Goal: Information Seeking & Learning: Learn about a topic

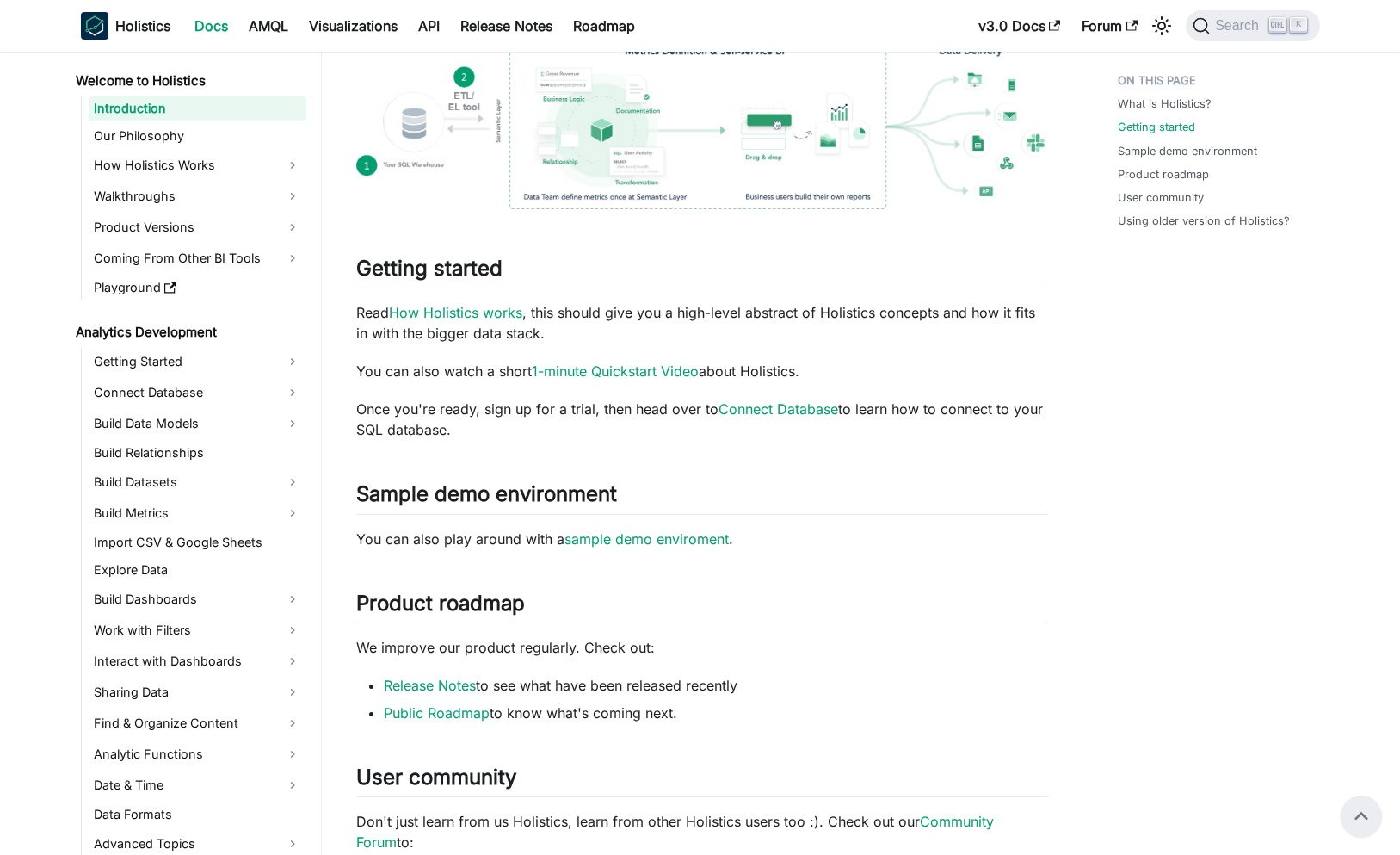
scroll to position [406, 0]
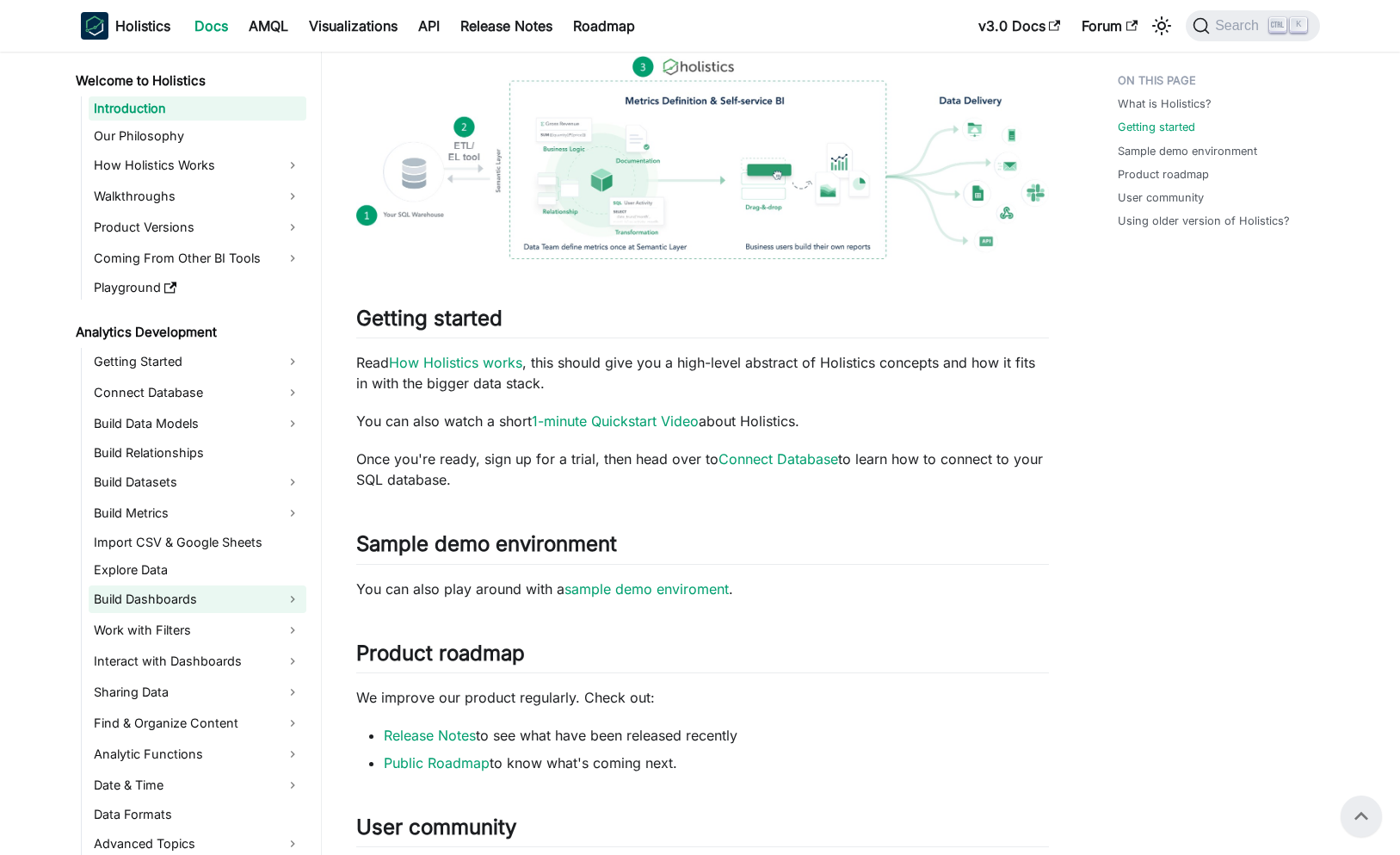
click at [221, 598] on link "Build Dashboards" at bounding box center [197, 599] width 217 height 28
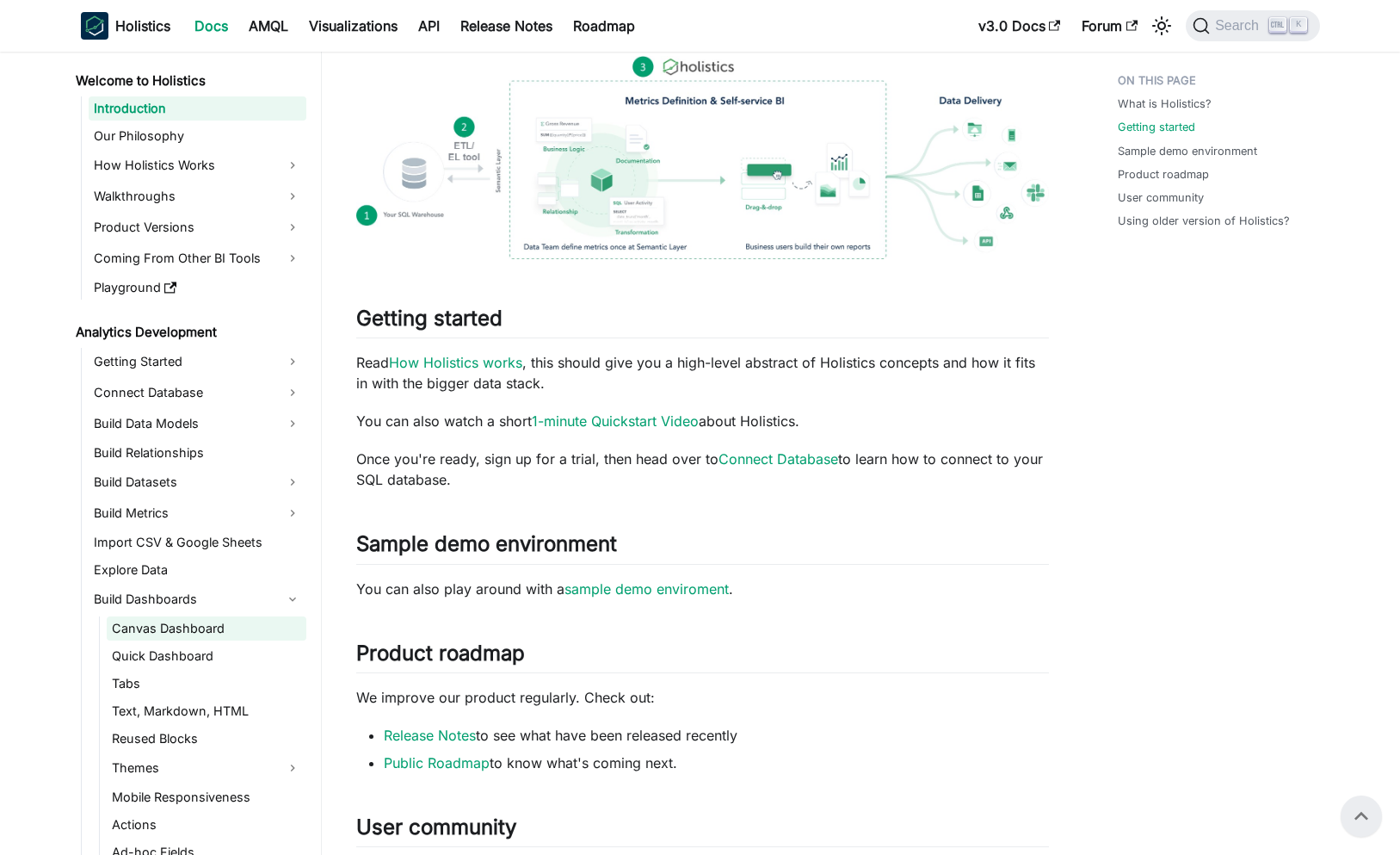
click at [225, 626] on link "Canvas Dashboard" at bounding box center [206, 628] width 199 height 24
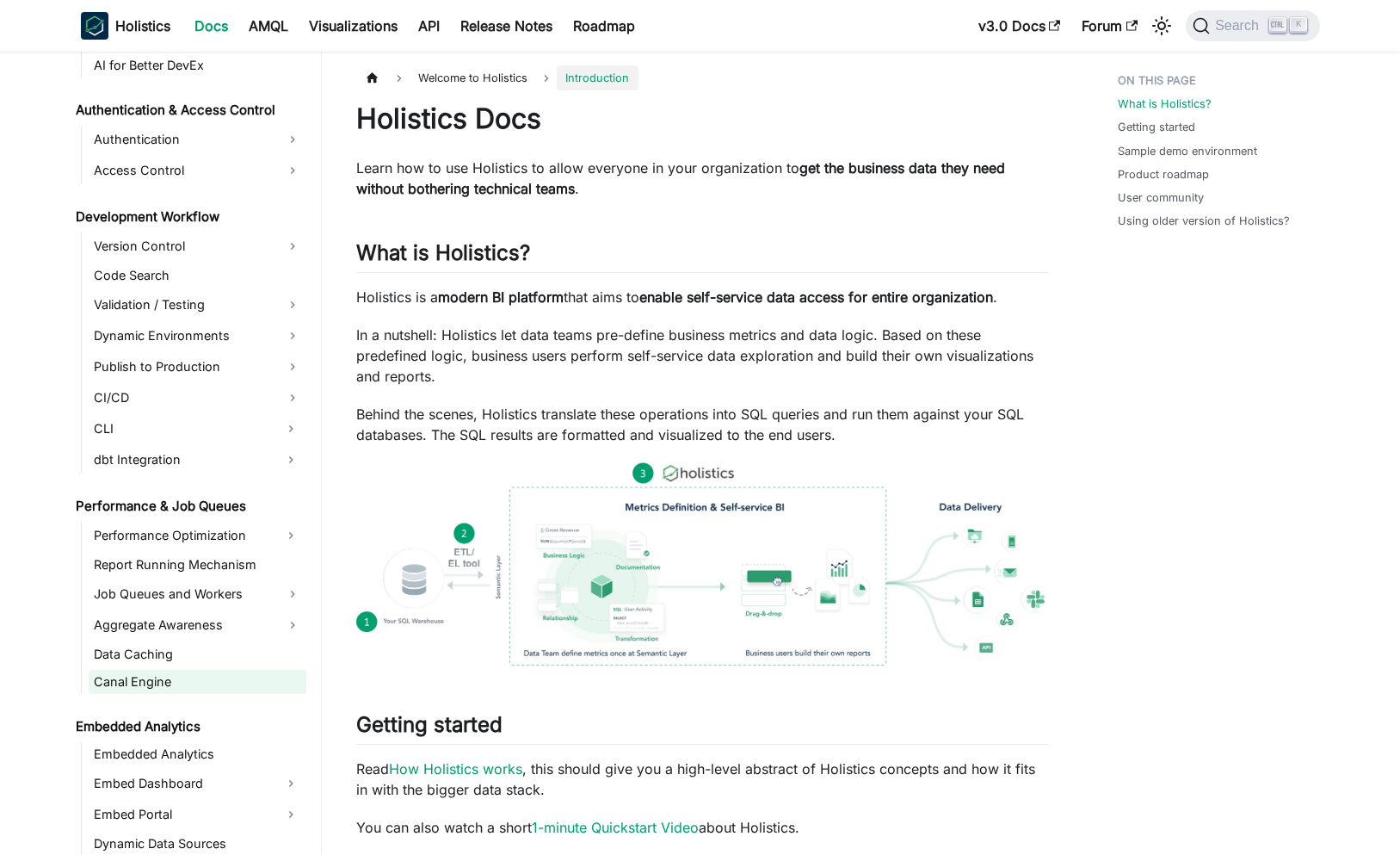
scroll to position [1033, 0]
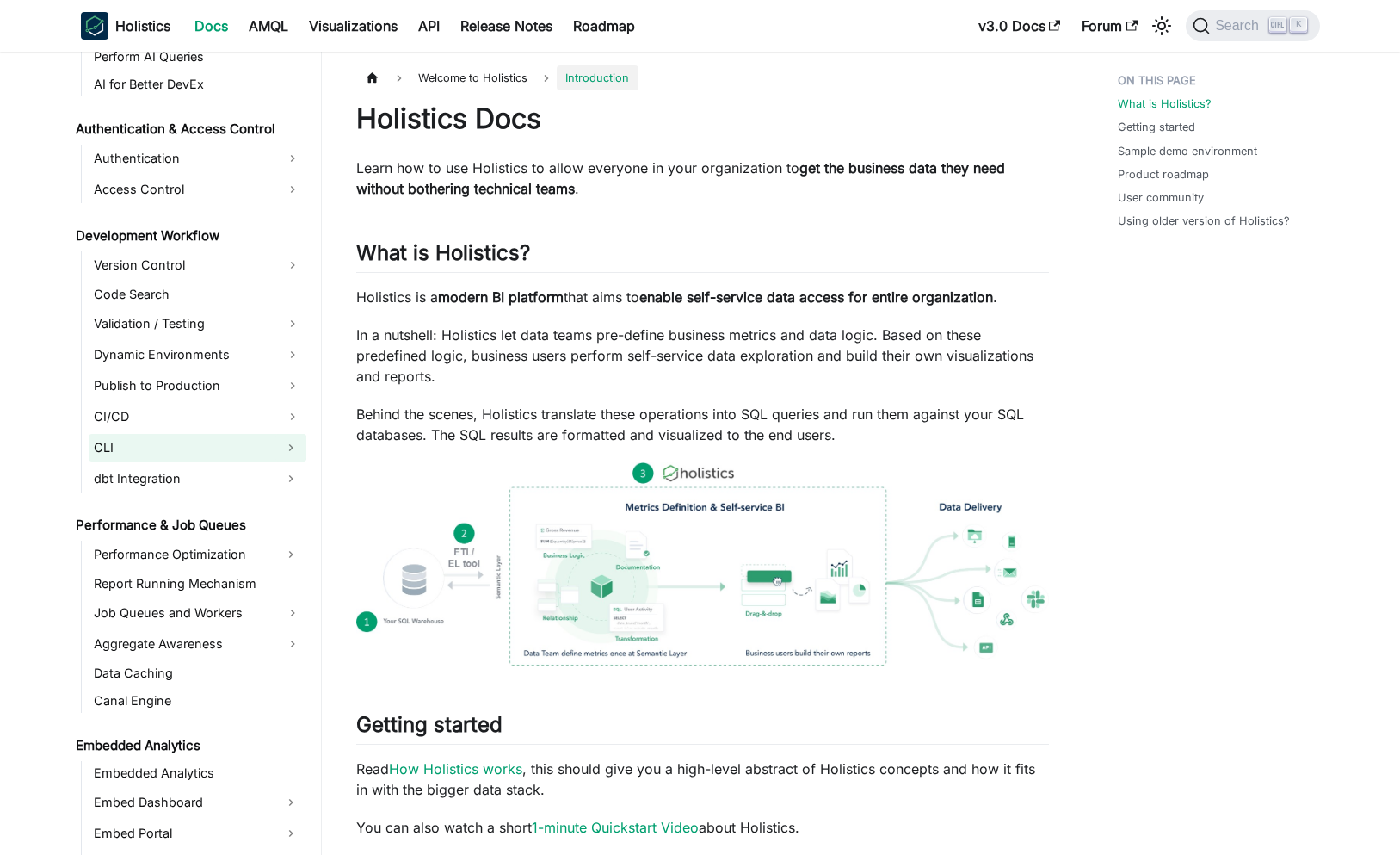
click at [294, 448] on button "Expand sidebar category 'CLI'" at bounding box center [291, 447] width 31 height 28
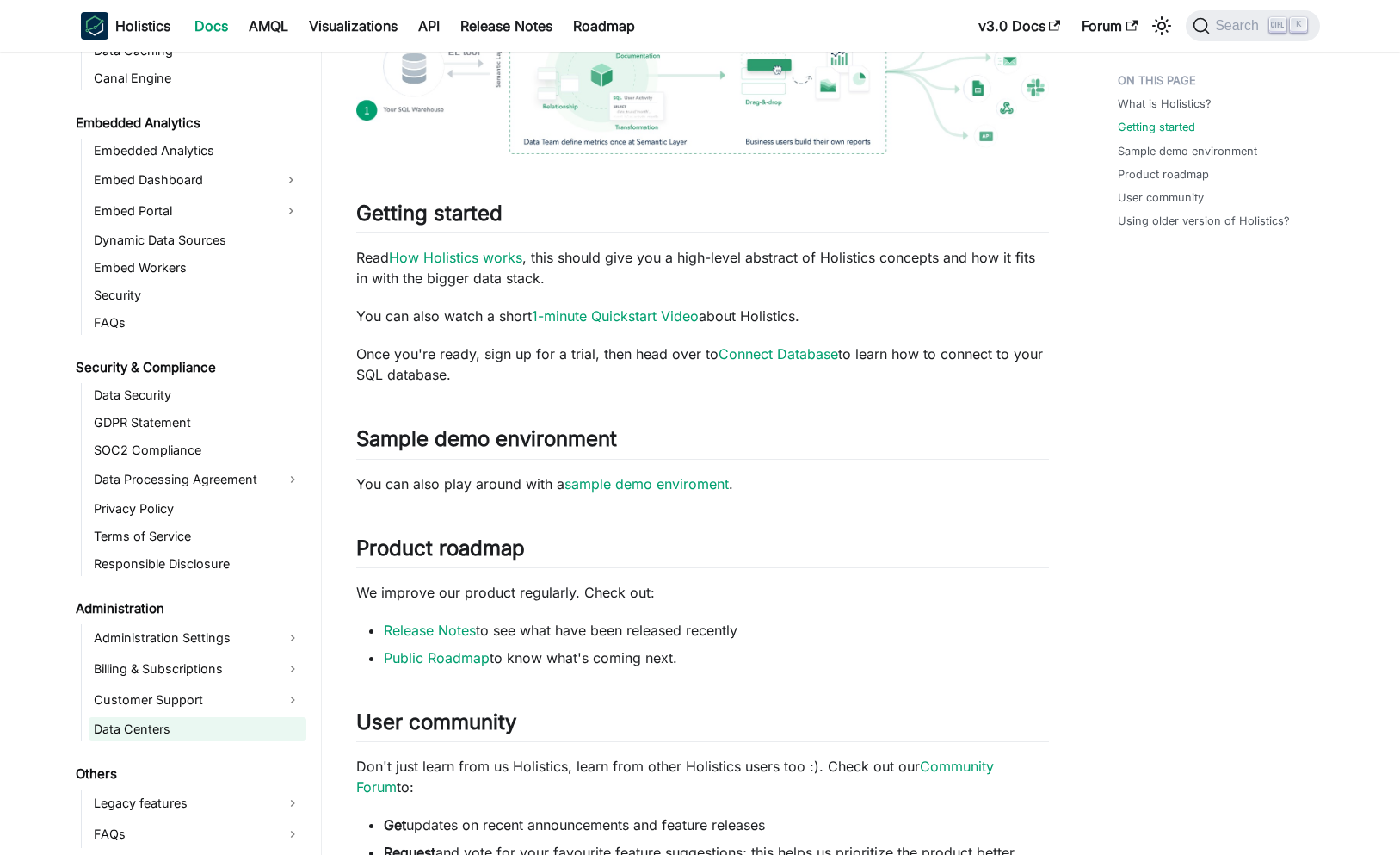
scroll to position [517, 0]
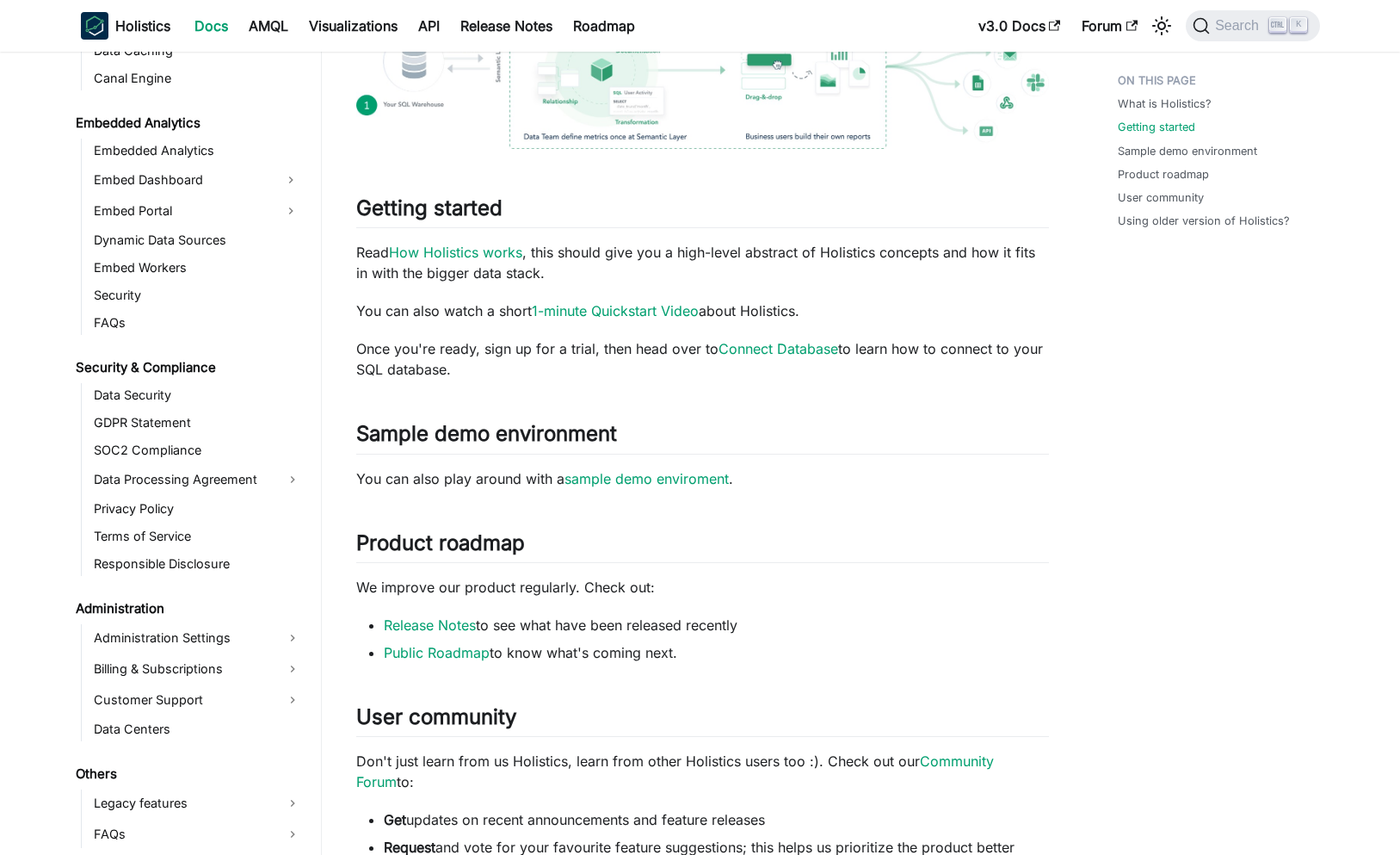
drag, startPoint x: 49, startPoint y: 854, endPoint x: 569, endPoint y: 641, distance: 561.9
click at [569, 641] on div "Welcome to Holistics Introduction Our Philosophy How Holistics Works Walkthroug…" at bounding box center [700, 411] width 1400 height 1753
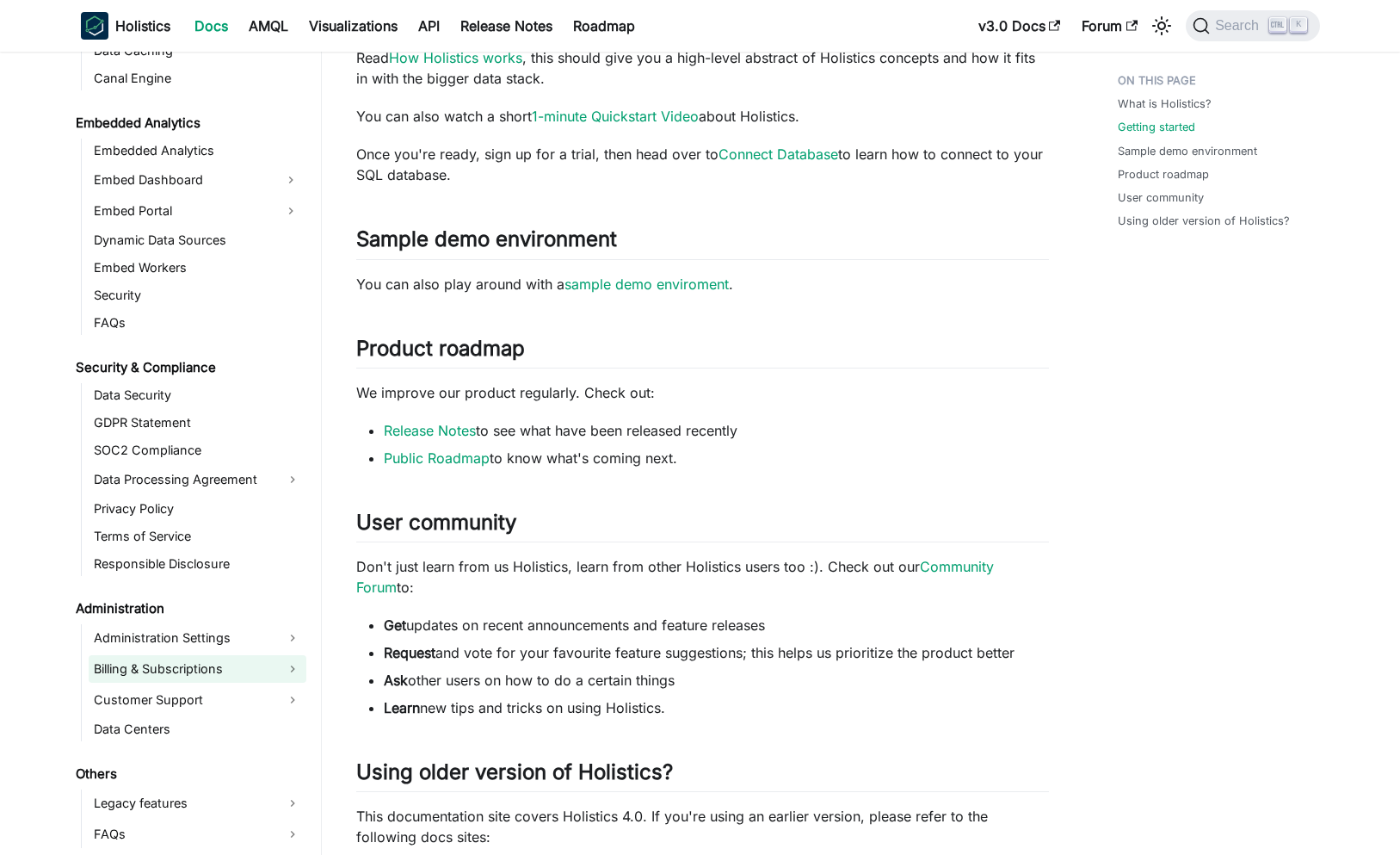
scroll to position [723, 0]
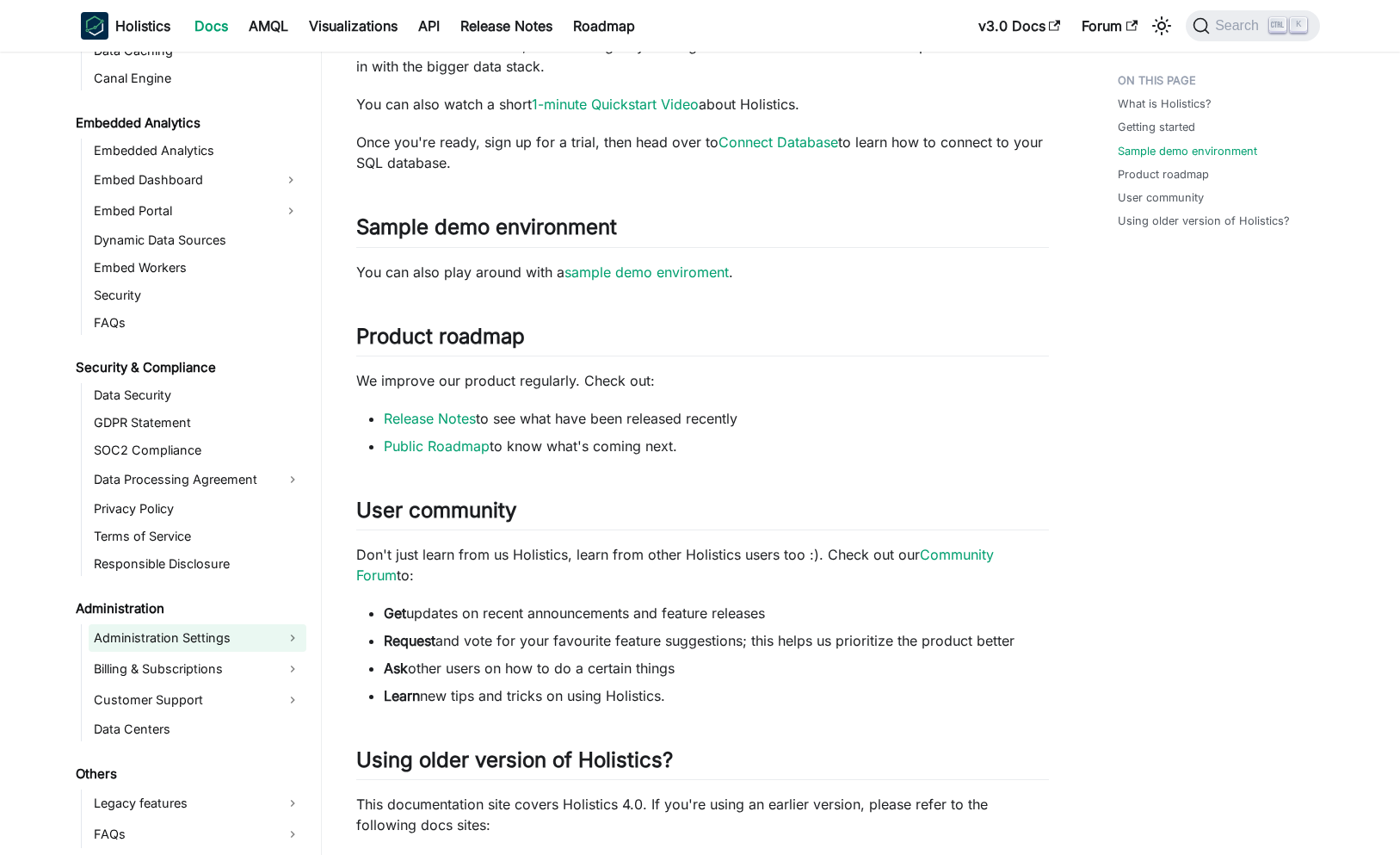
click at [279, 649] on link "Administration Settings" at bounding box center [197, 638] width 217 height 28
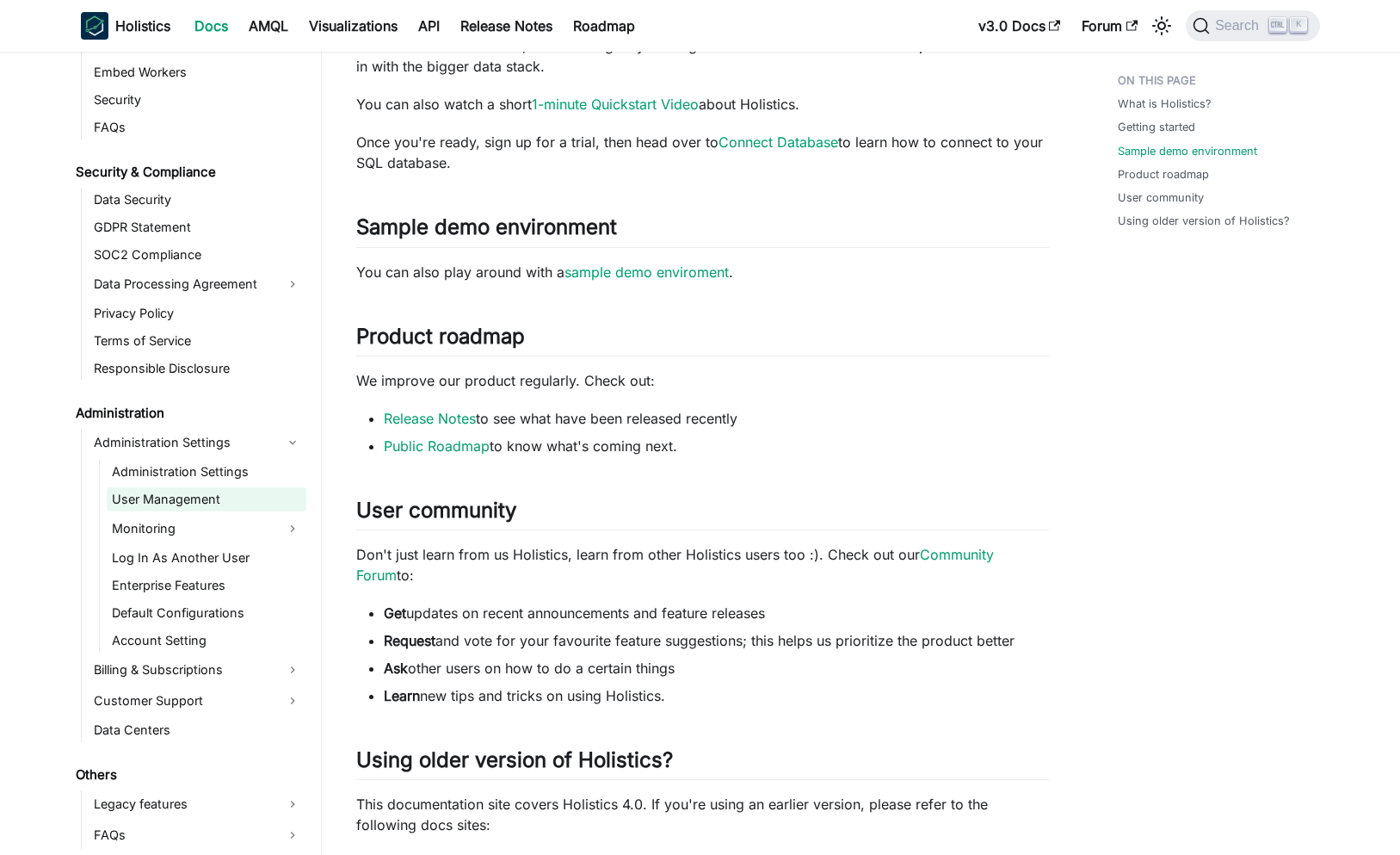
scroll to position [1934, 0]
click at [207, 506] on link "User Management" at bounding box center [206, 498] width 199 height 24
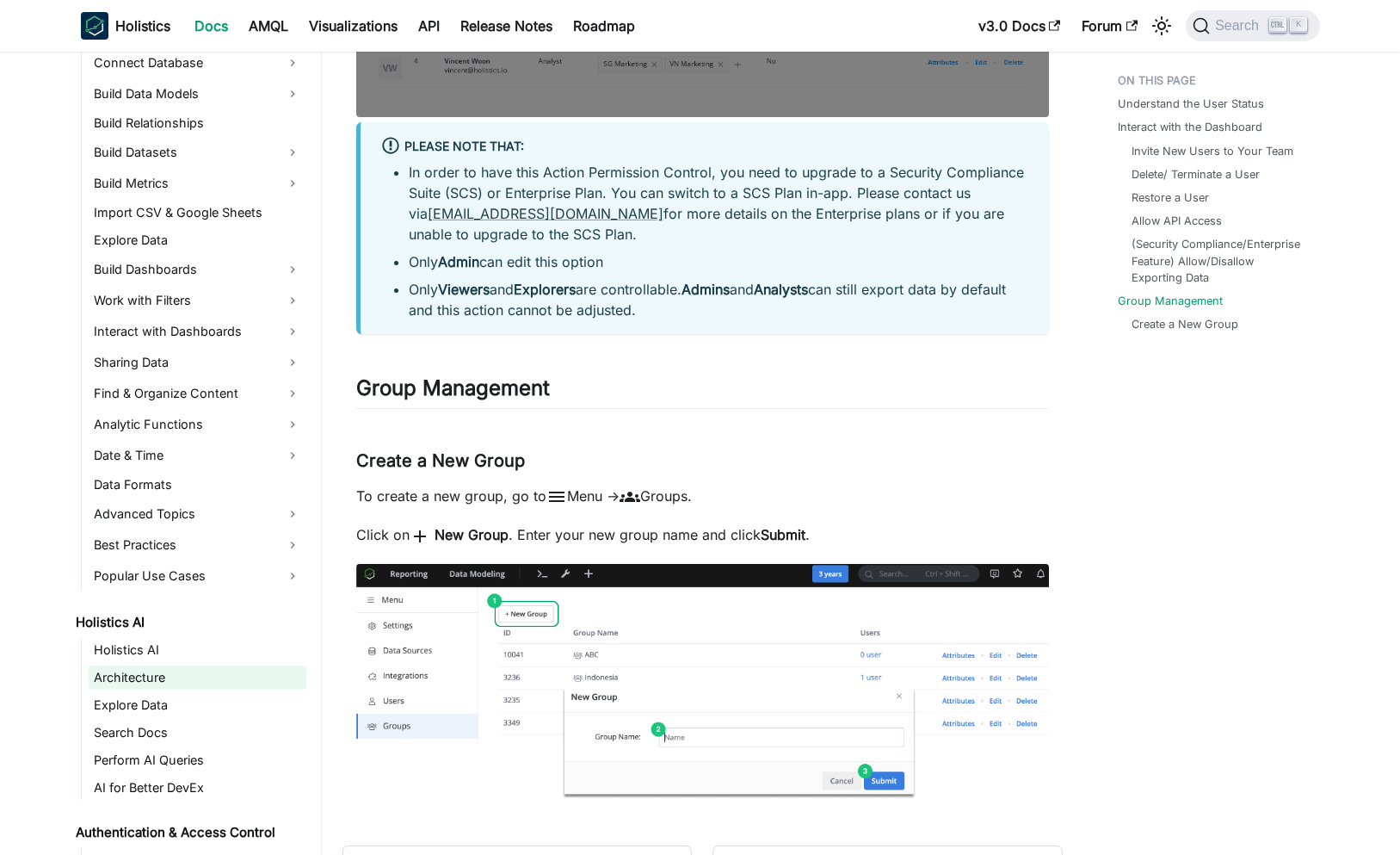
scroll to position [488, 0]
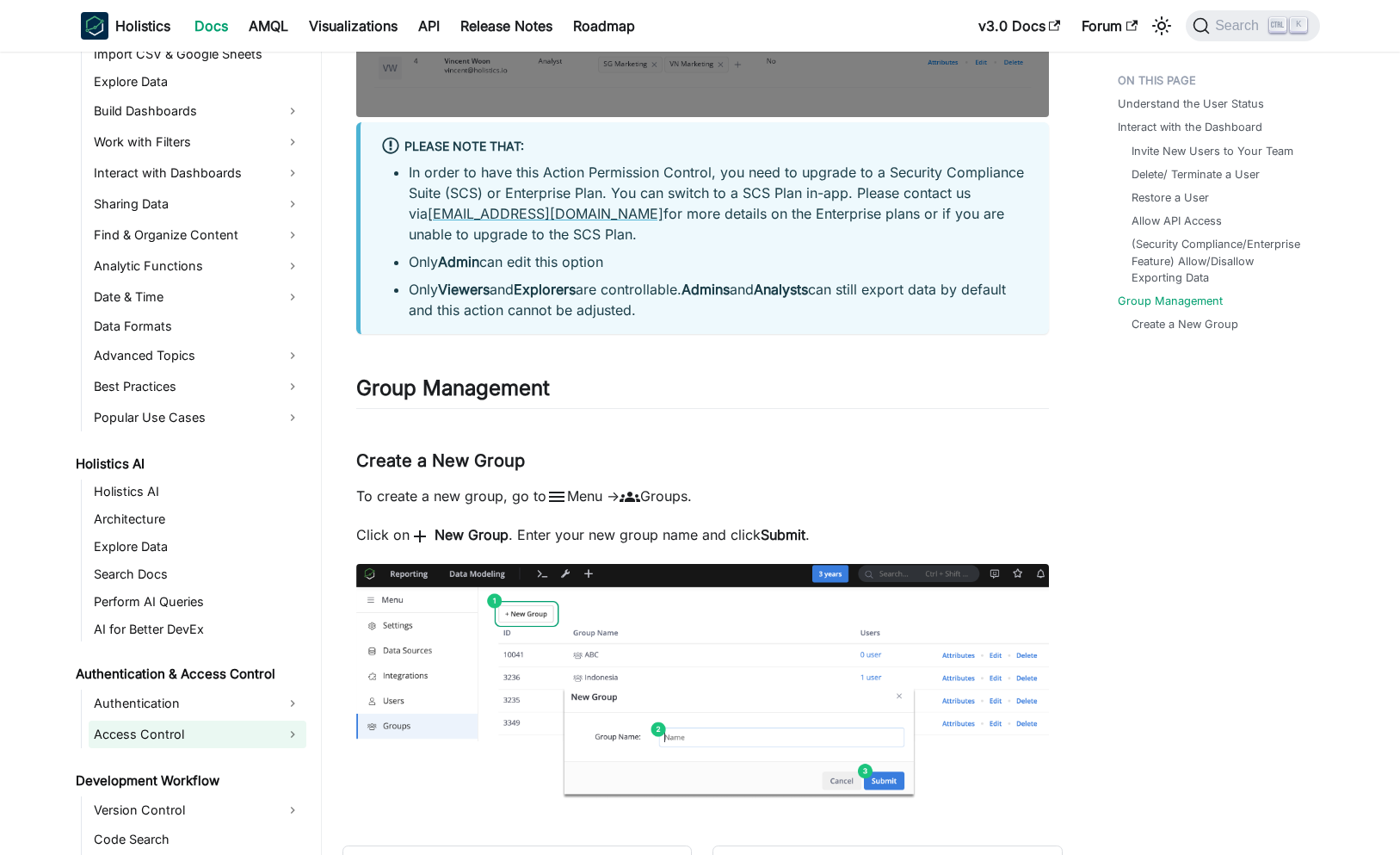
click at [219, 737] on link "Access Control" at bounding box center [197, 734] width 217 height 28
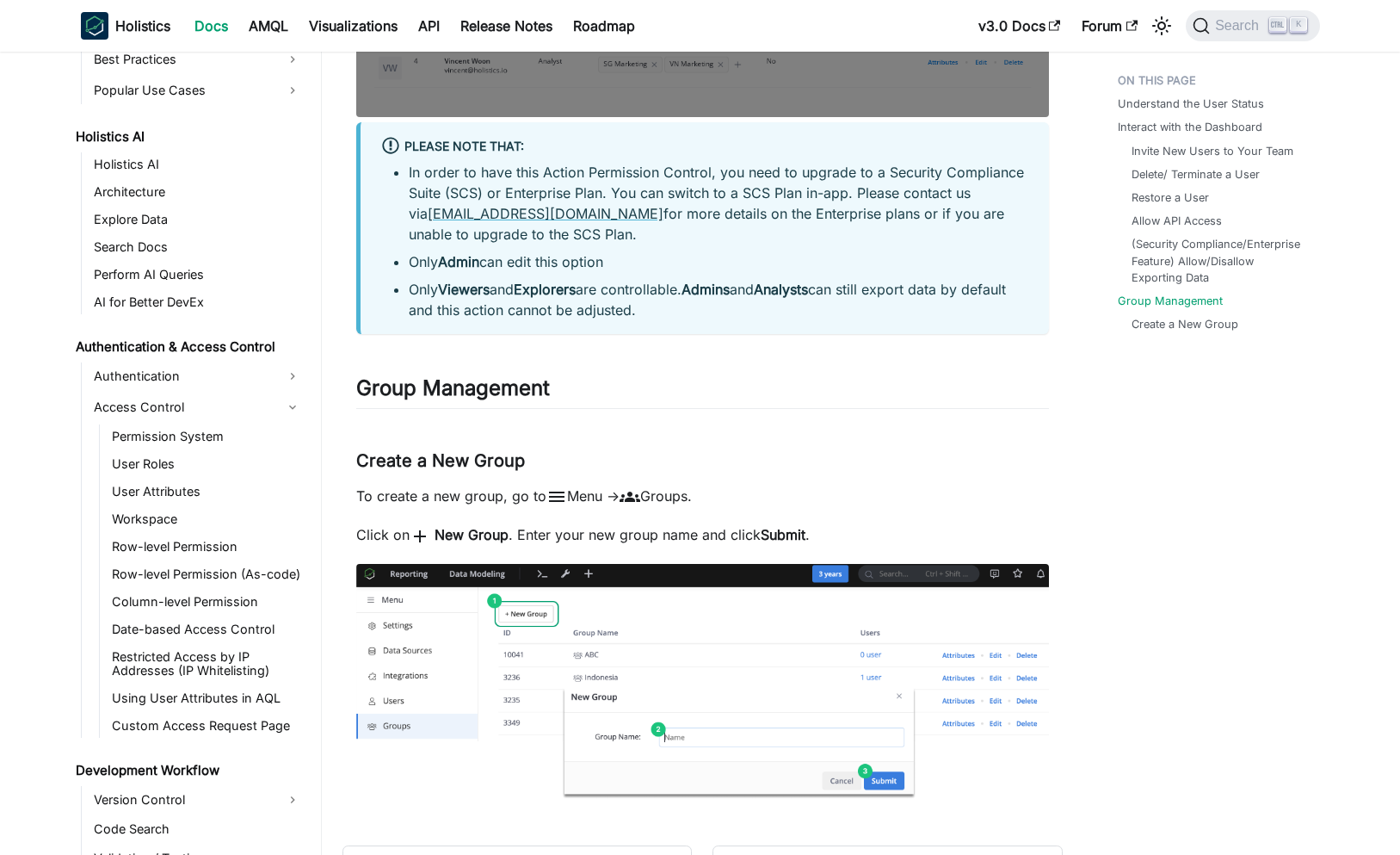
scroll to position [901, 0]
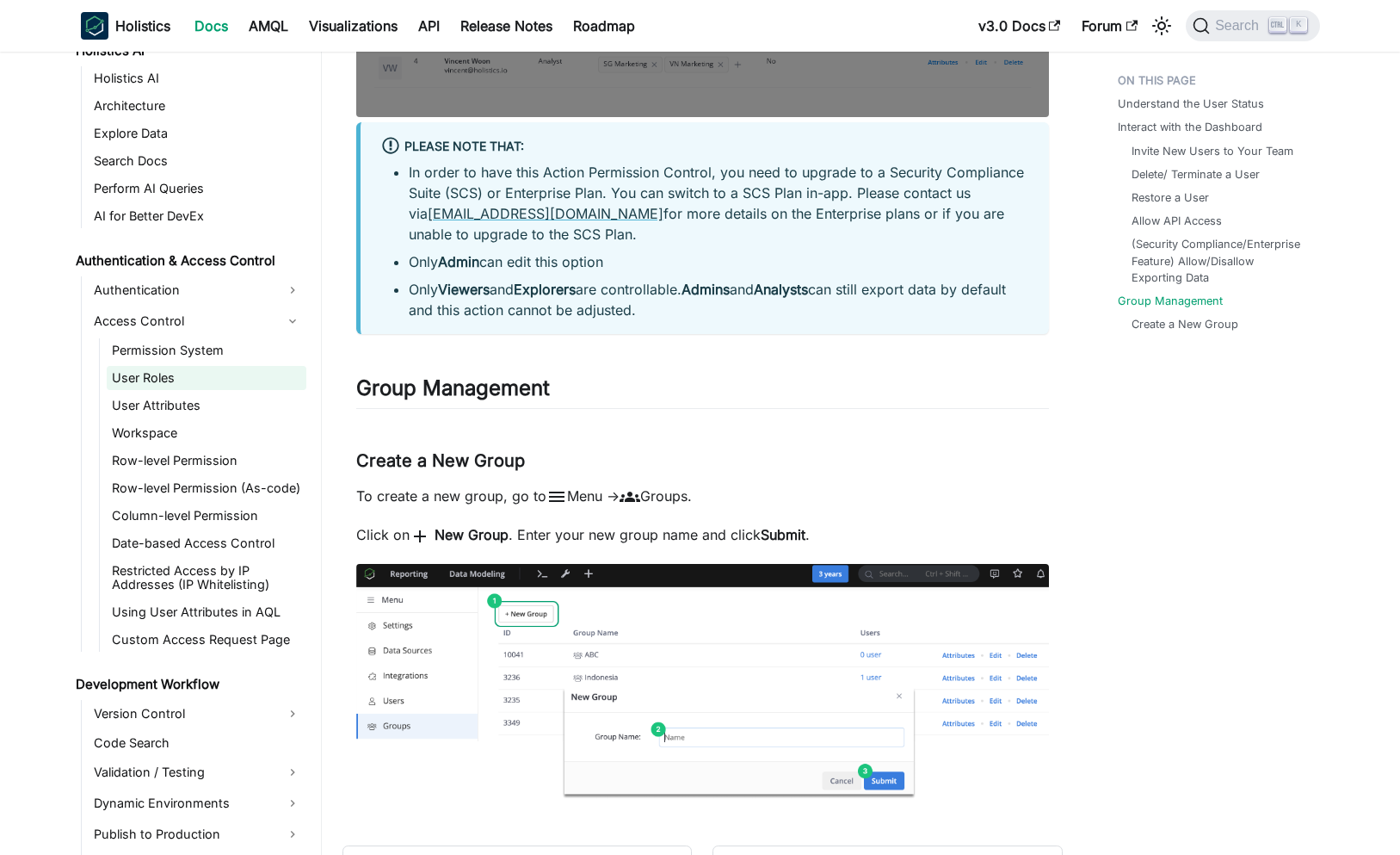
click at [230, 382] on link "User Roles" at bounding box center [206, 377] width 199 height 24
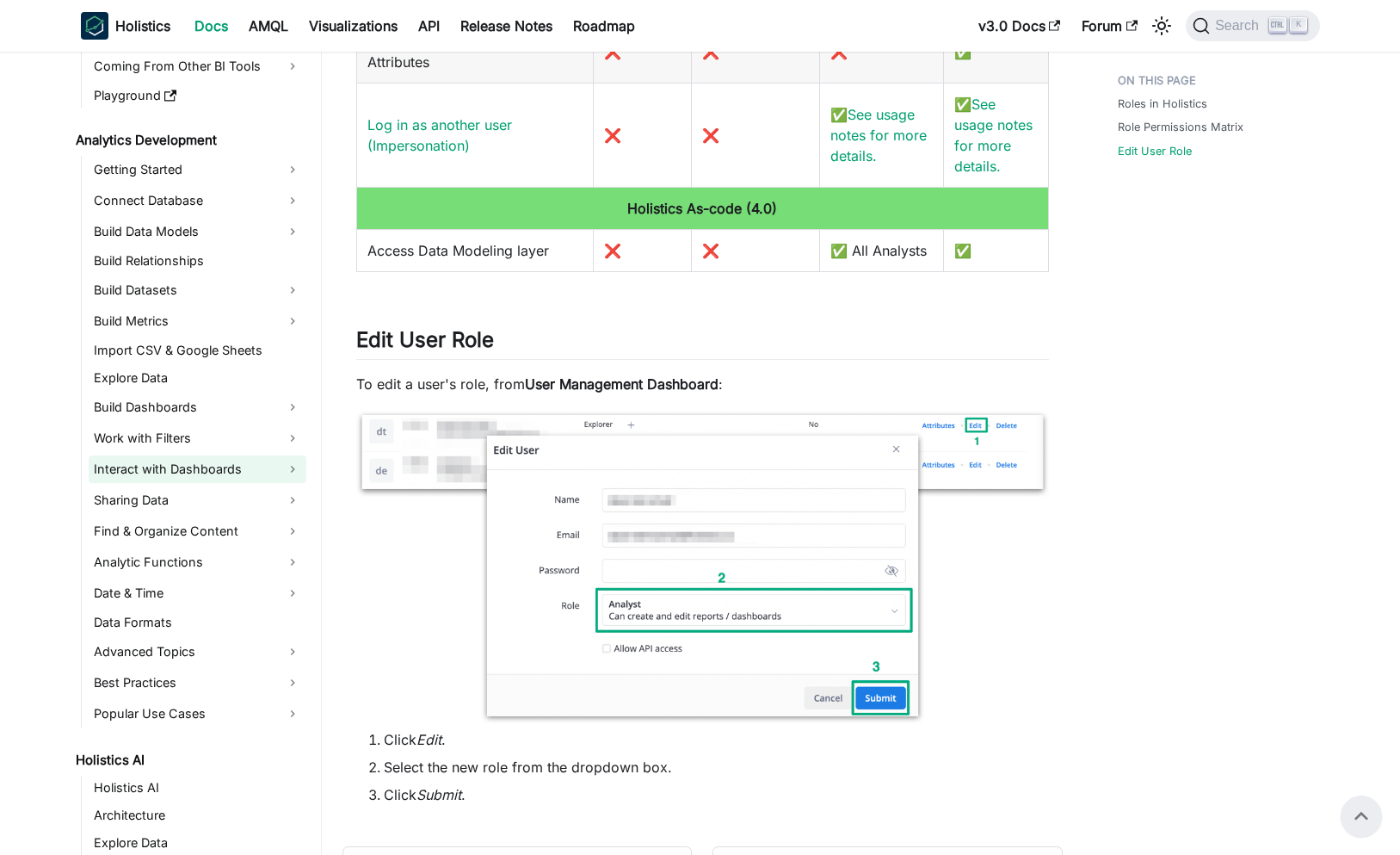
scroll to position [178, 0]
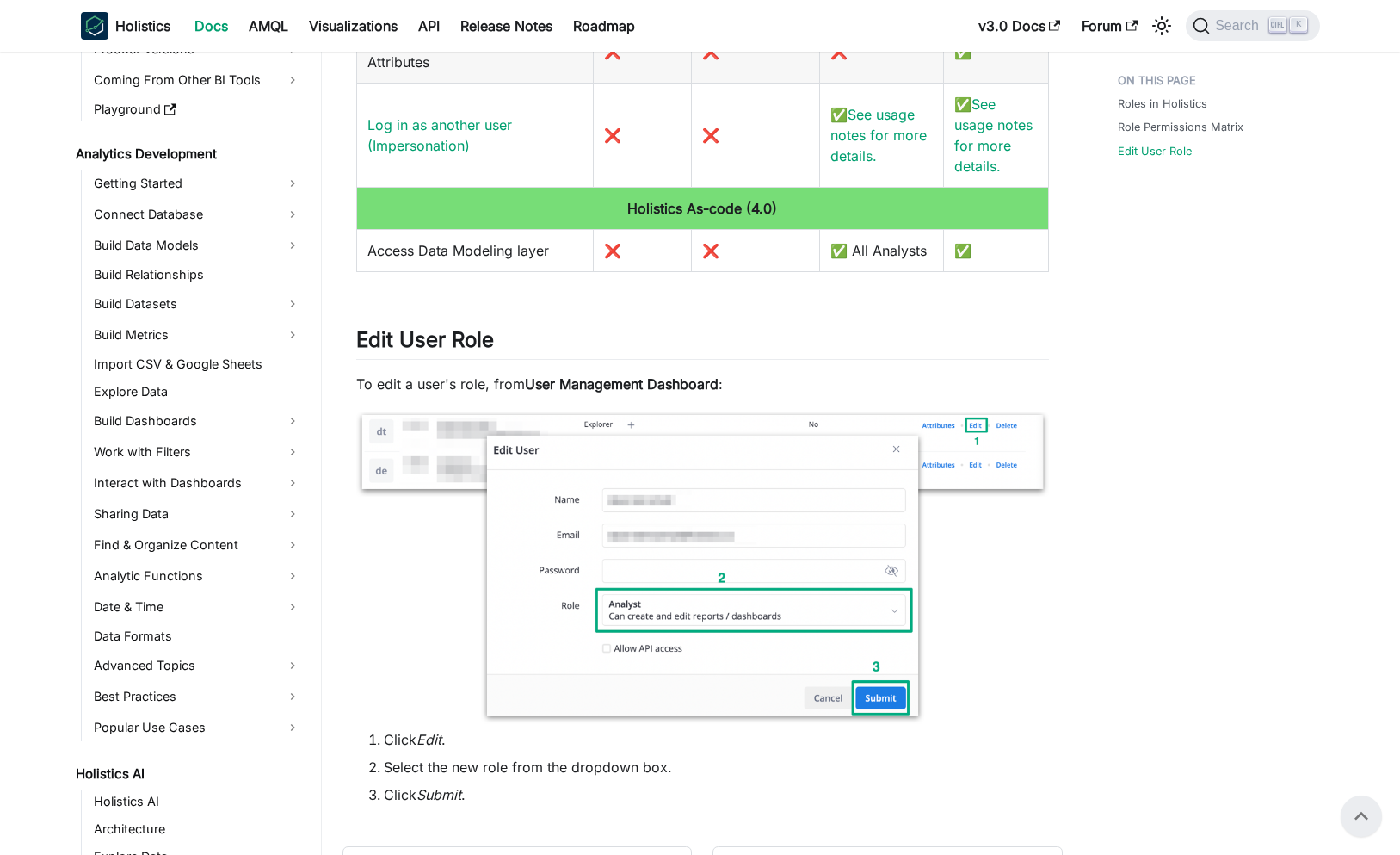
click at [234, 528] on ul "Getting Started Connect Database Build Data Models Build Relationships Build Da…" at bounding box center [193, 456] width 226 height 572
click at [235, 526] on link "Sharing Data" at bounding box center [197, 514] width 217 height 28
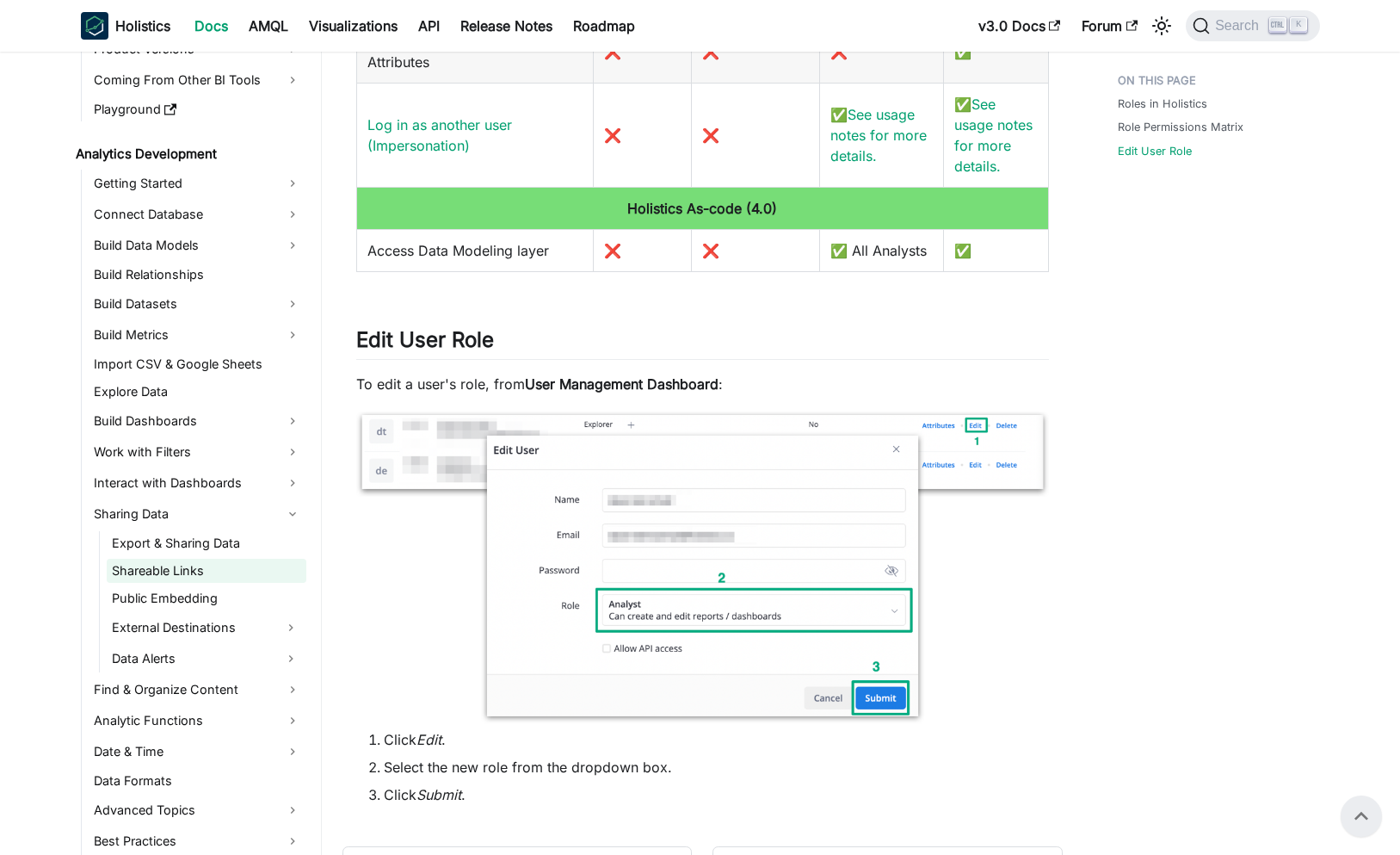
click at [222, 578] on link "Shareable Links" at bounding box center [206, 570] width 199 height 24
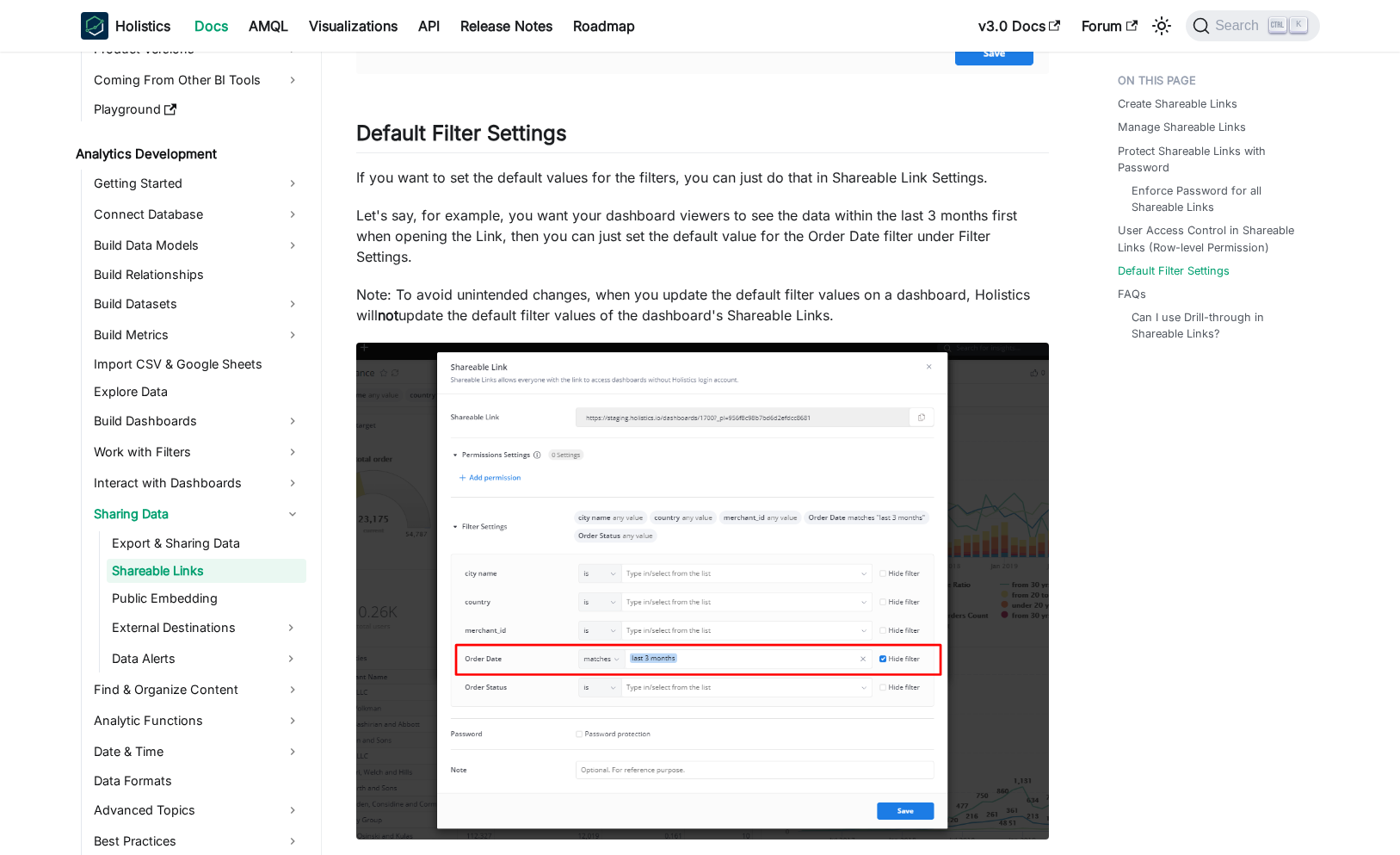
scroll to position [3508, 0]
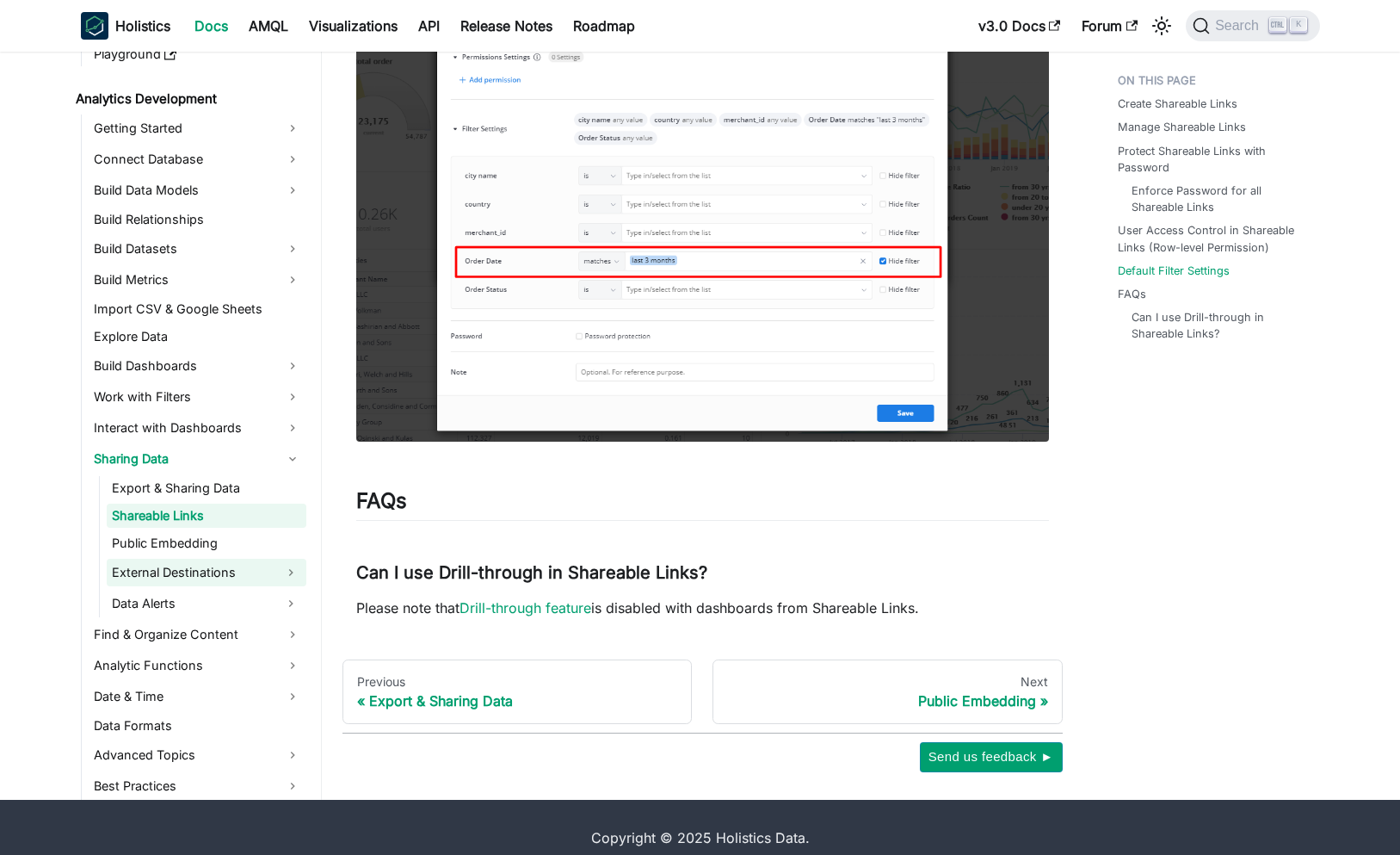
click at [201, 559] on link "External Destinations" at bounding box center [191, 572] width 169 height 28
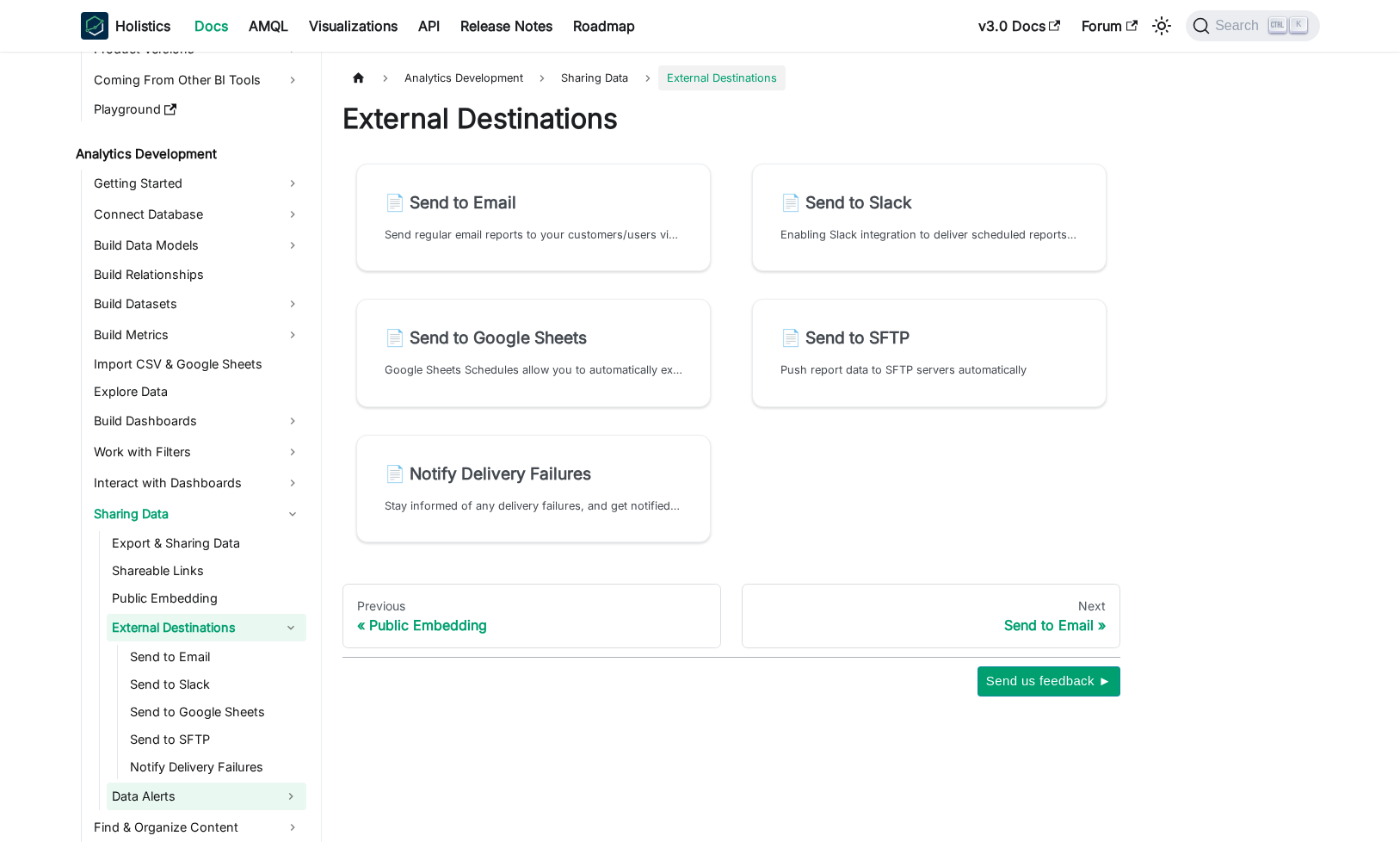
click at [196, 794] on link "Data Alerts" at bounding box center [191, 796] width 169 height 28
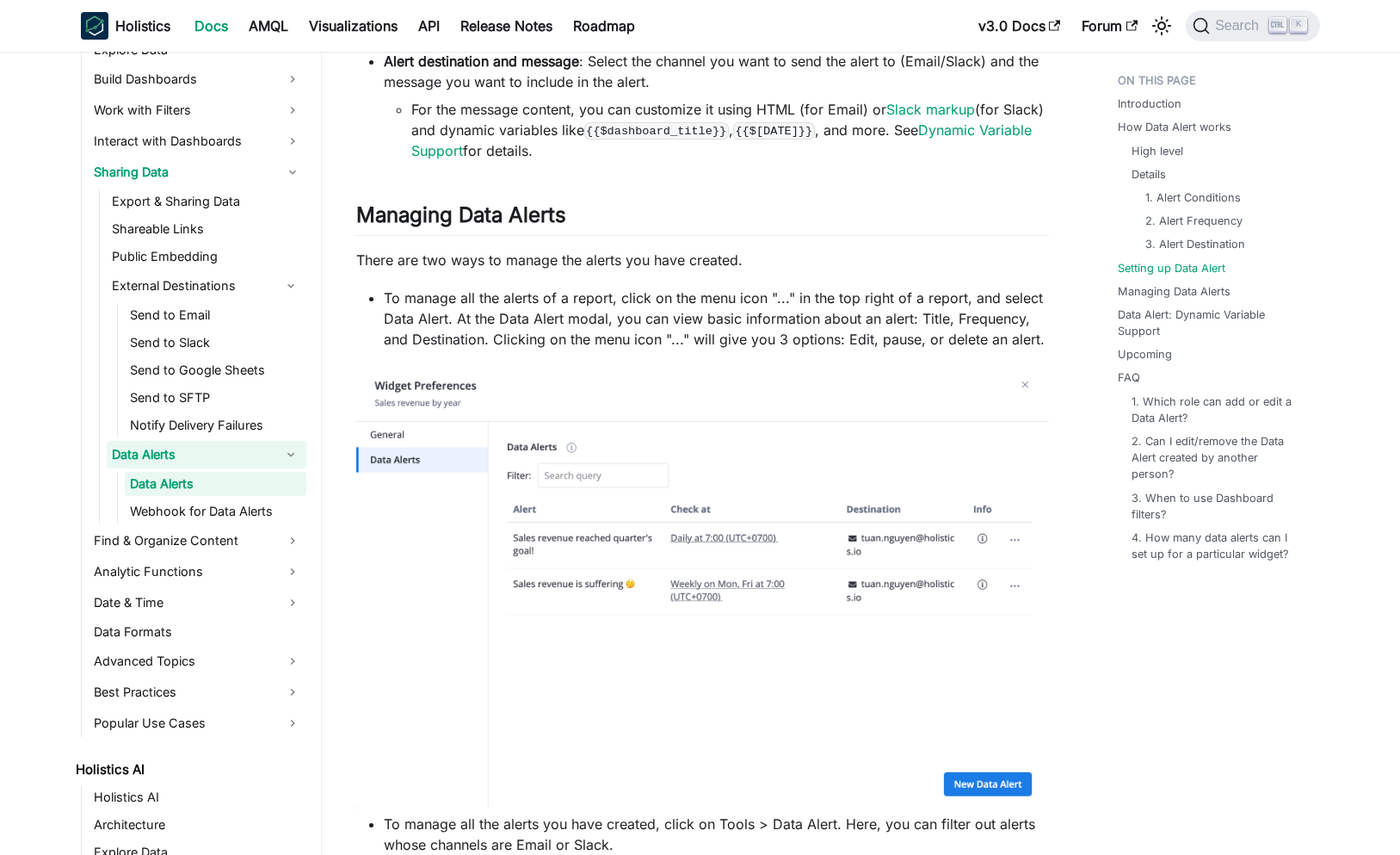
scroll to position [2685, 0]
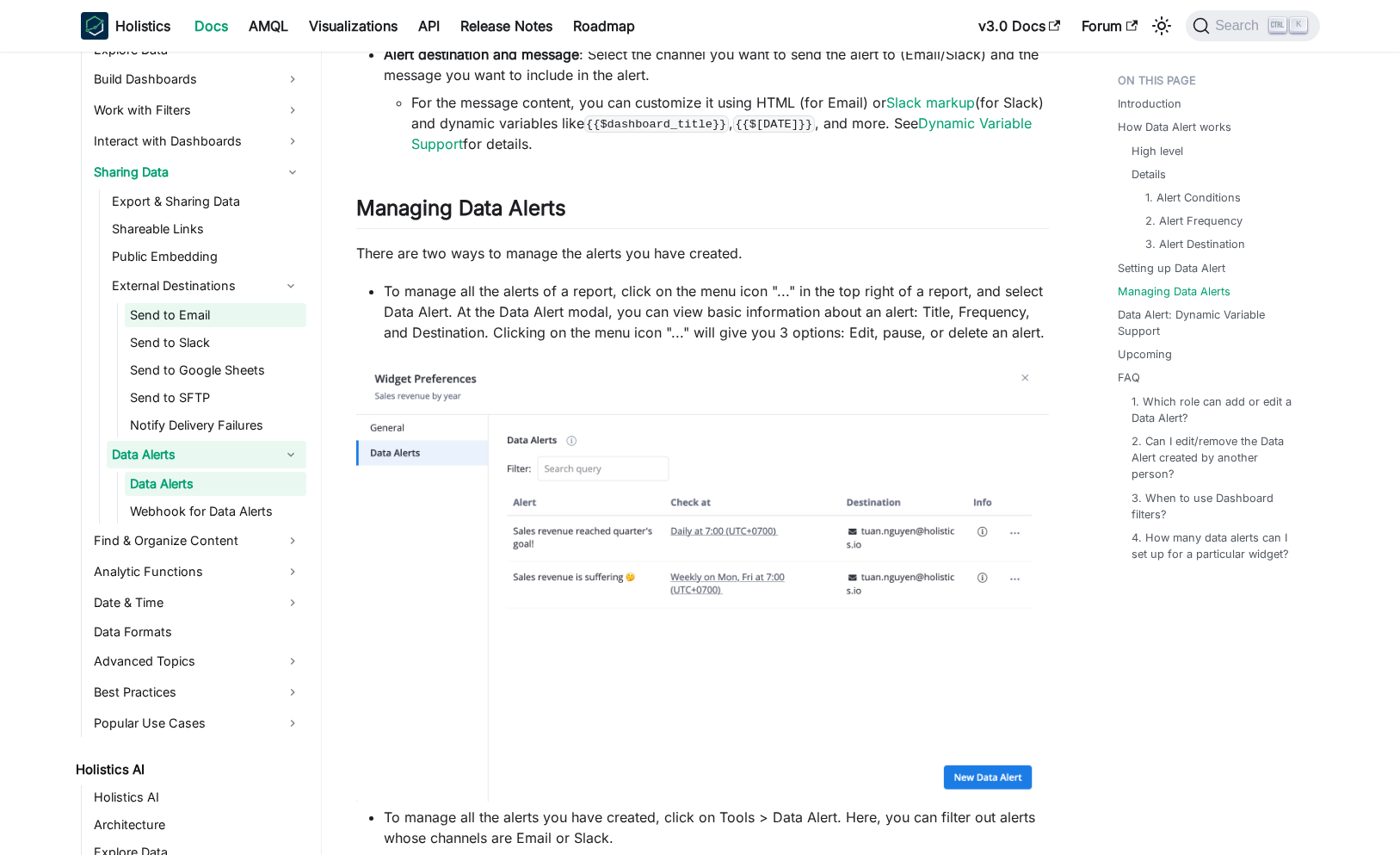
drag, startPoint x: 785, startPoint y: 741, endPoint x: 189, endPoint y: 304, distance: 739.0
click at [189, 304] on div "Welcome to Holistics Introduction Our Philosophy How Holistics Works Walkthroug…" at bounding box center [700, 118] width 1400 height 5504
click at [191, 317] on link "Send to Email" at bounding box center [215, 315] width 182 height 24
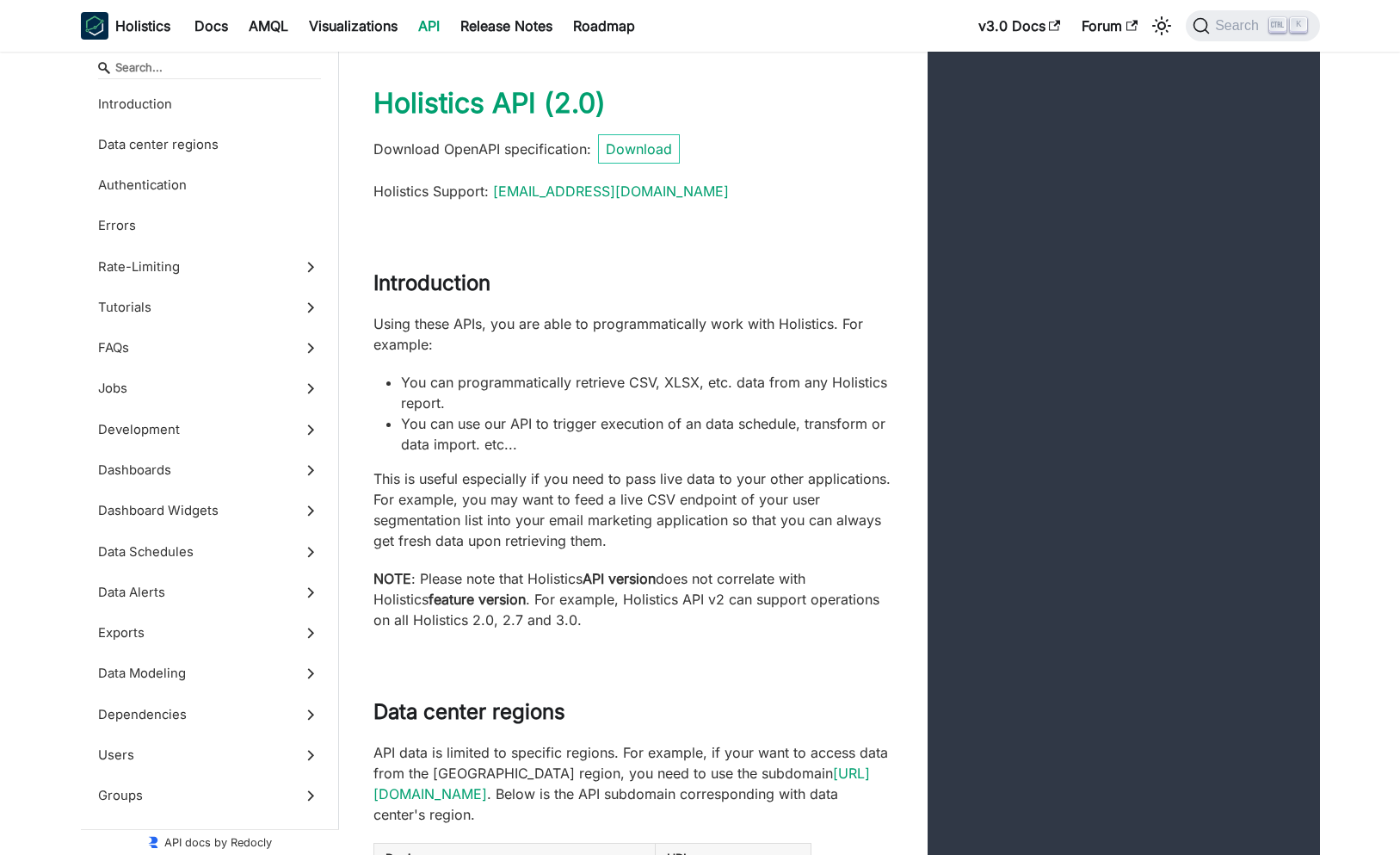
scroll to position [103, 0]
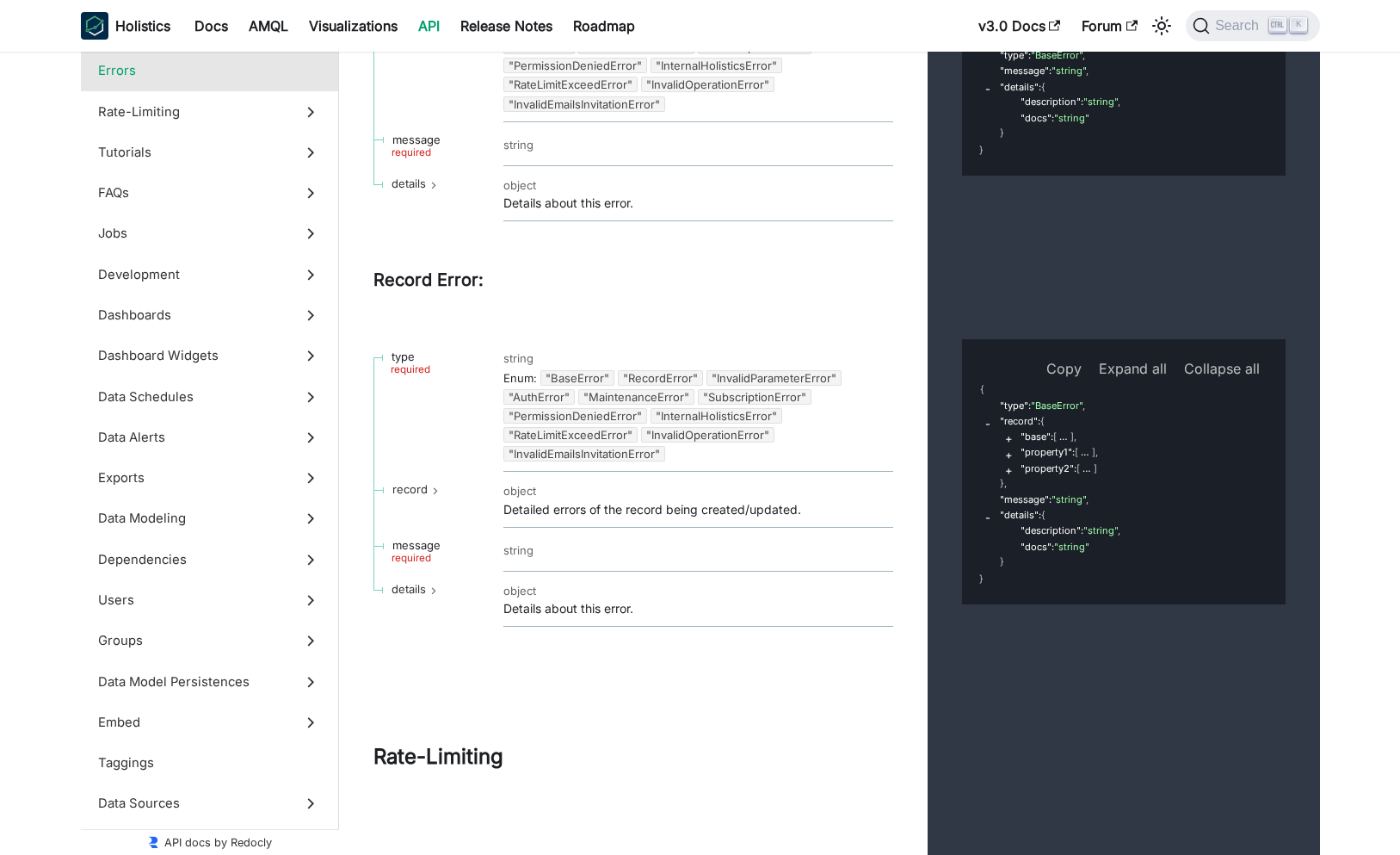
scroll to position [2789, 0]
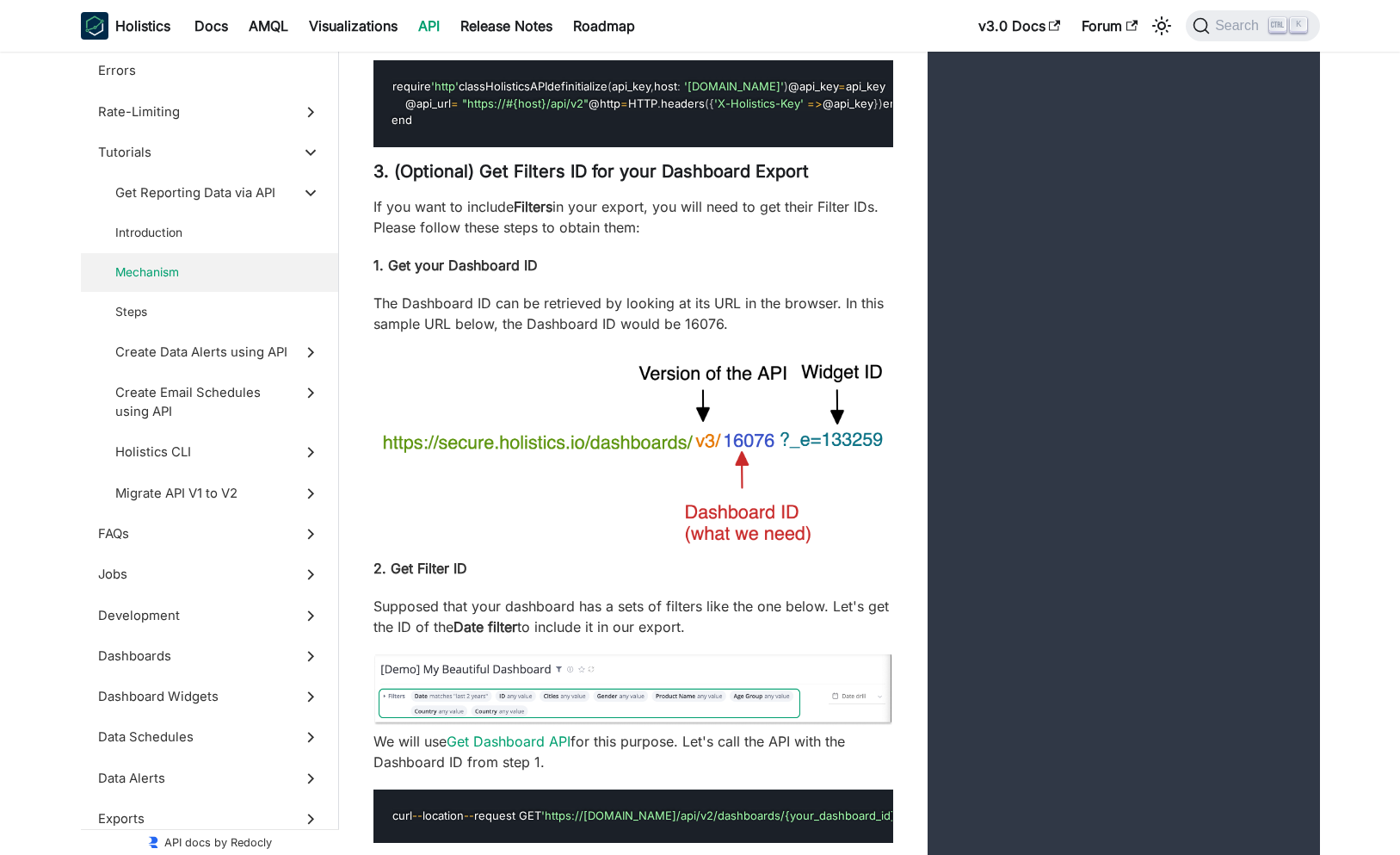
scroll to position [5784, 0]
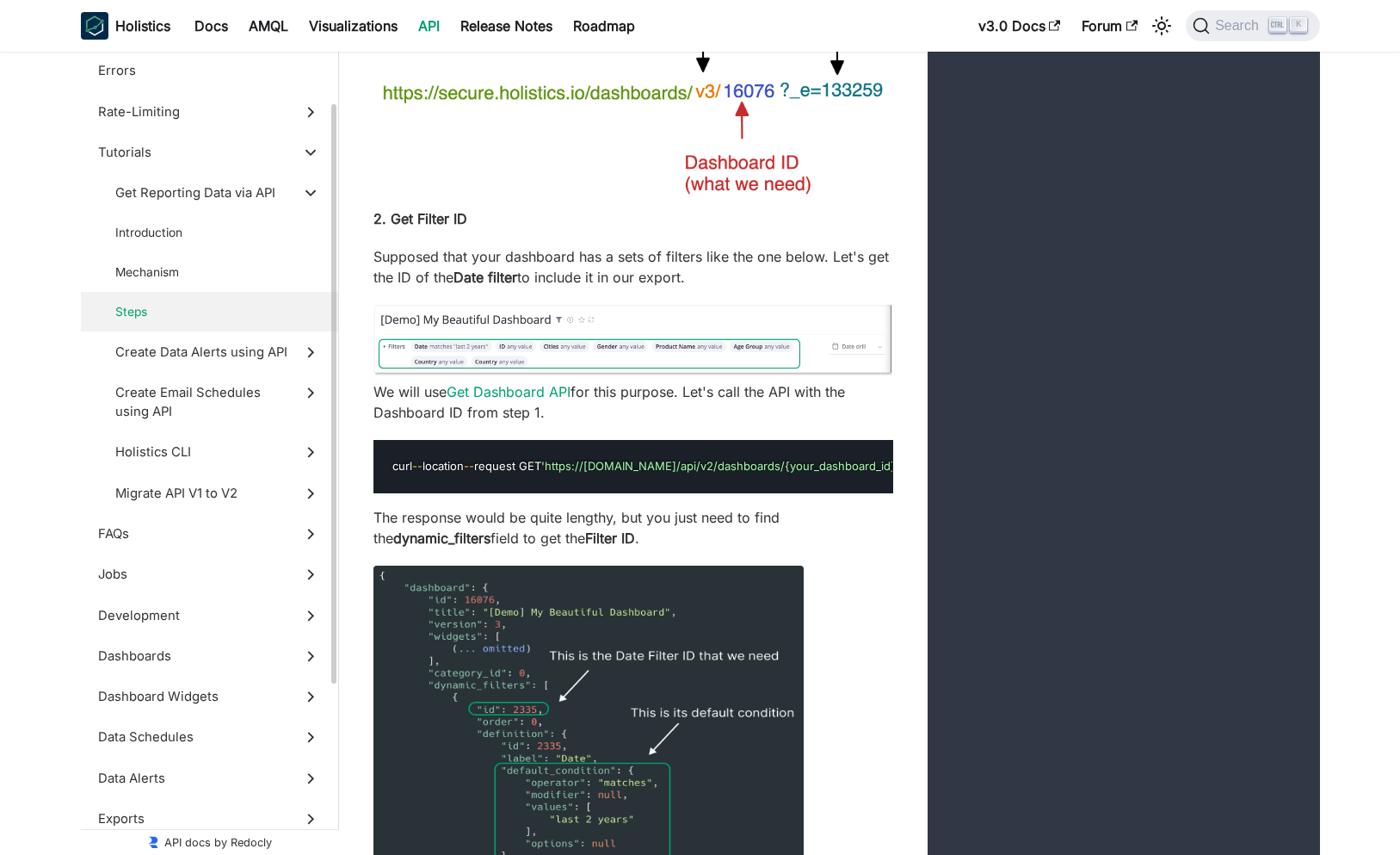
click at [299, 457] on label "Holistics CLI" at bounding box center [210, 452] width 257 height 40
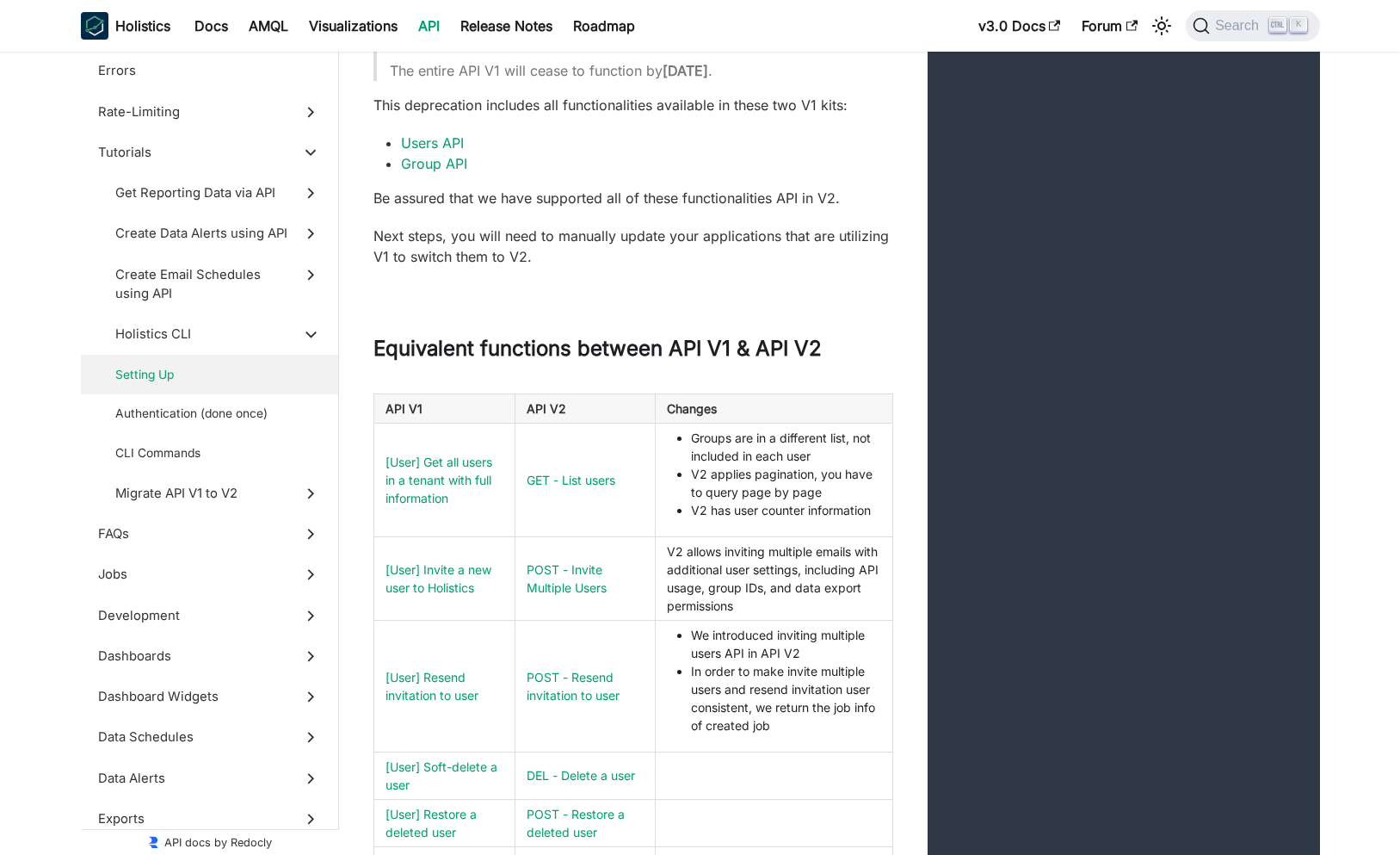
scroll to position [22786, 0]
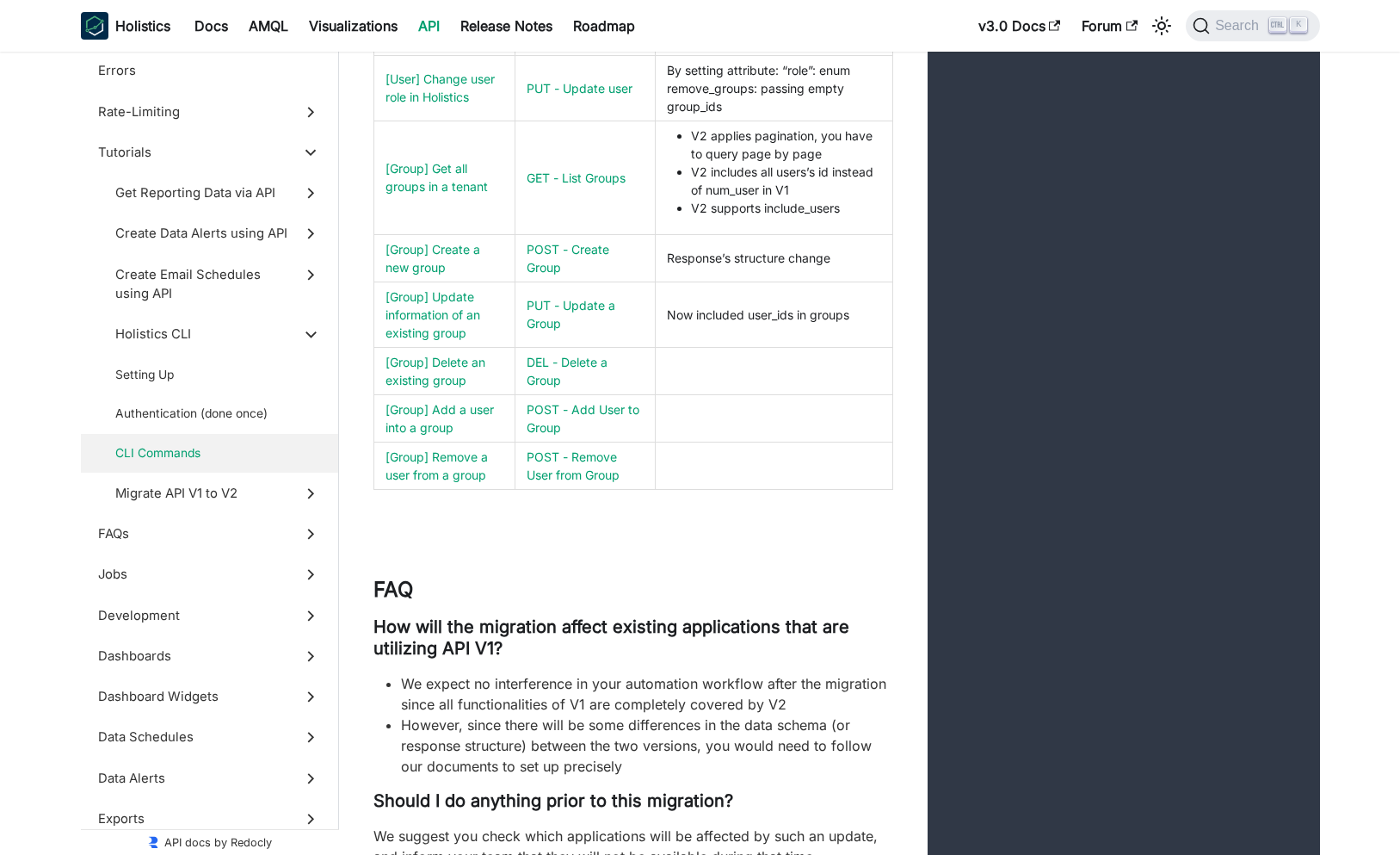
scroll to position [23819, 0]
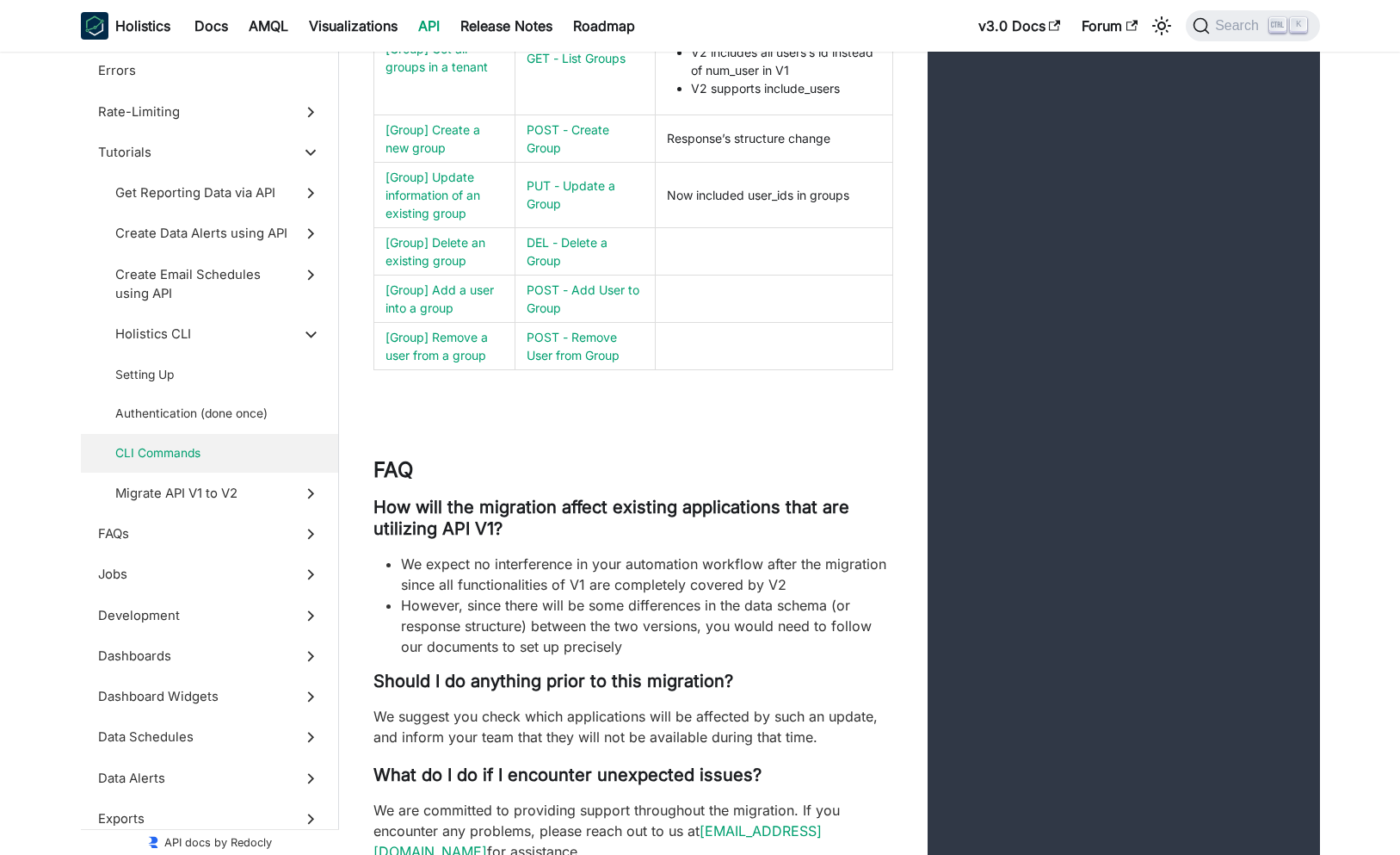
scroll to position [24232, 0]
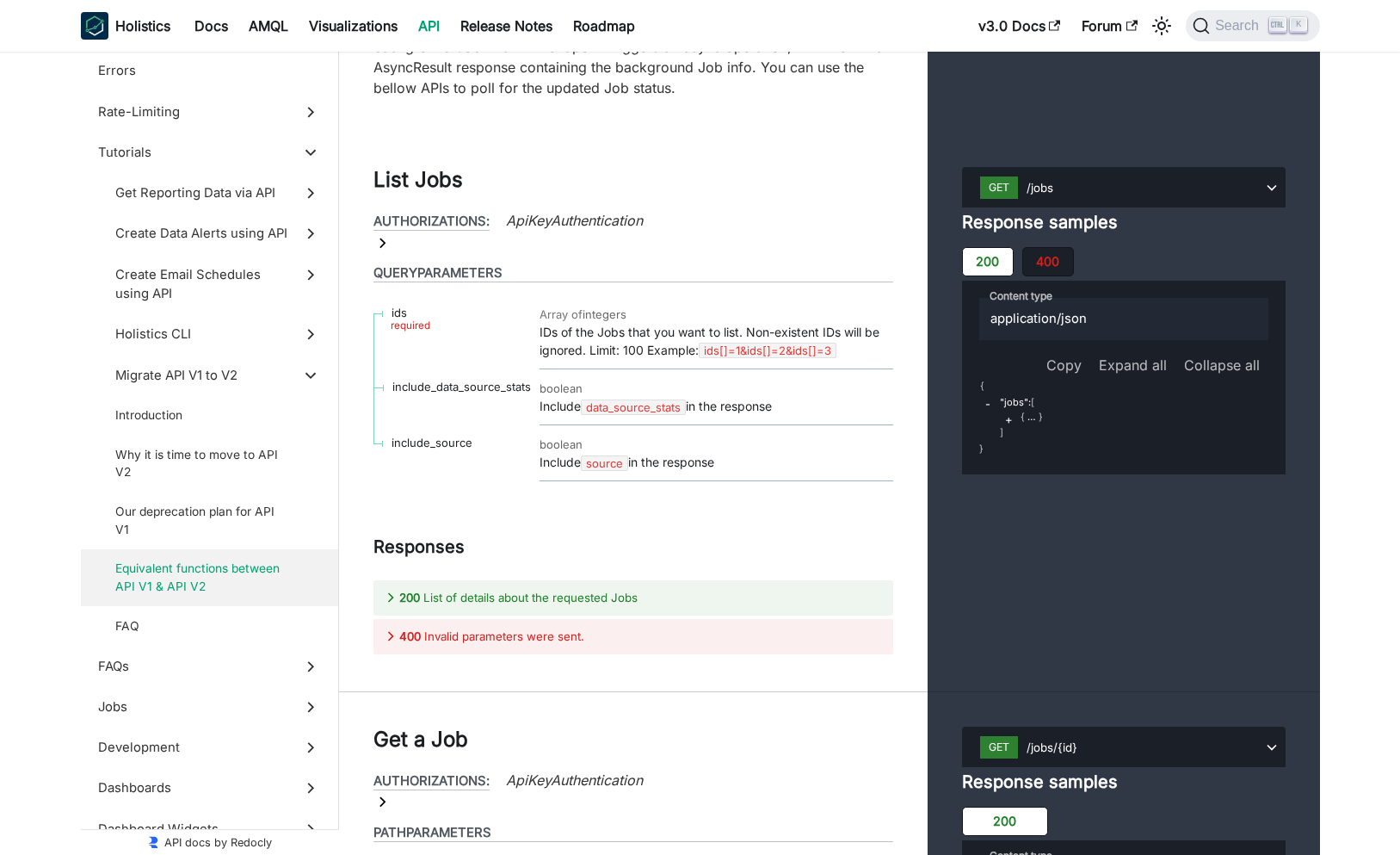
scroll to position [25782, 0]
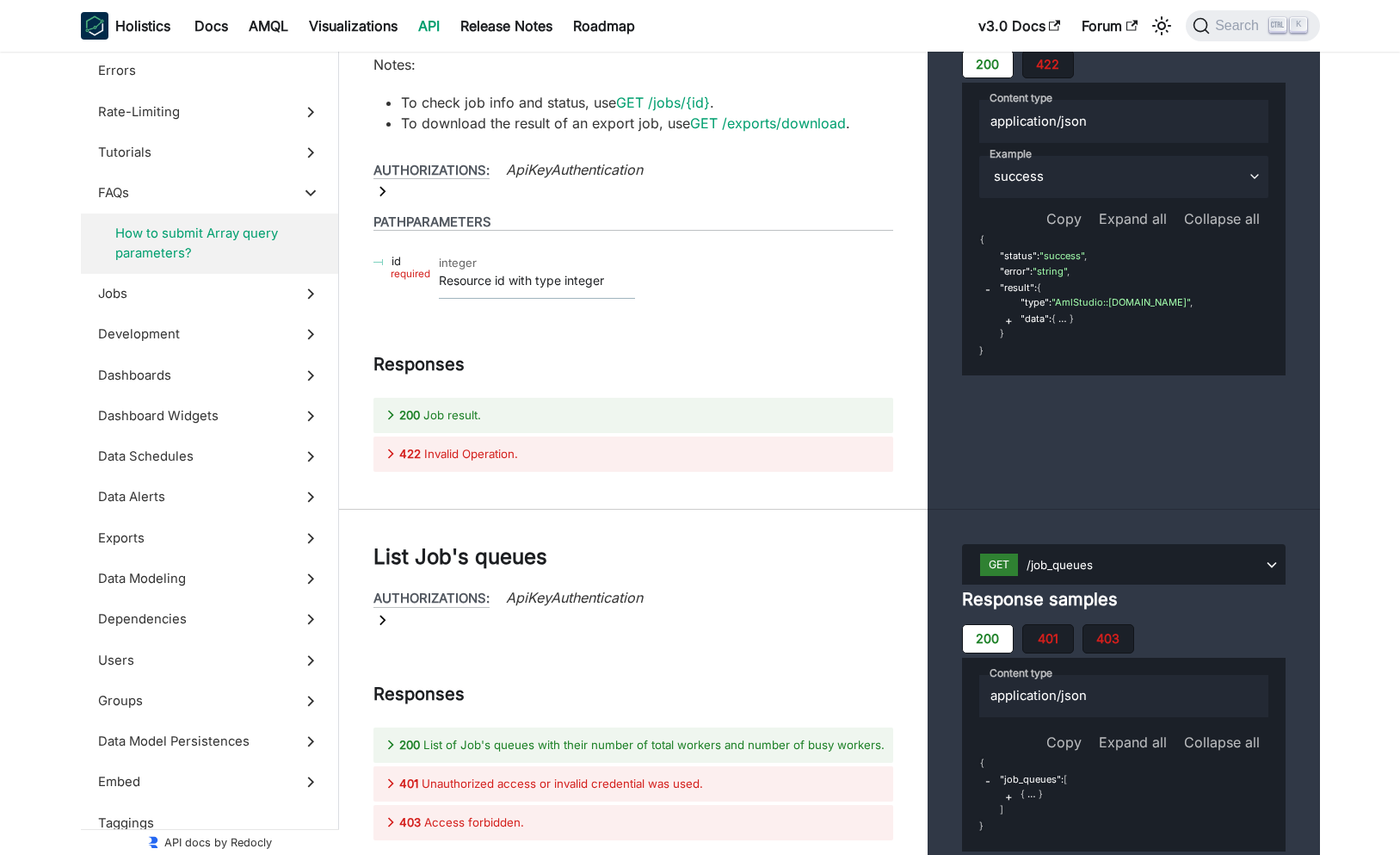
scroll to position [27433, 0]
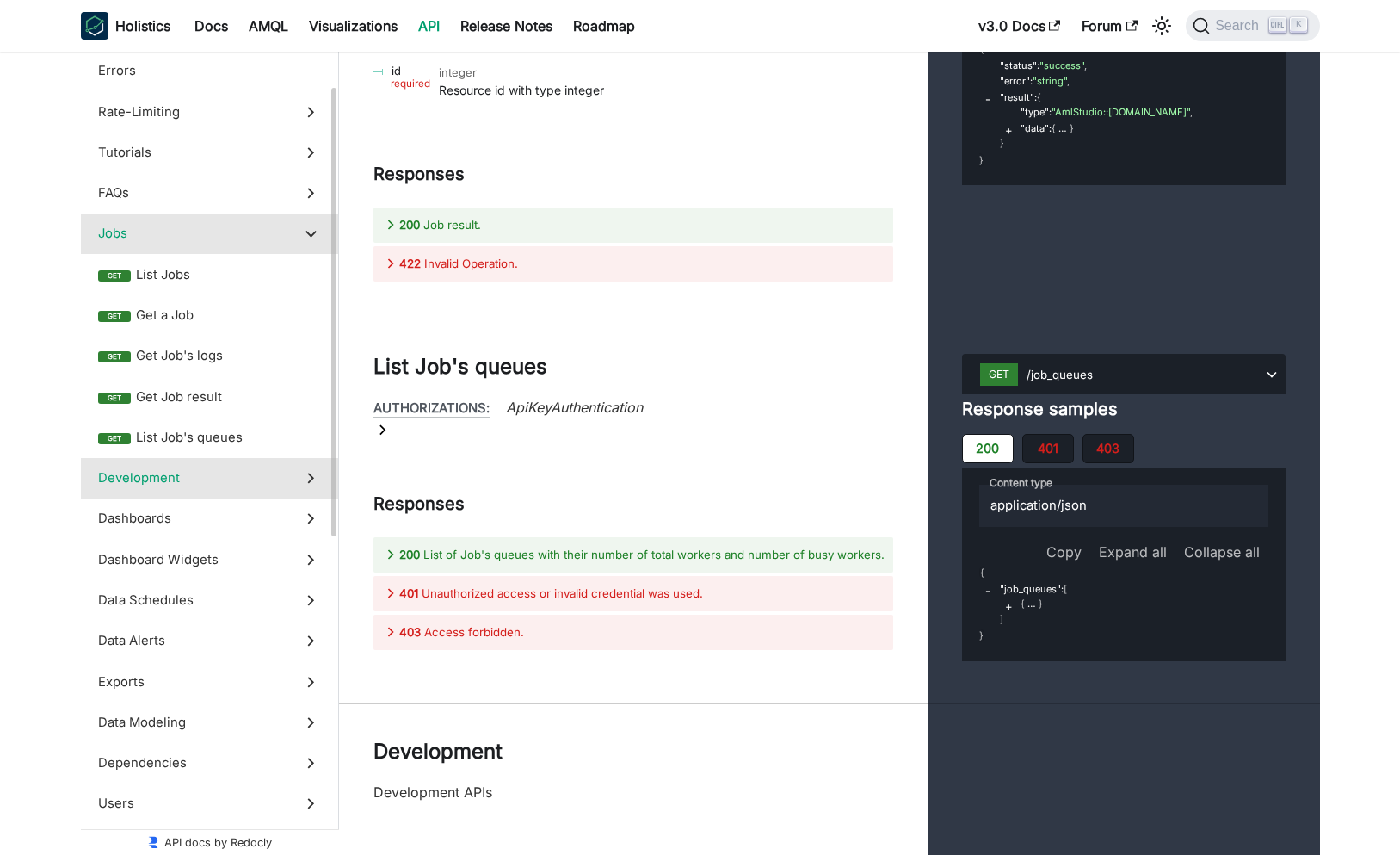
click at [306, 483] on icon at bounding box center [311, 478] width 19 height 19
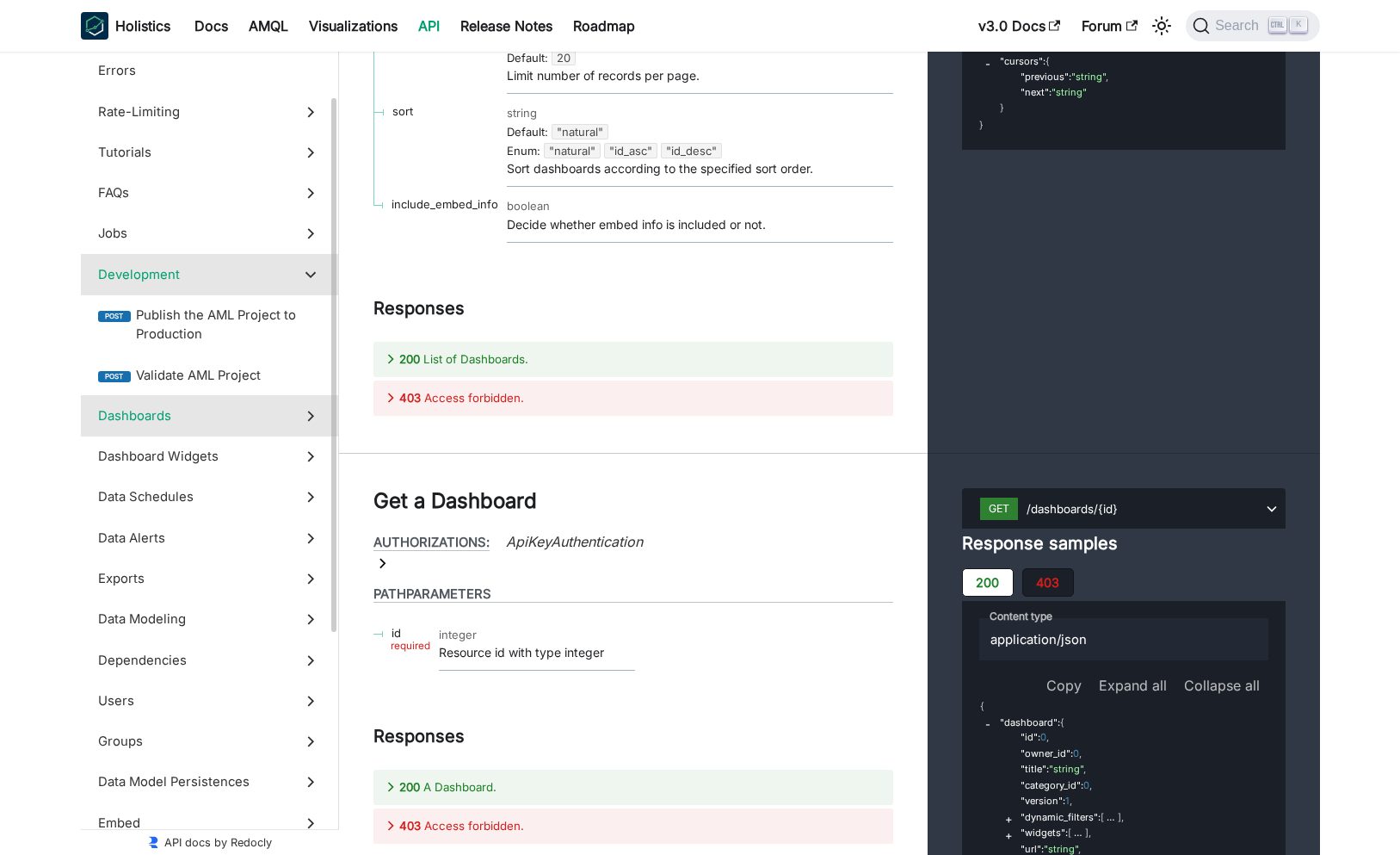
click at [271, 410] on span "Dashboards" at bounding box center [193, 416] width 191 height 19
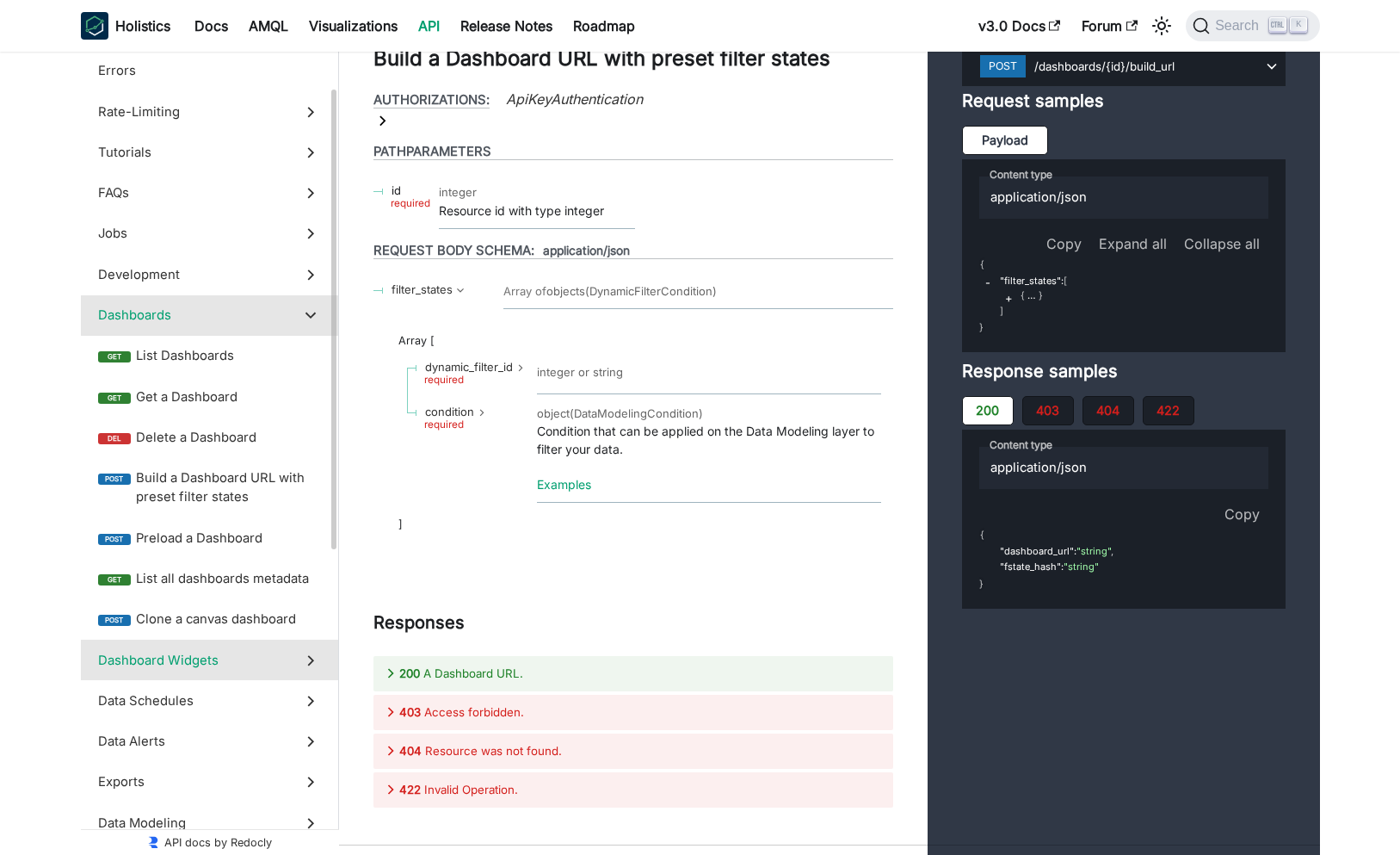
drag, startPoint x: 293, startPoint y: 600, endPoint x: 311, endPoint y: 665, distance: 67.4
click at [311, 665] on ul "Introduction Data center regions Authentication Errors Rate-Limiting Overview R…" at bounding box center [210, 663] width 257 height 1471
click at [311, 666] on icon at bounding box center [311, 661] width 19 height 19
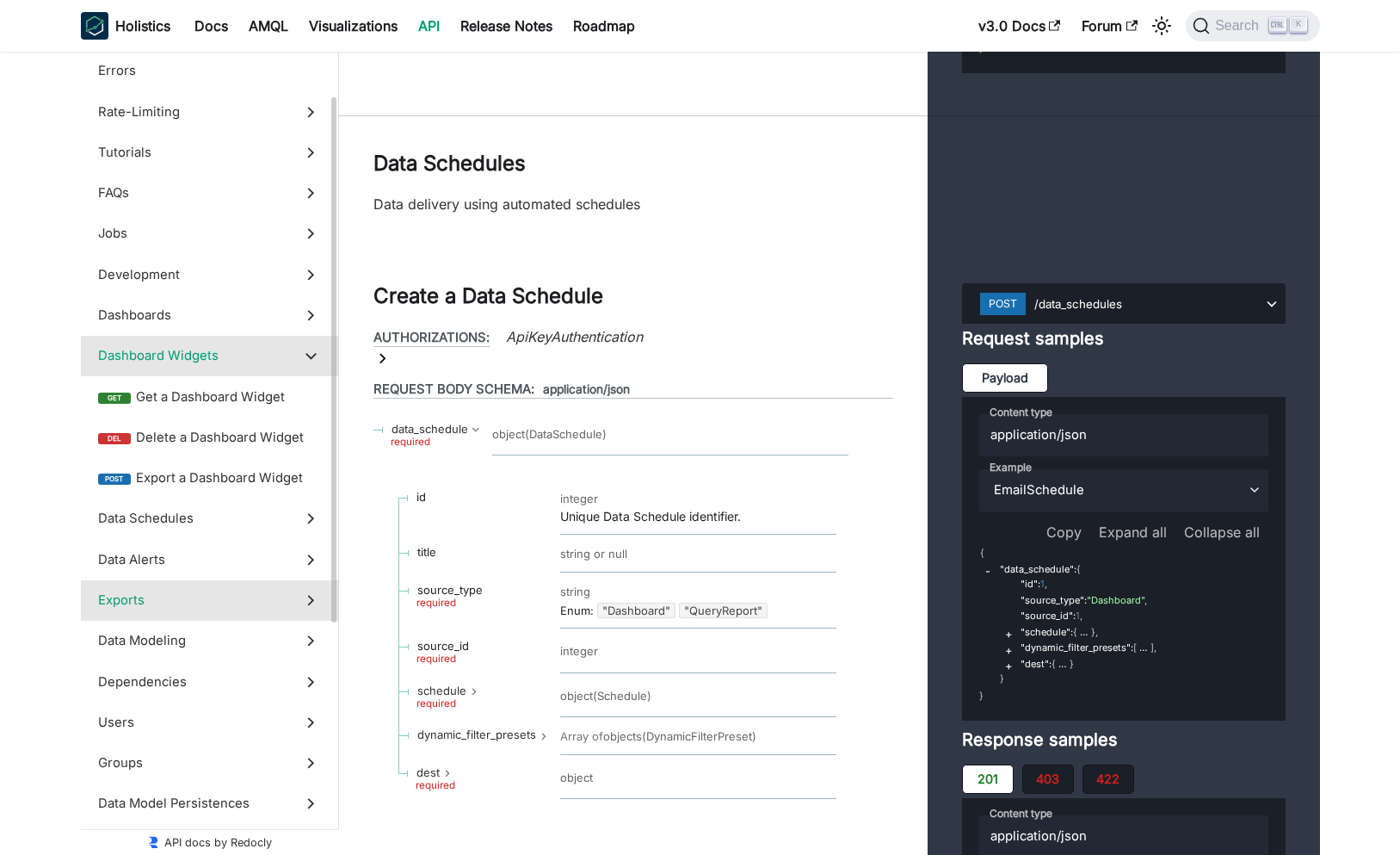
scroll to position [207, 0]
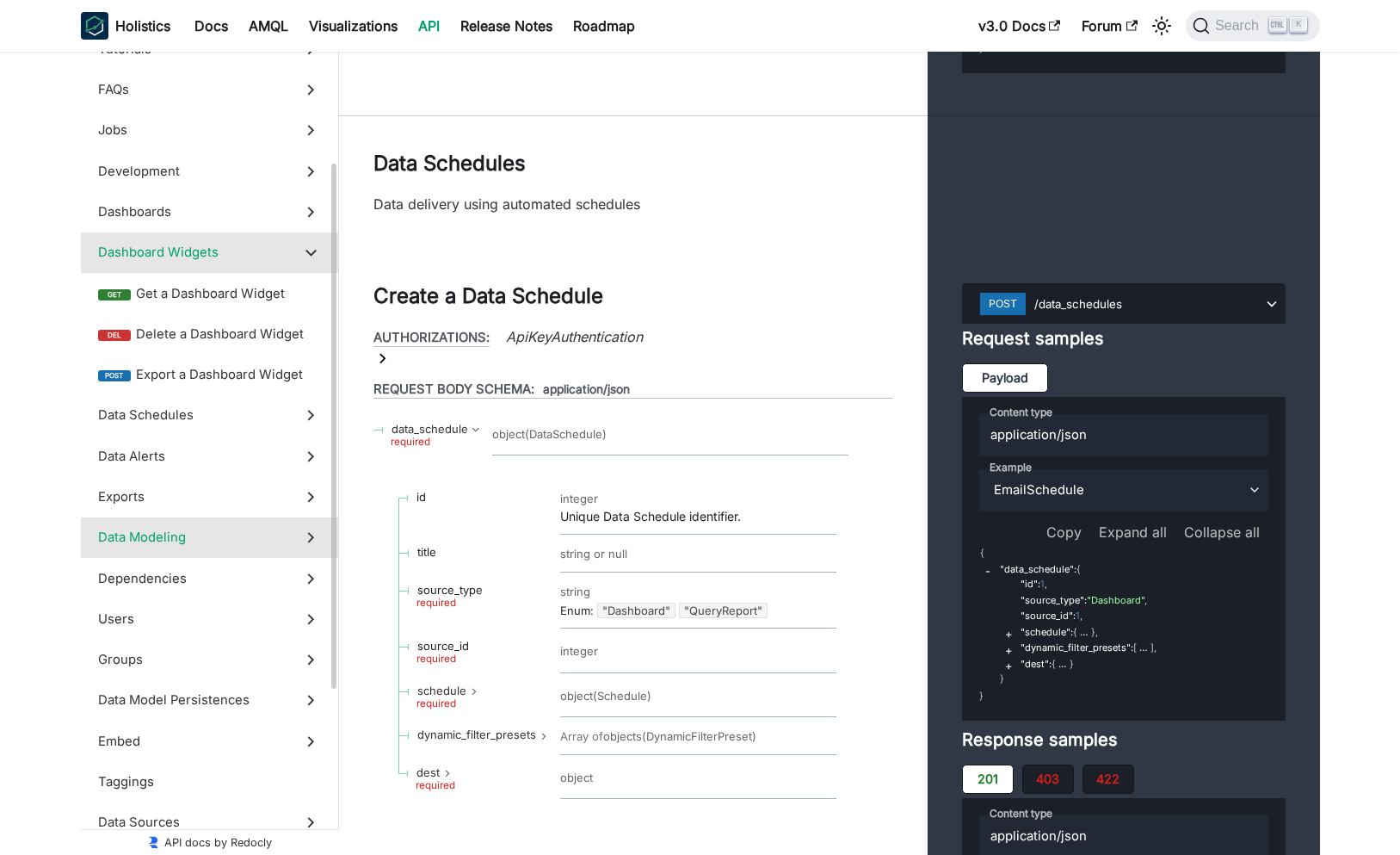
click at [271, 537] on span "Data Modeling" at bounding box center [193, 538] width 191 height 19
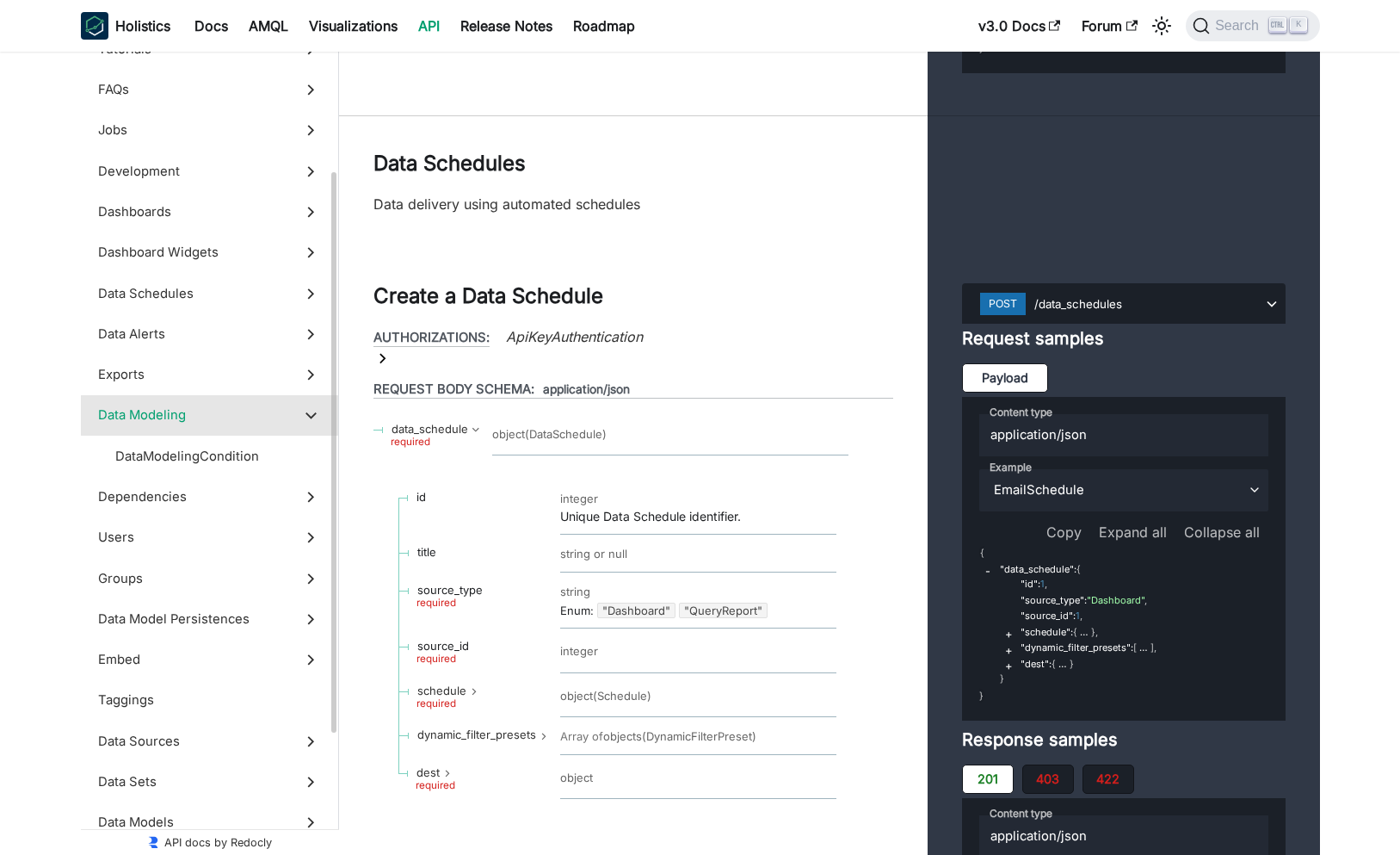
scroll to position [48733, 0]
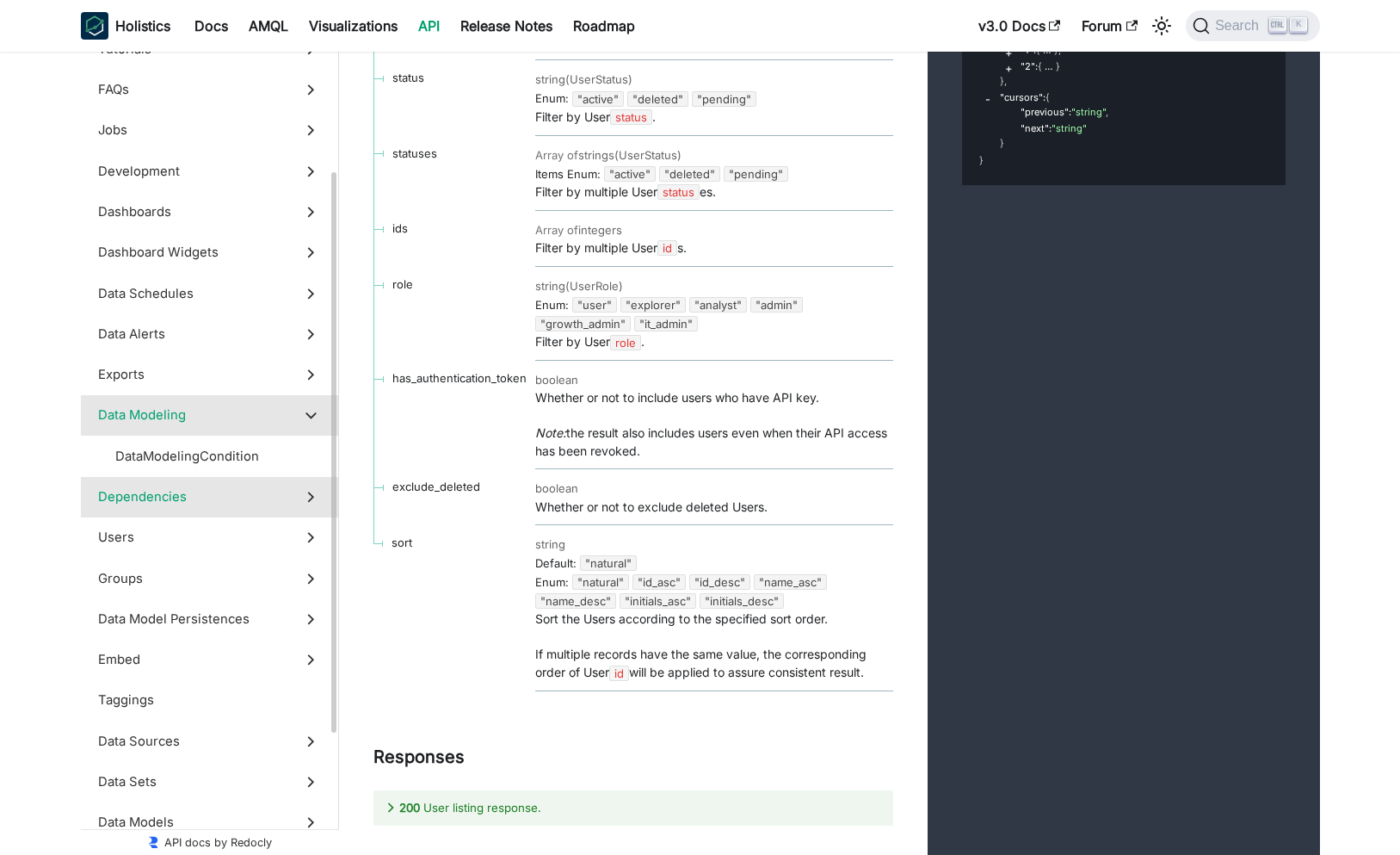
click at [279, 492] on span "Dependencies" at bounding box center [193, 497] width 191 height 19
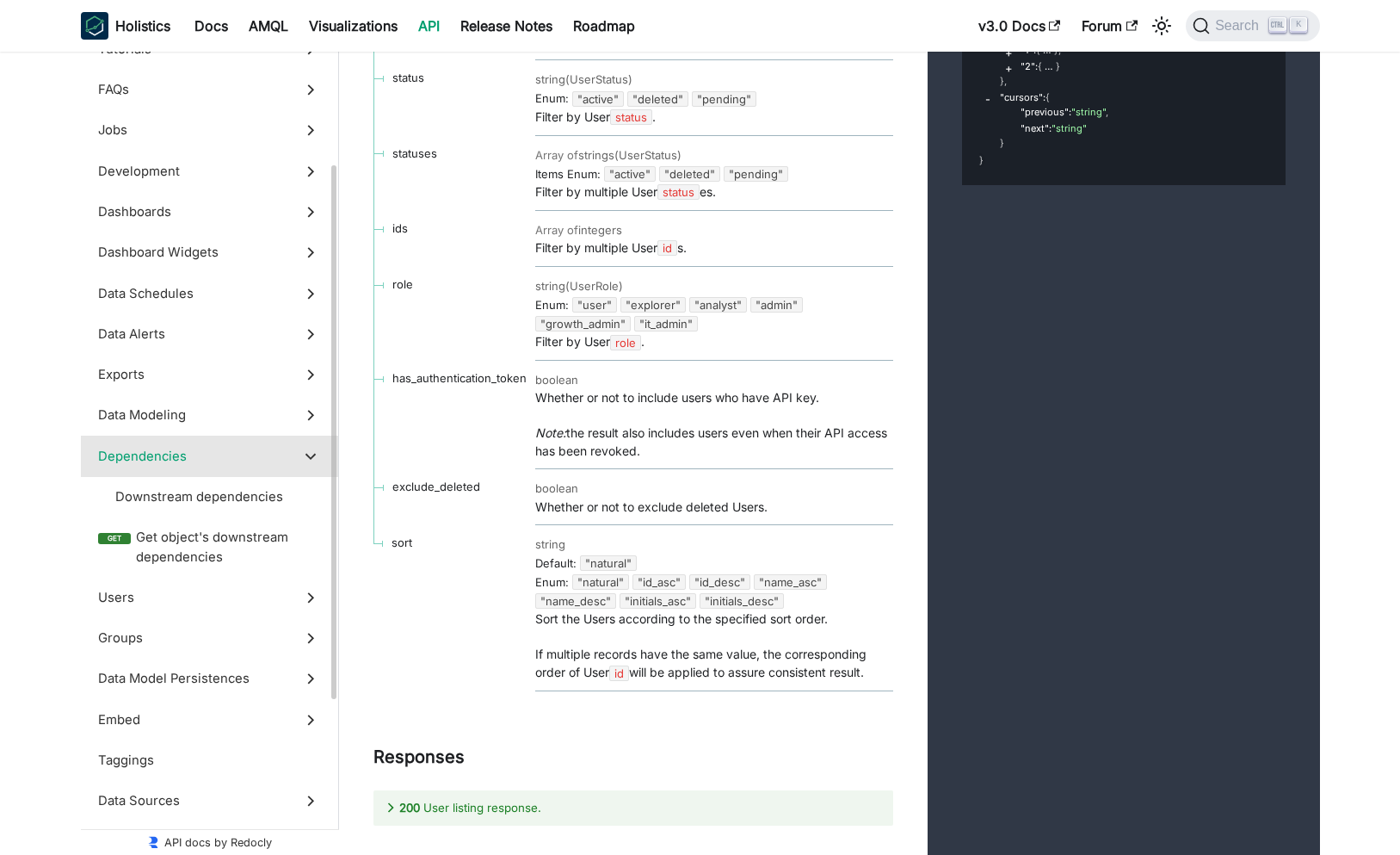
scroll to position [49301, 0]
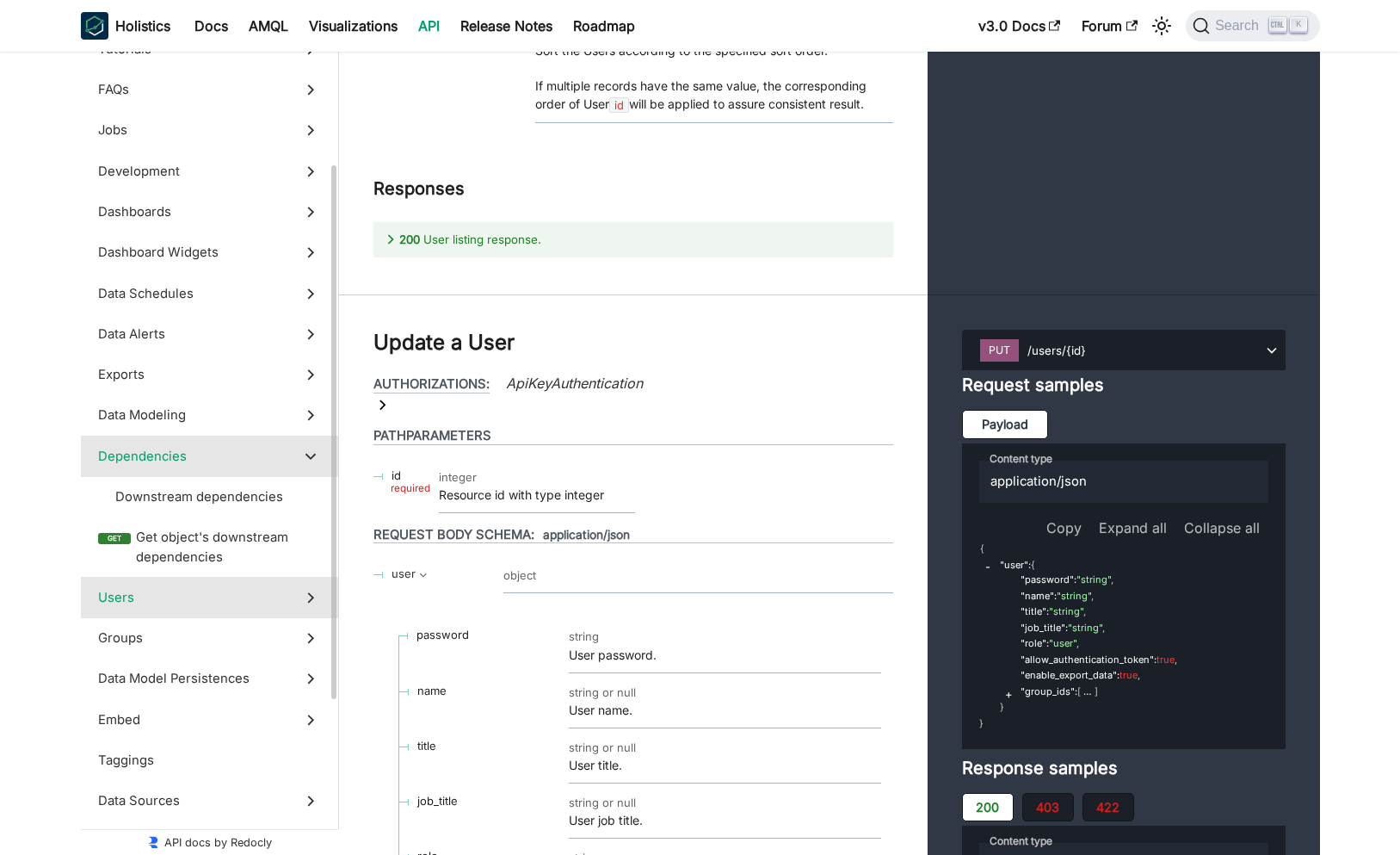
click at [281, 586] on label "Users" at bounding box center [210, 597] width 257 height 40
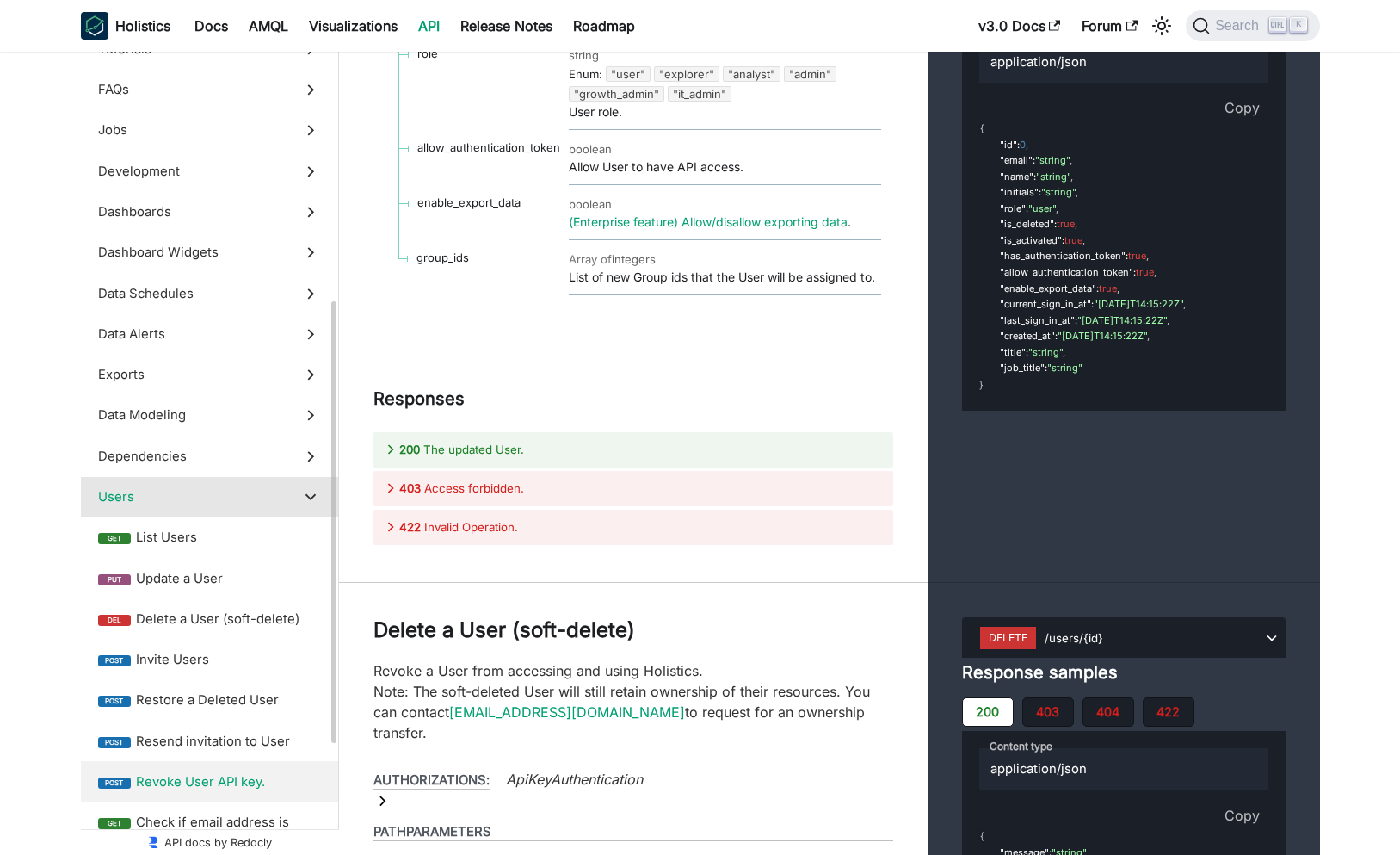
scroll to position [620, 0]
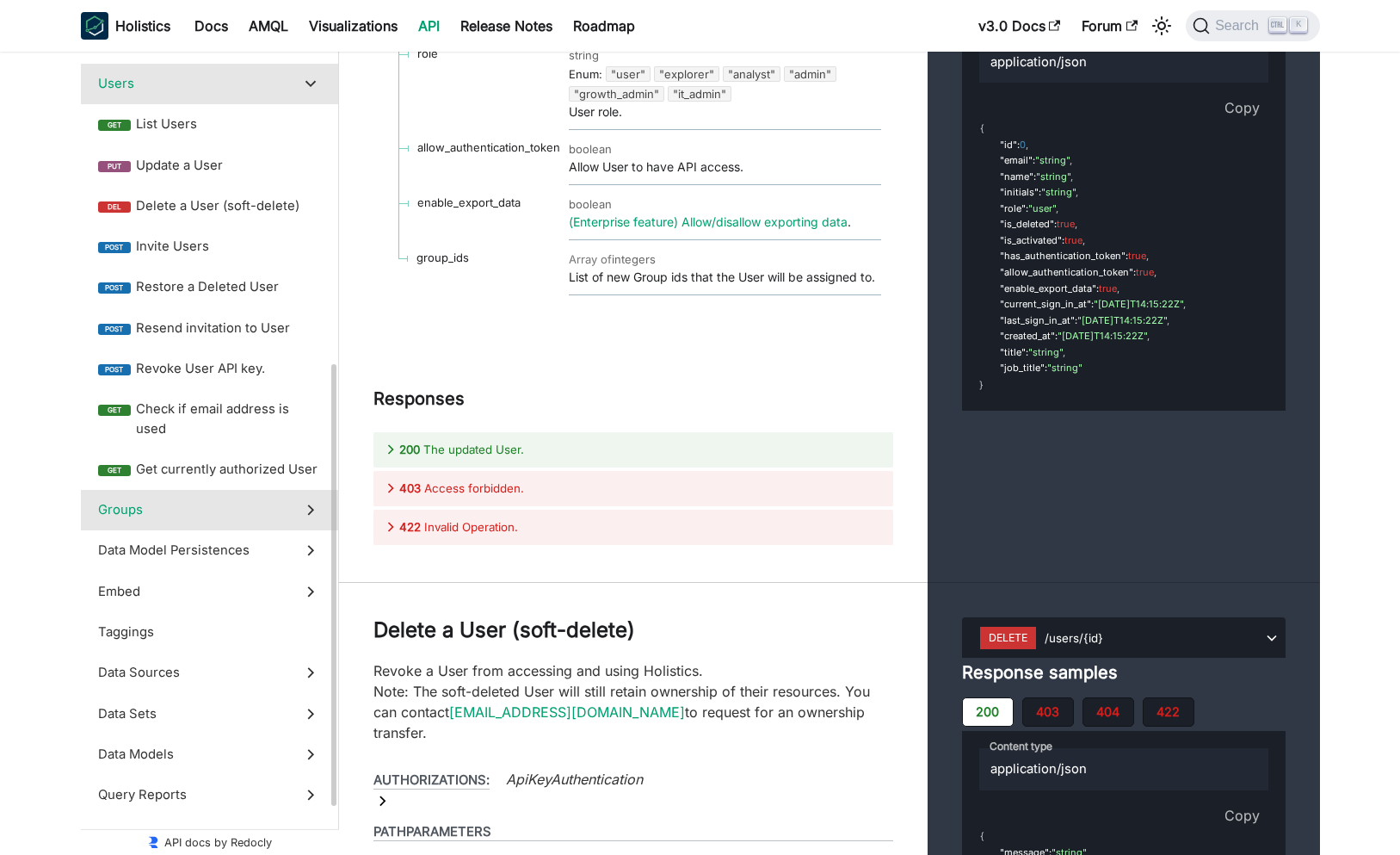
click at [283, 500] on span "Groups" at bounding box center [193, 510] width 191 height 19
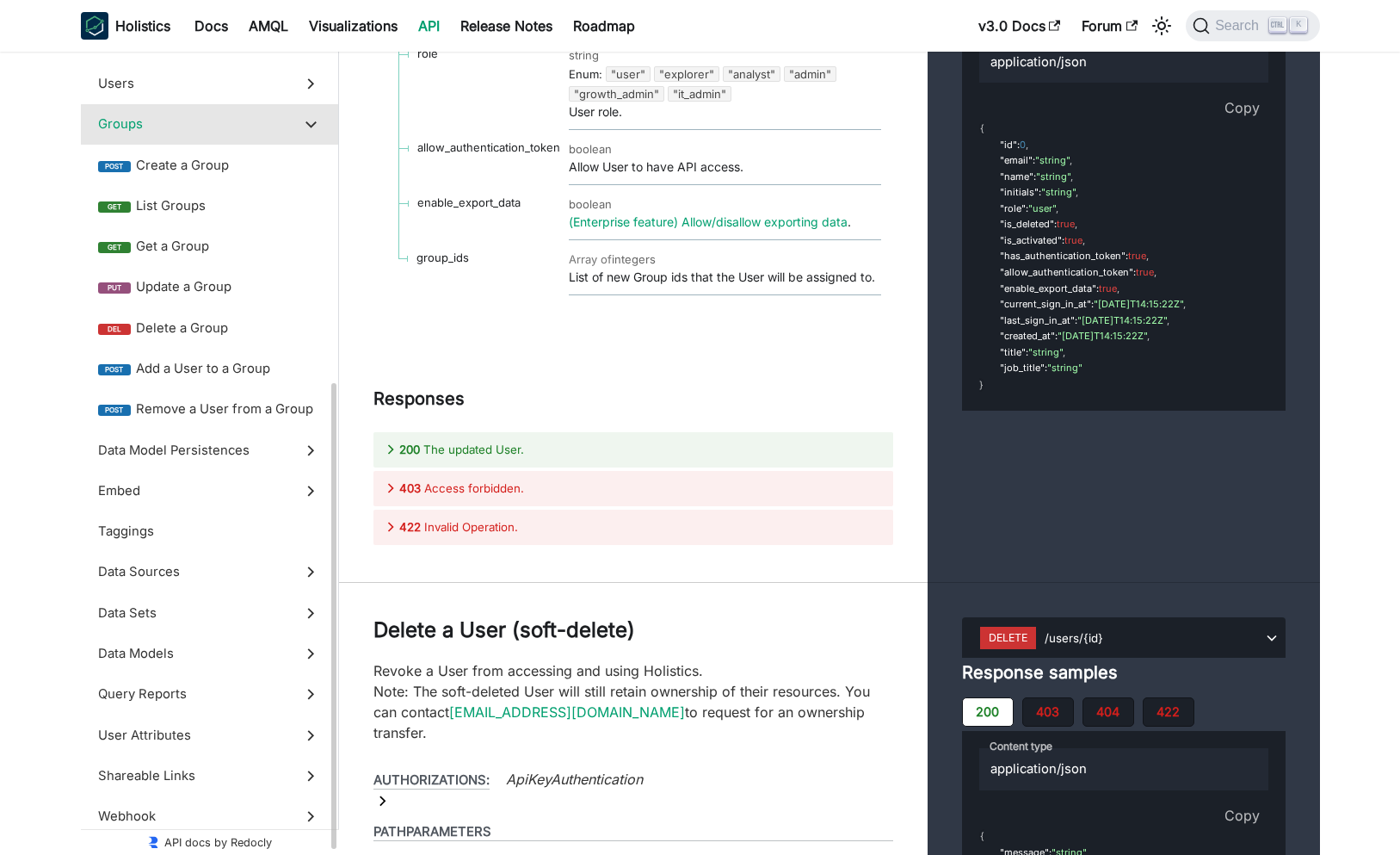
scroll to position [56602, 0]
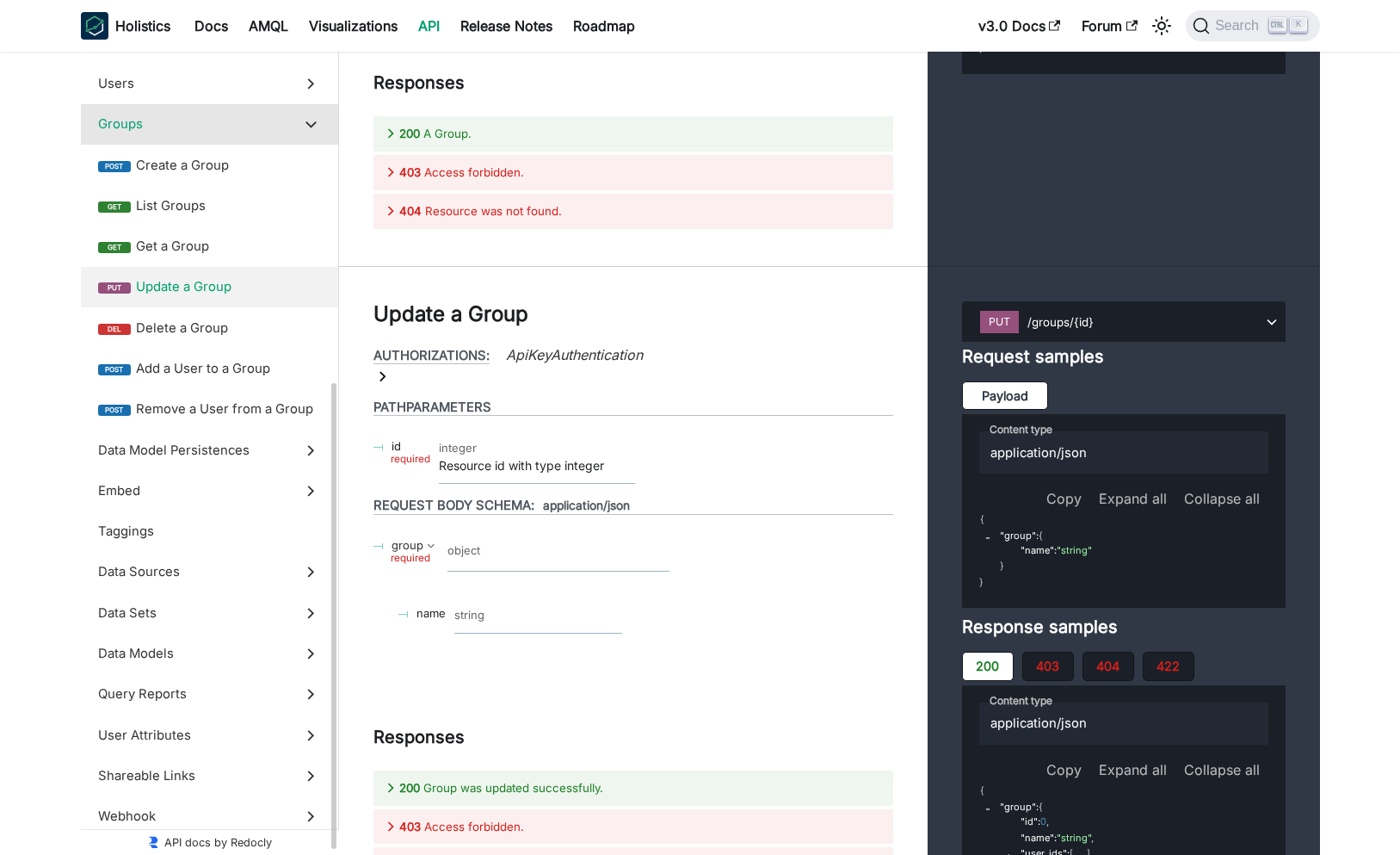
click at [222, 282] on span "Update a Group" at bounding box center [229, 287] width 185 height 19
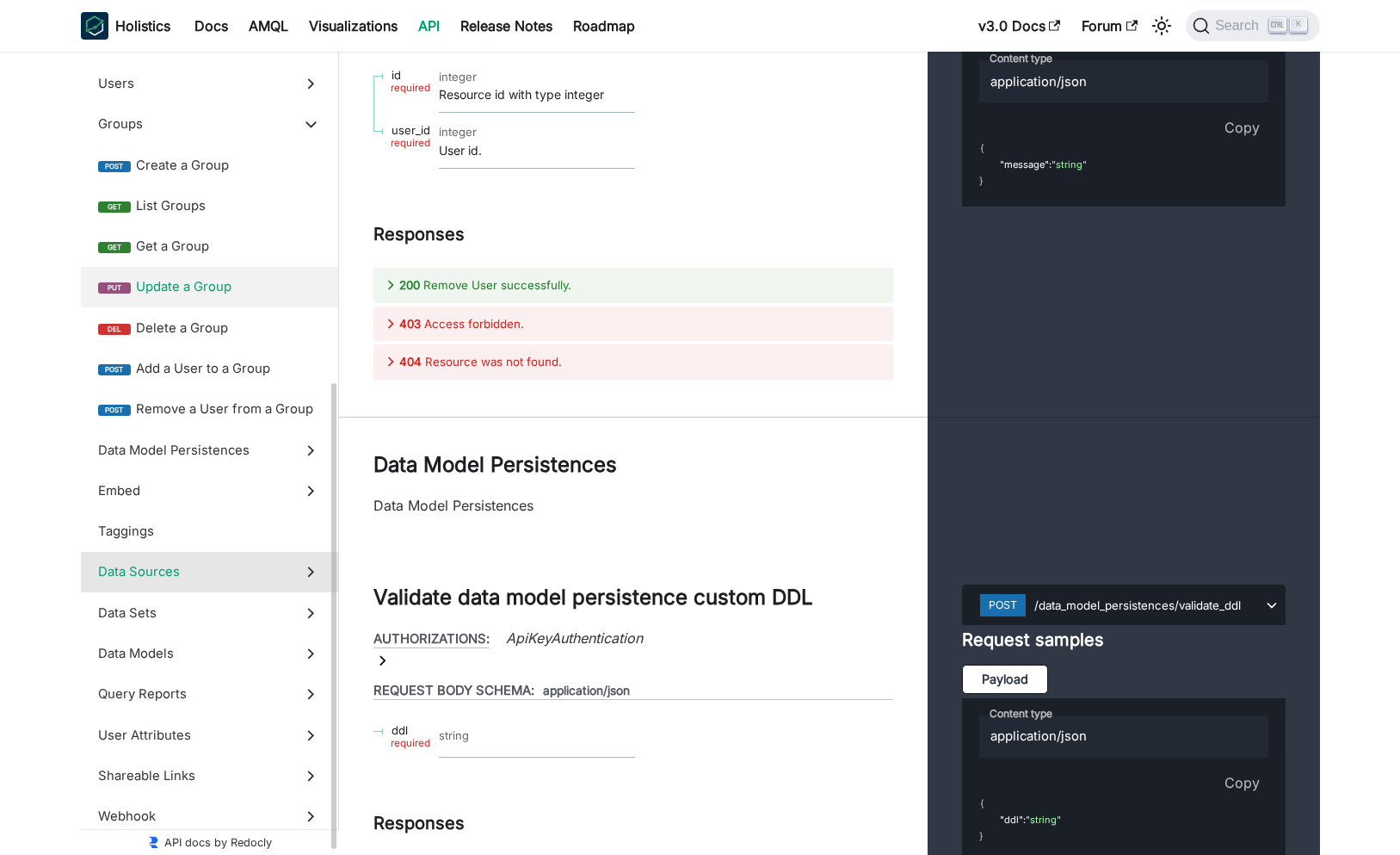
click at [226, 582] on label "Data Sources" at bounding box center [210, 572] width 257 height 40
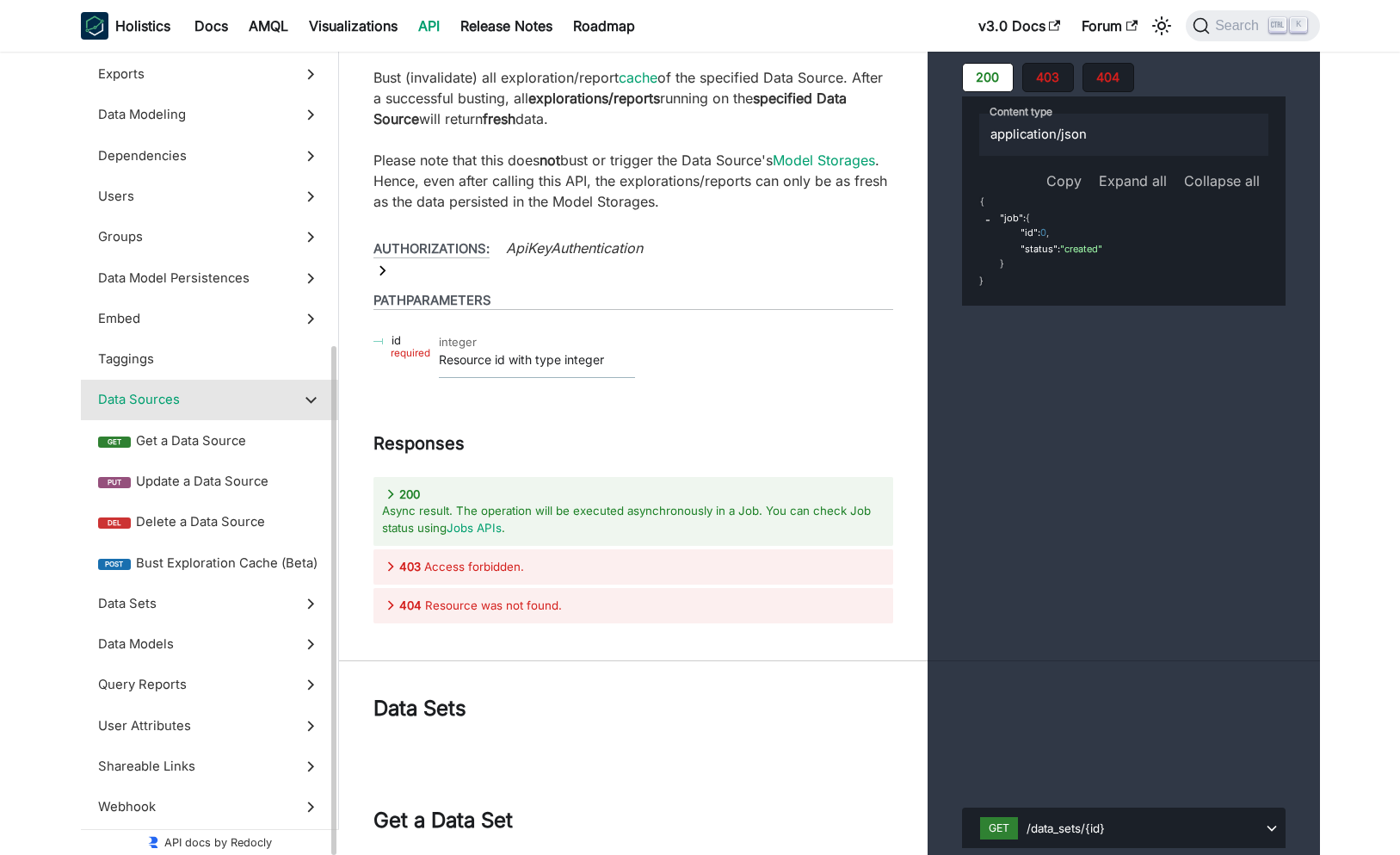
scroll to position [507, 0]
click at [228, 482] on span "Update a Data Source" at bounding box center [229, 481] width 185 height 19
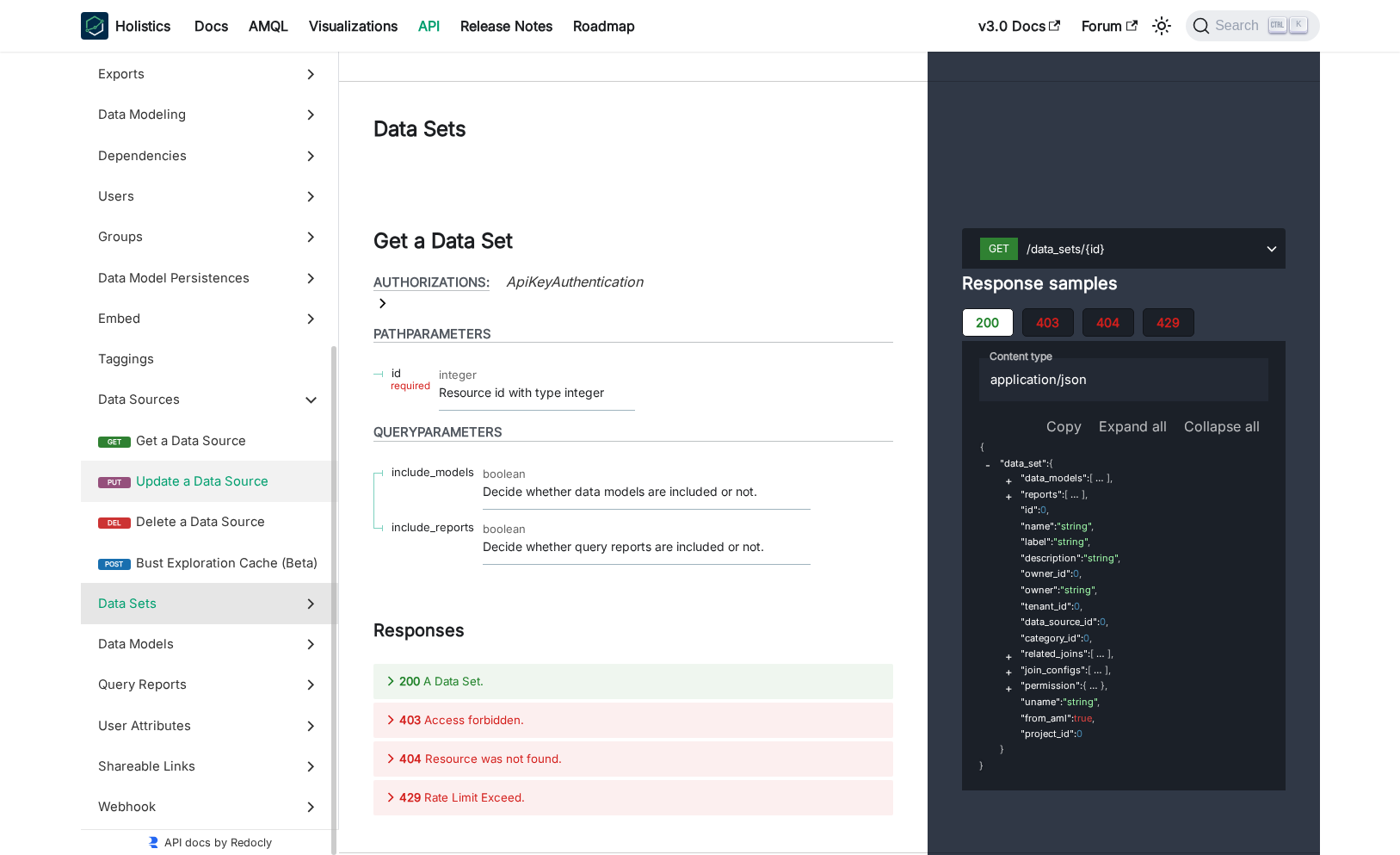
click at [226, 600] on span "Data Sets" at bounding box center [193, 603] width 191 height 19
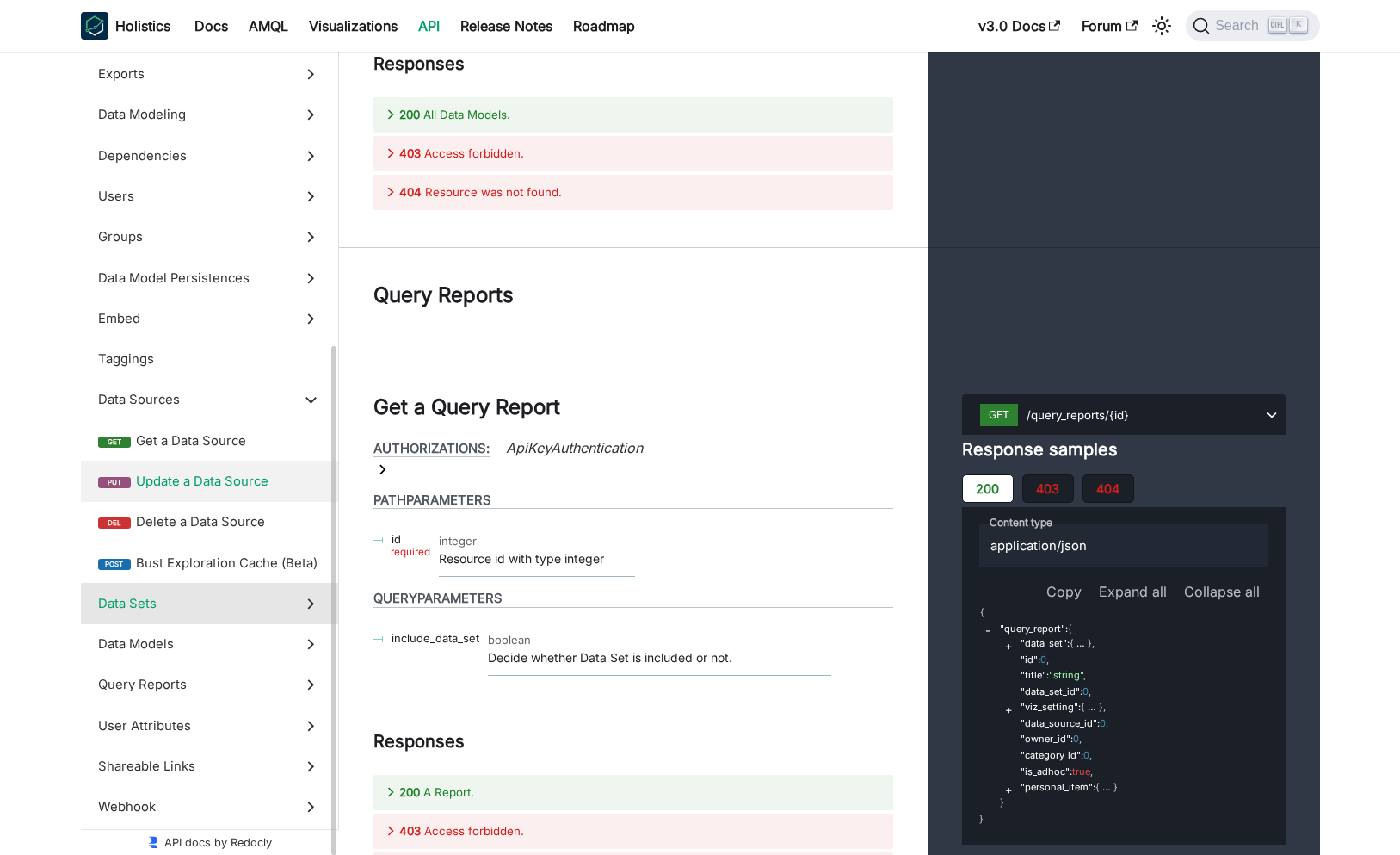
scroll to position [425, 0]
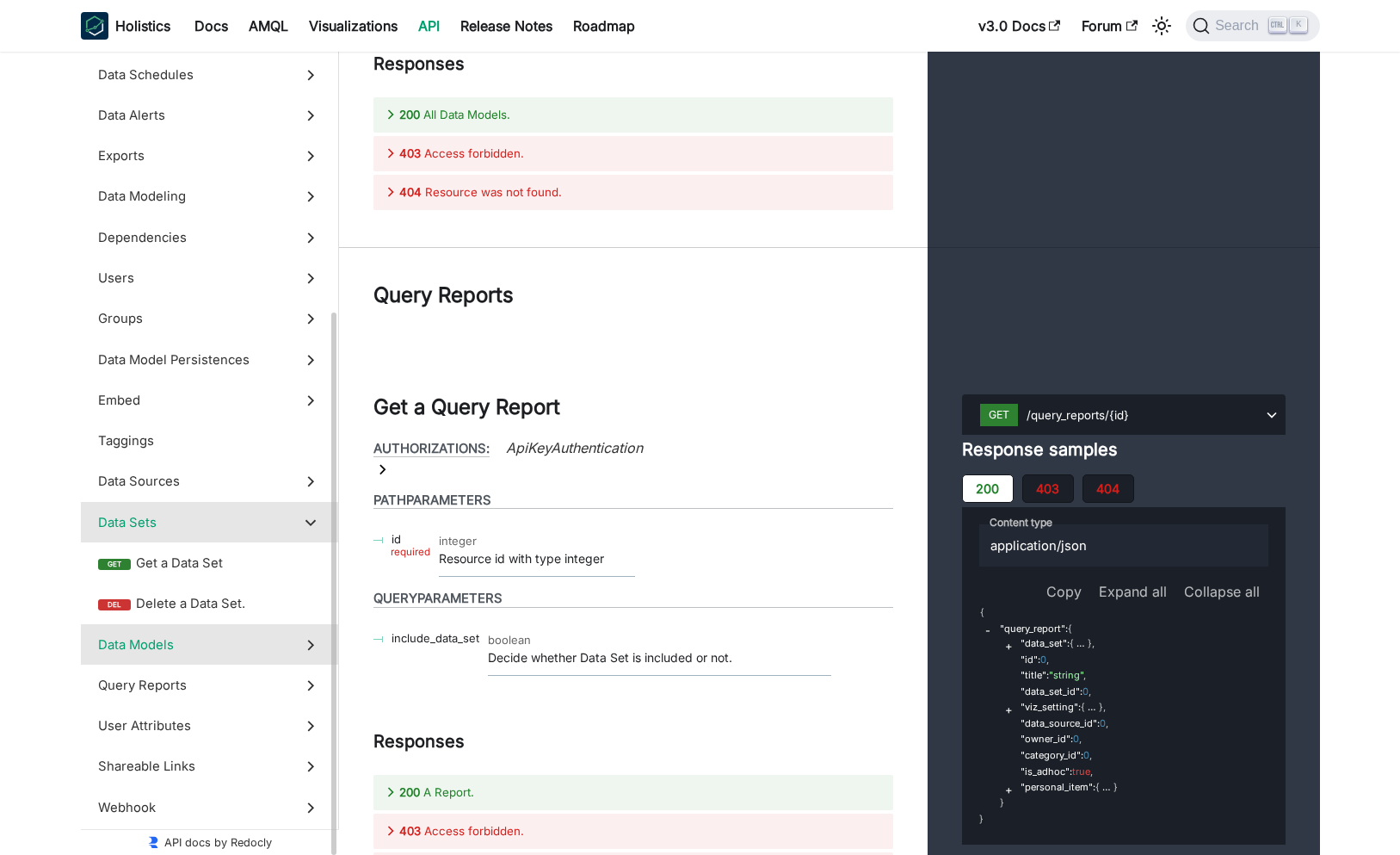
click at [231, 627] on label "Data Models" at bounding box center [210, 644] width 257 height 40
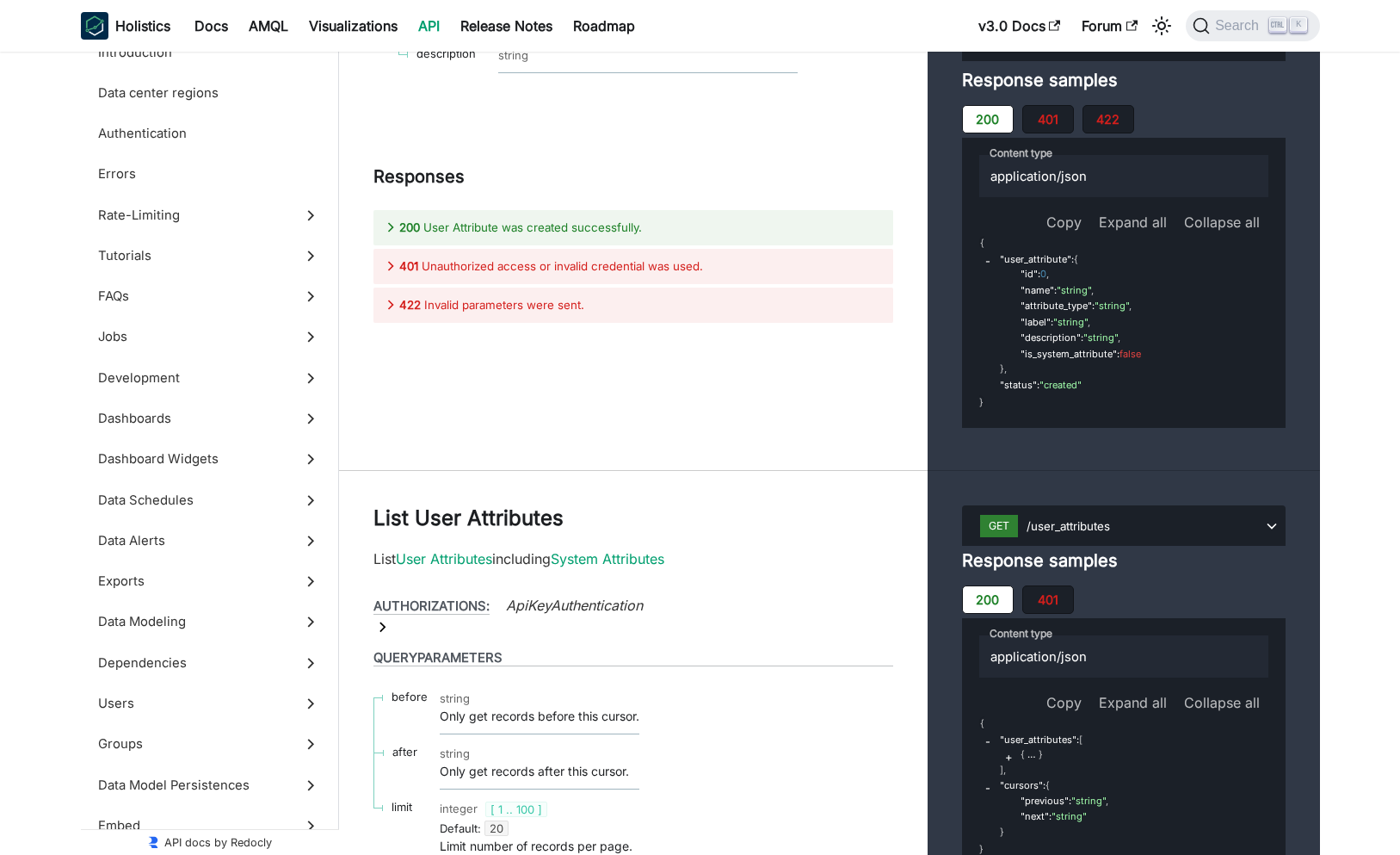
click at [989, 8] on div "v3.0 Docs Forum Search K" at bounding box center [1144, 26] width 352 height 38
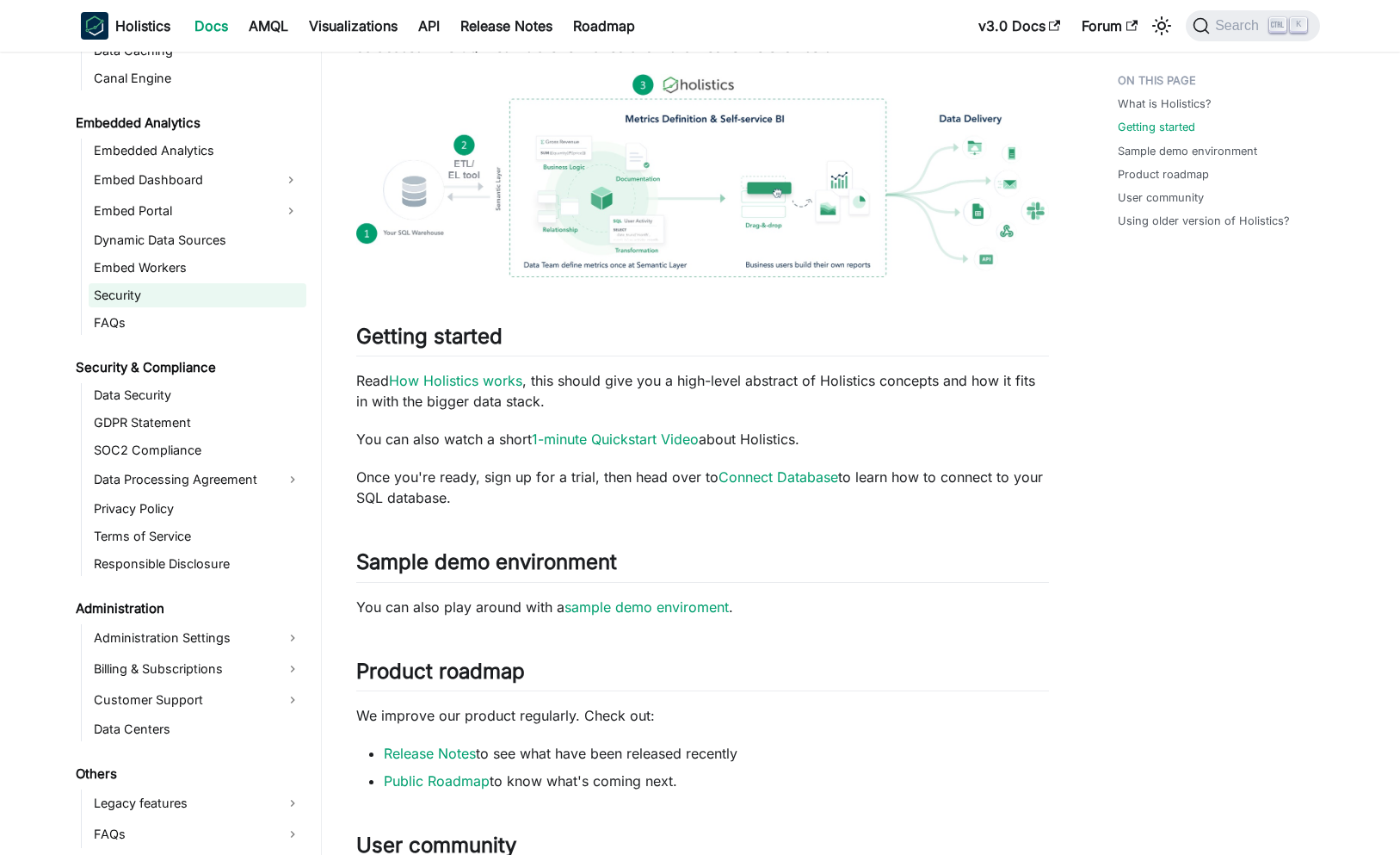
scroll to position [413, 0]
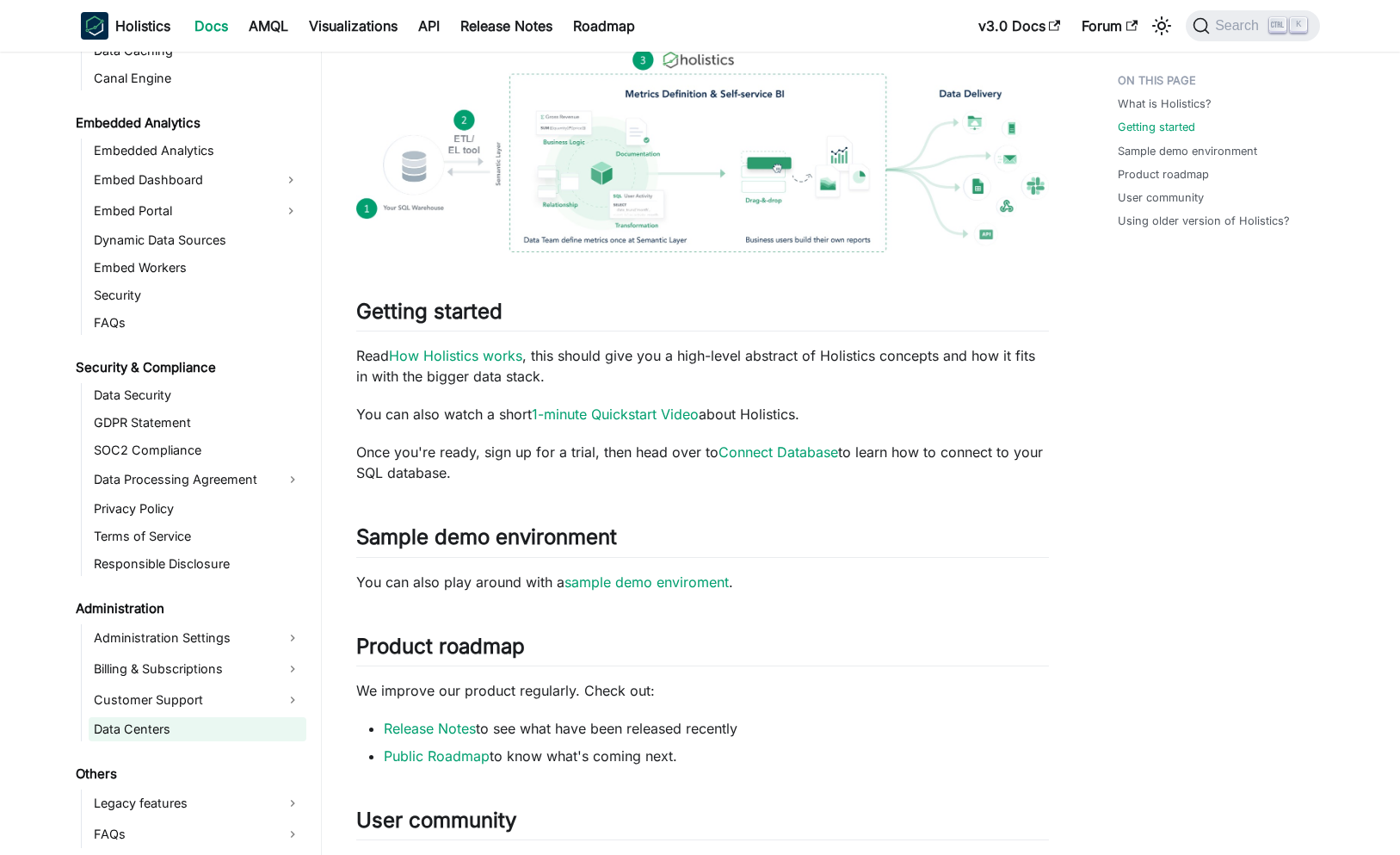
click at [185, 733] on link "Data Centers" at bounding box center [197, 728] width 217 height 24
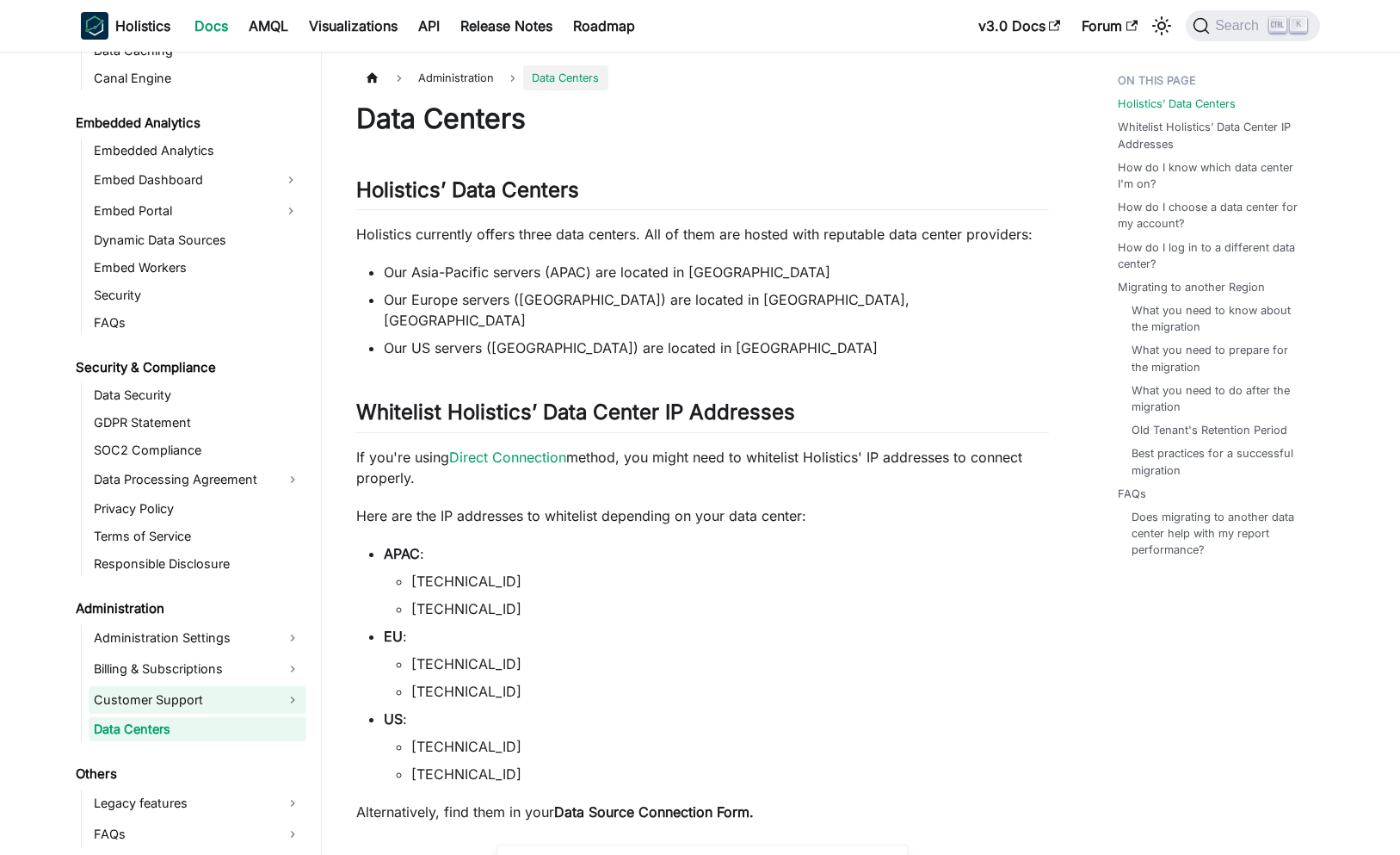
click at [221, 705] on link "Customer Support" at bounding box center [197, 700] width 217 height 28
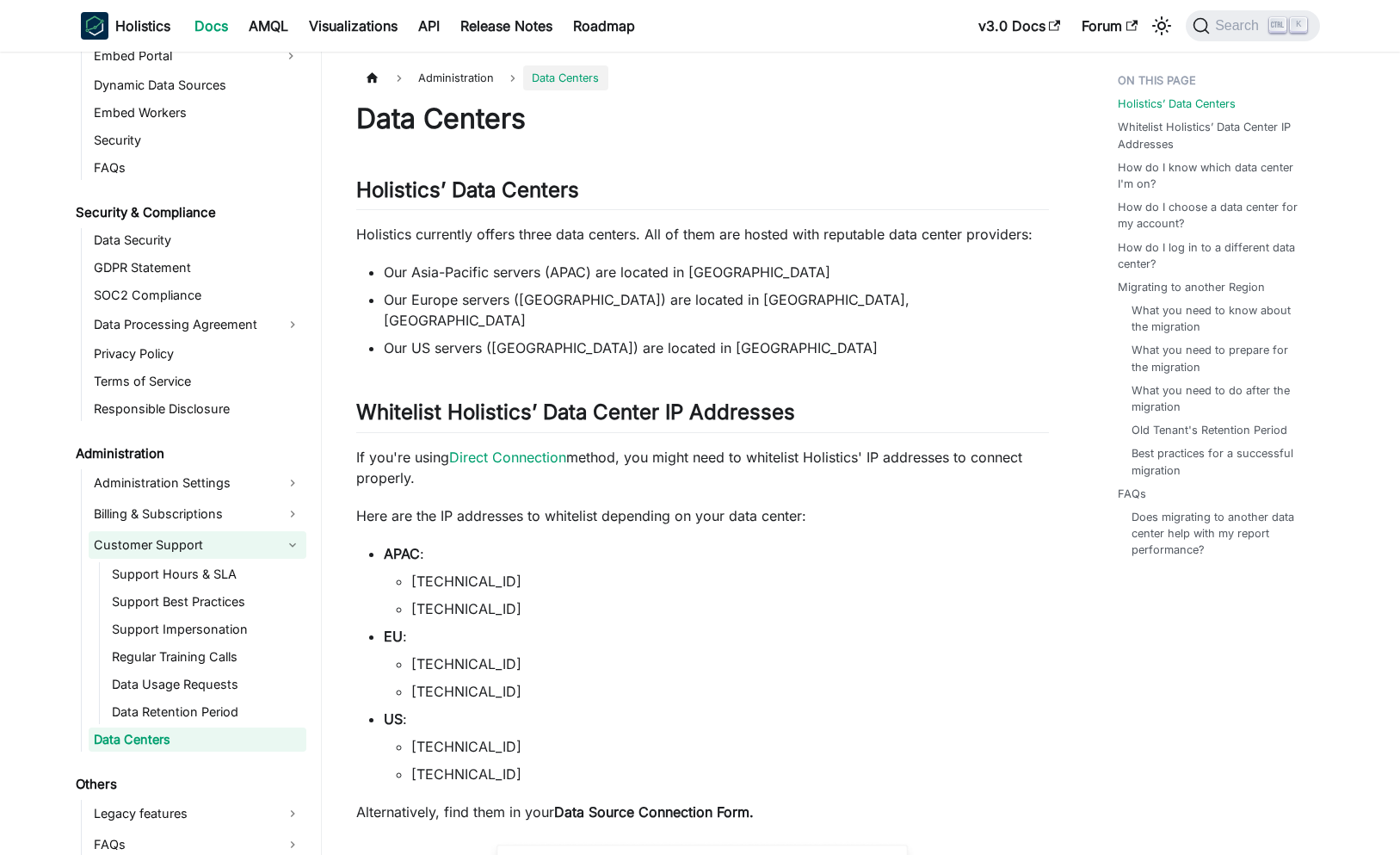
scroll to position [1821, 0]
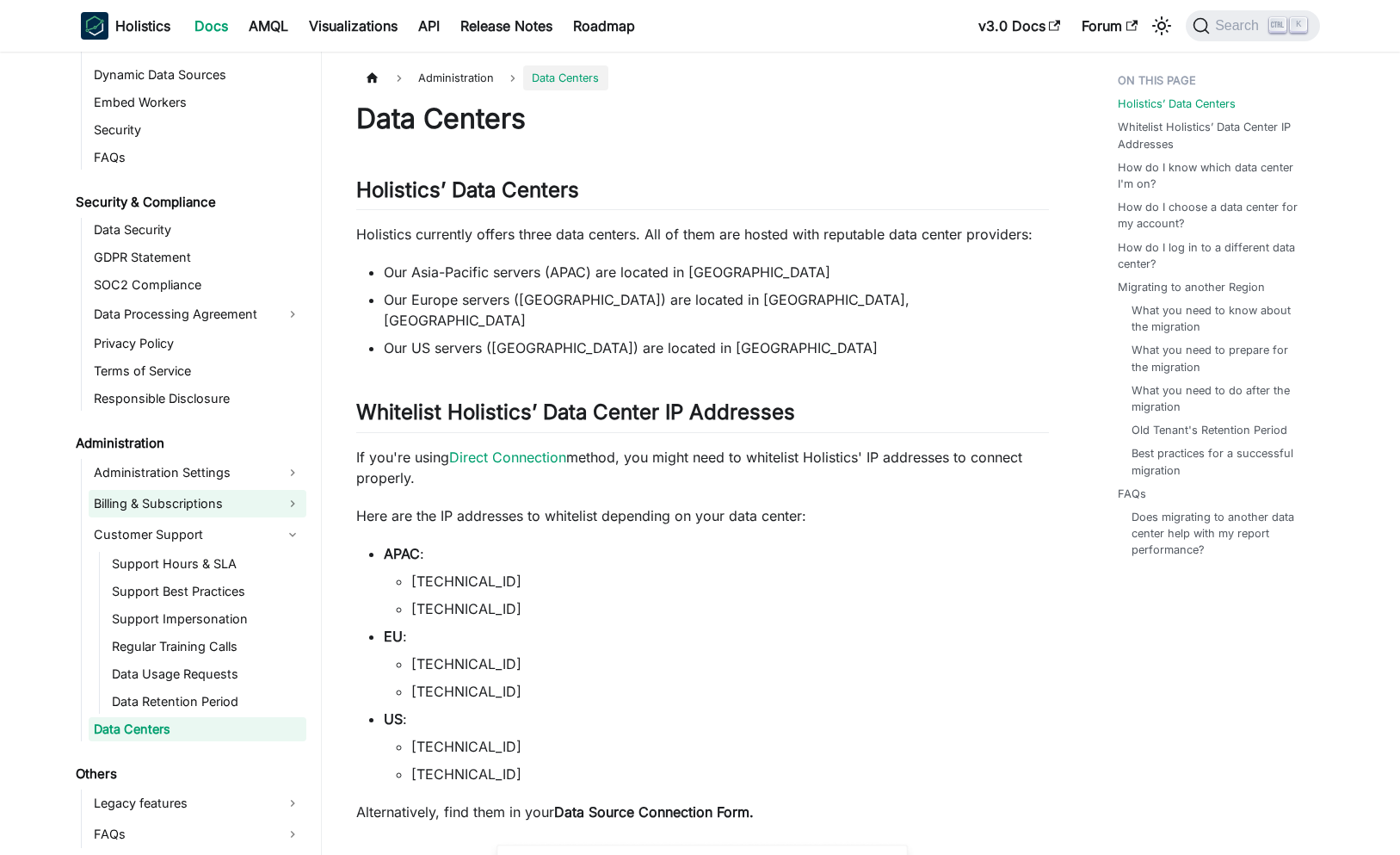
click at [259, 495] on link "Billing & Subscriptions" at bounding box center [197, 503] width 217 height 28
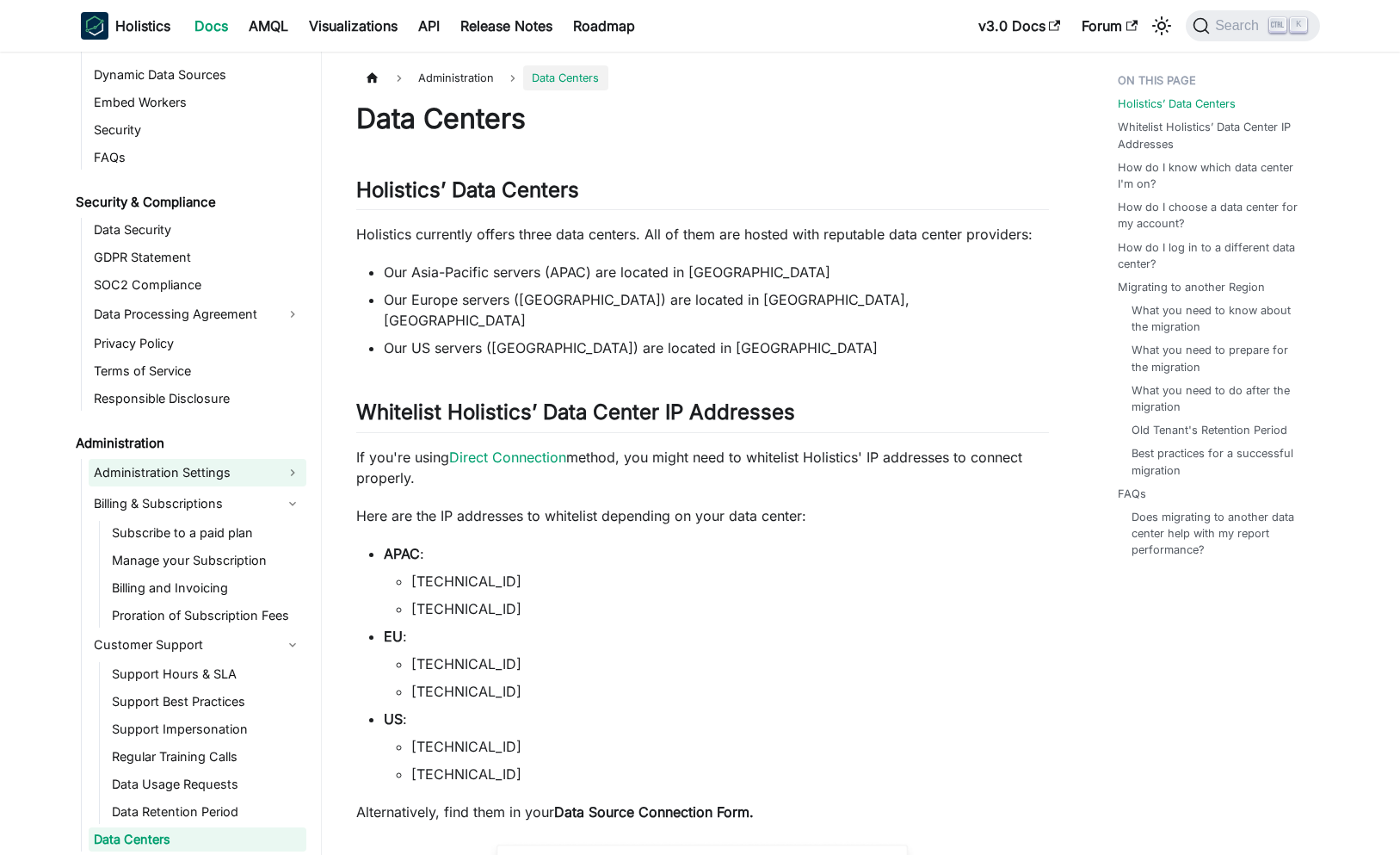
click at [271, 469] on link "Administration Settings" at bounding box center [197, 472] width 217 height 28
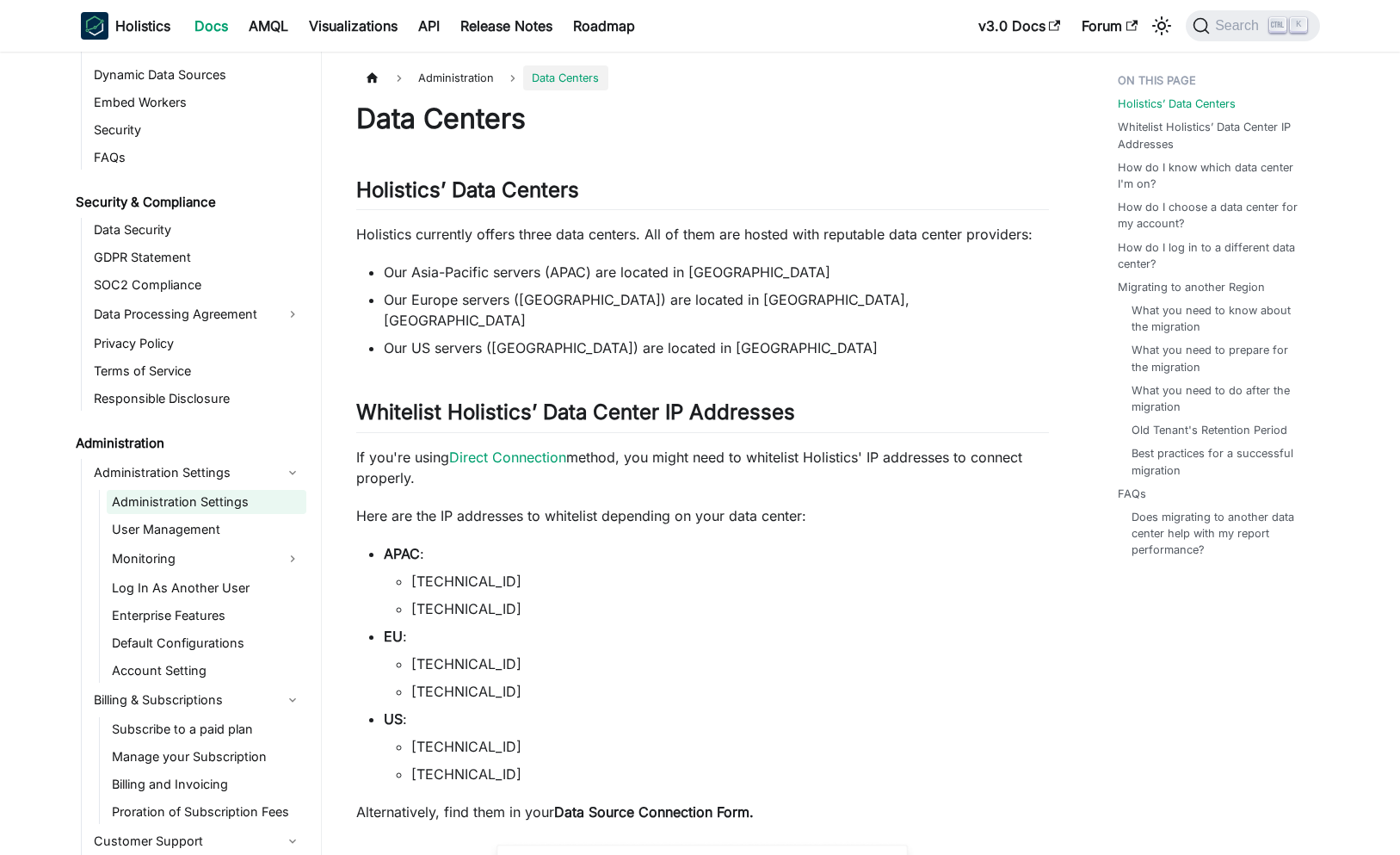
click at [253, 506] on link "Administration Settings" at bounding box center [206, 501] width 199 height 24
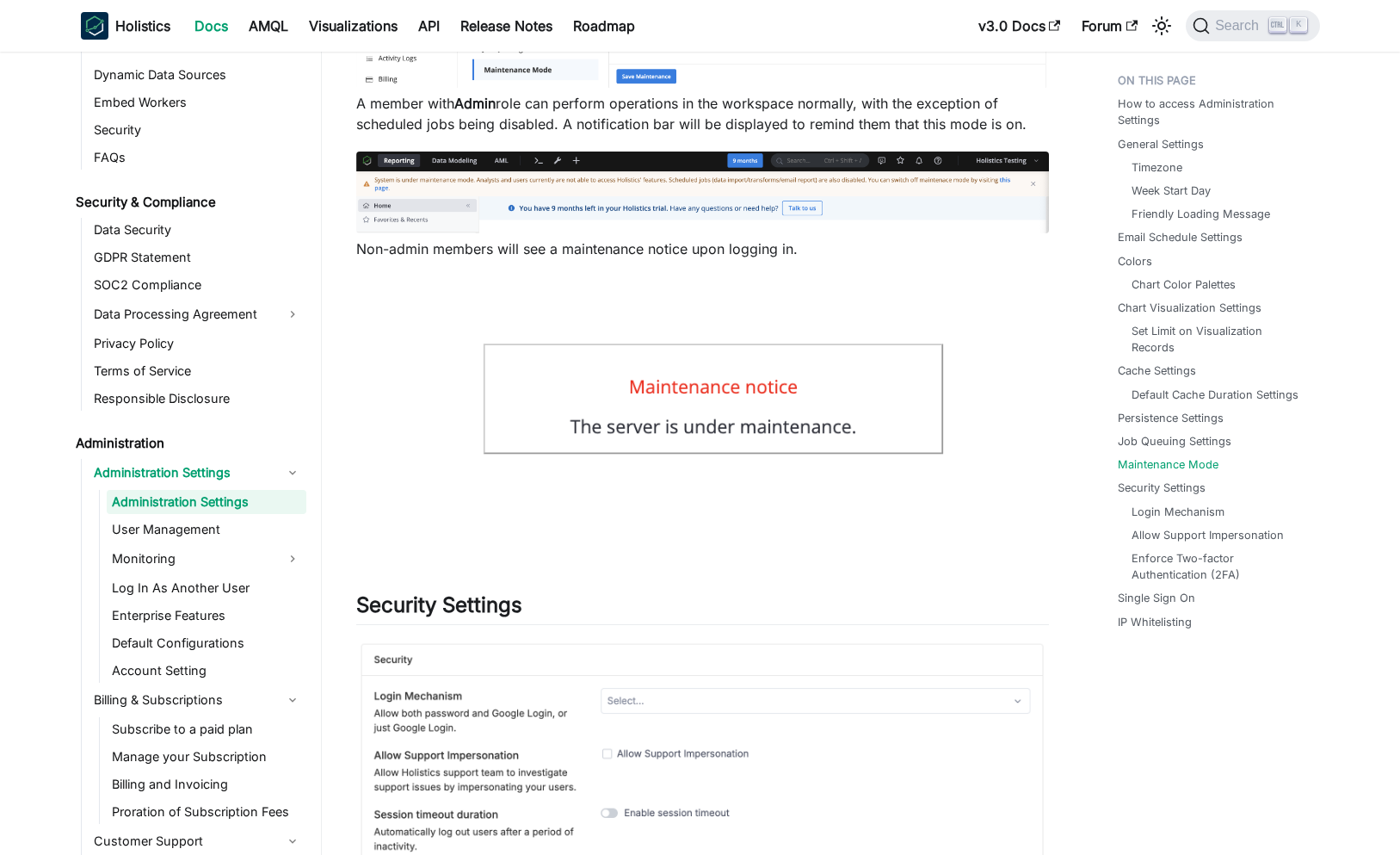
scroll to position [4131, 0]
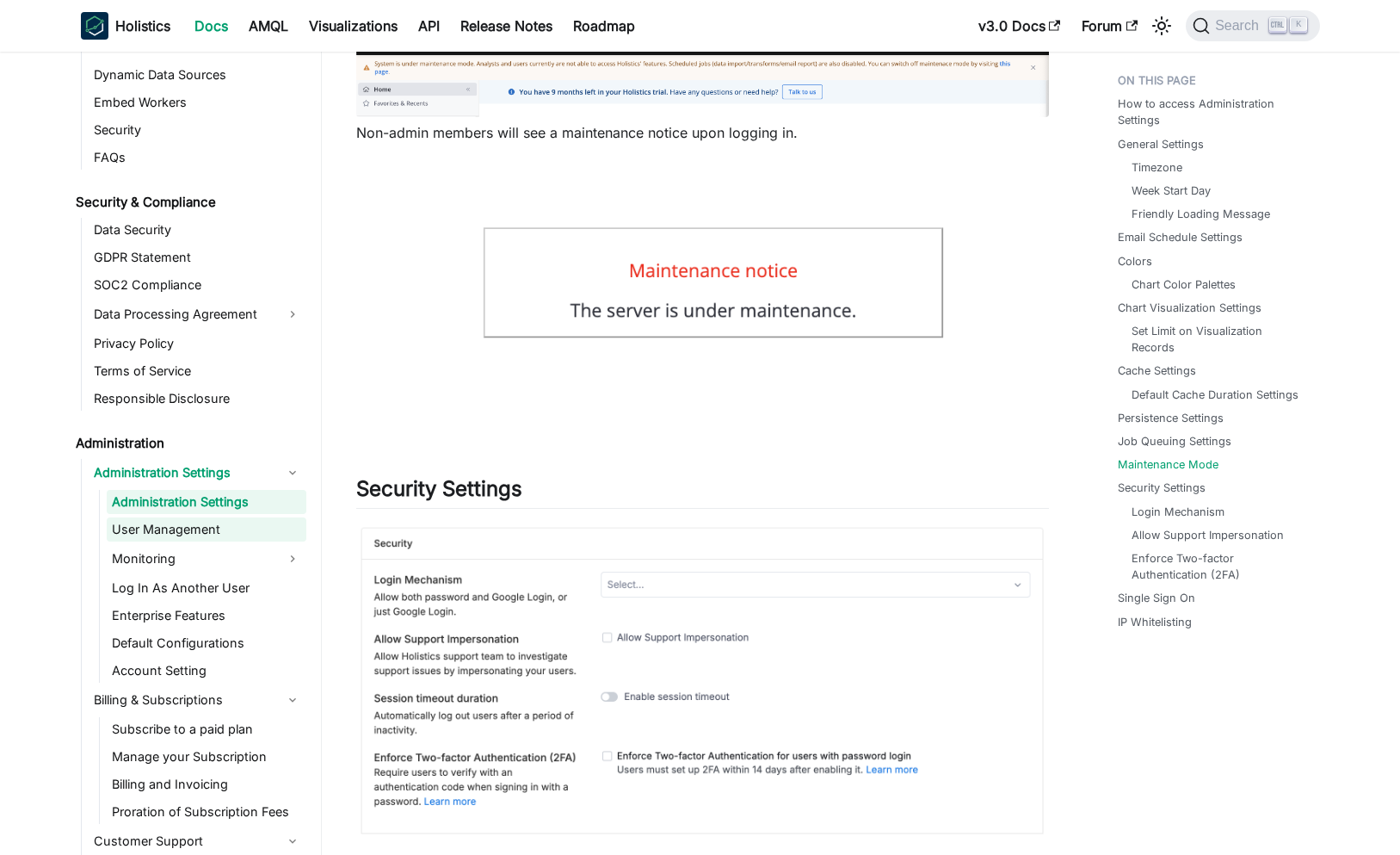
click at [205, 535] on link "User Management" at bounding box center [206, 529] width 199 height 24
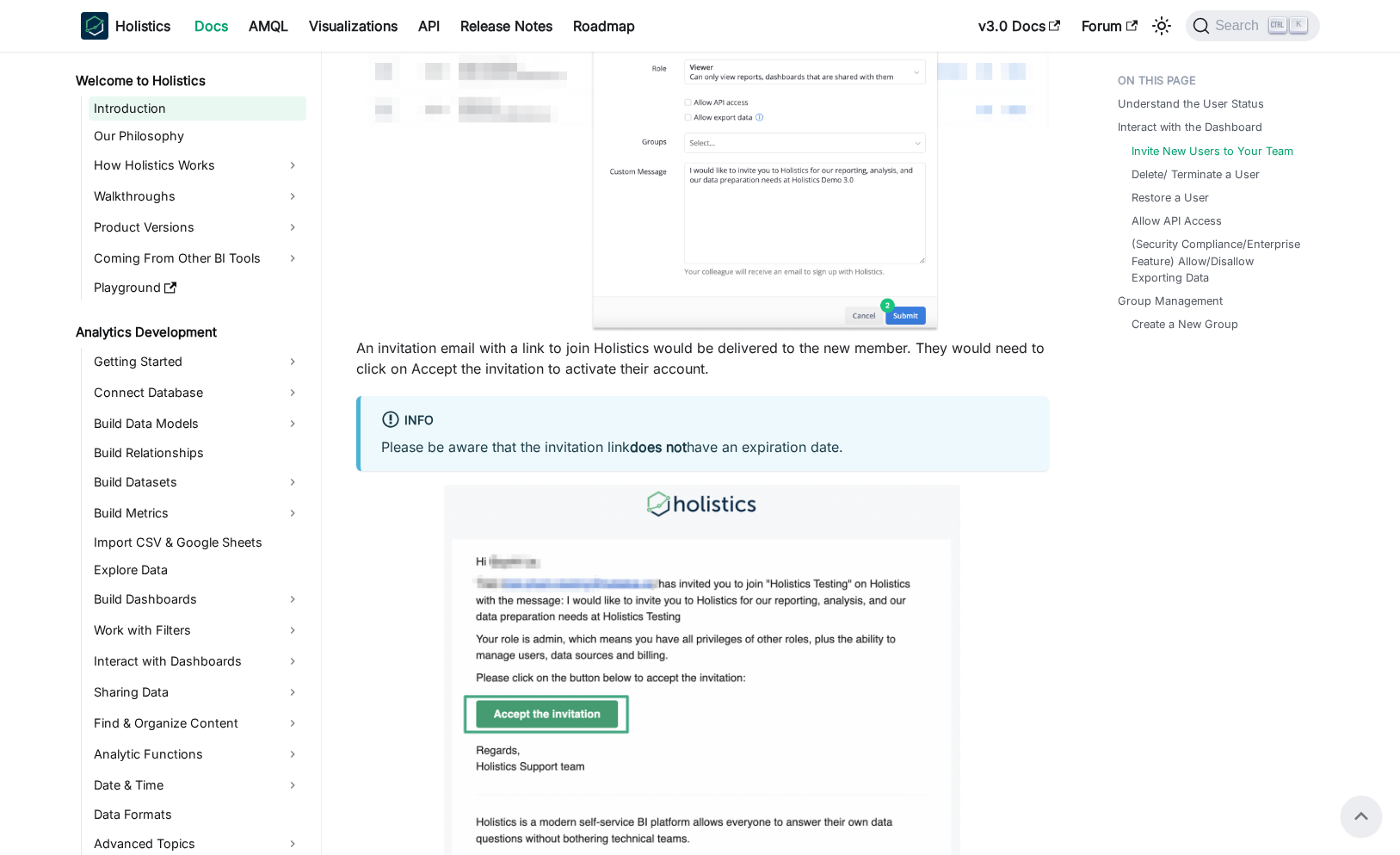
click at [220, 104] on link "Introduction" at bounding box center [197, 108] width 217 height 24
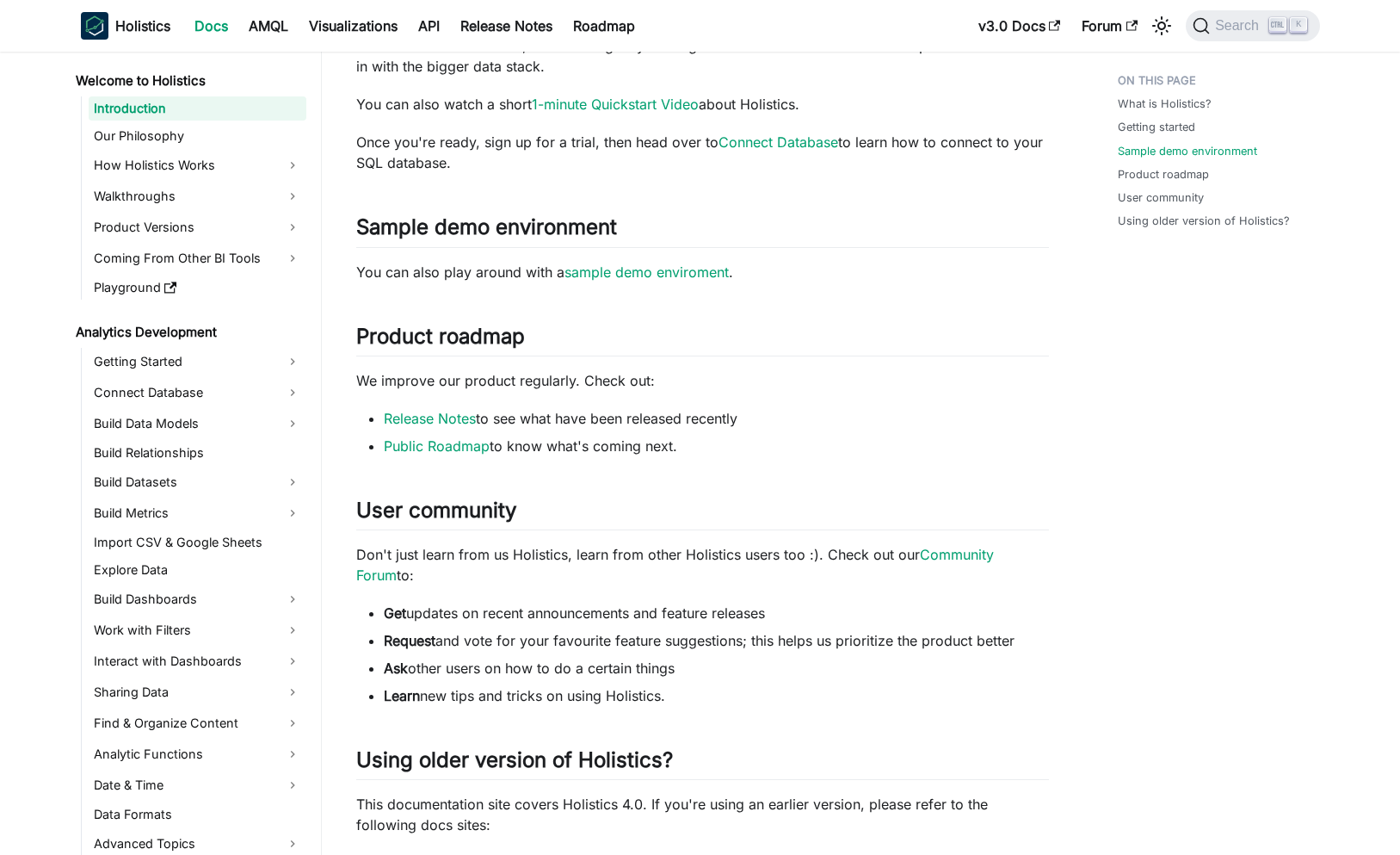
scroll to position [1026, 0]
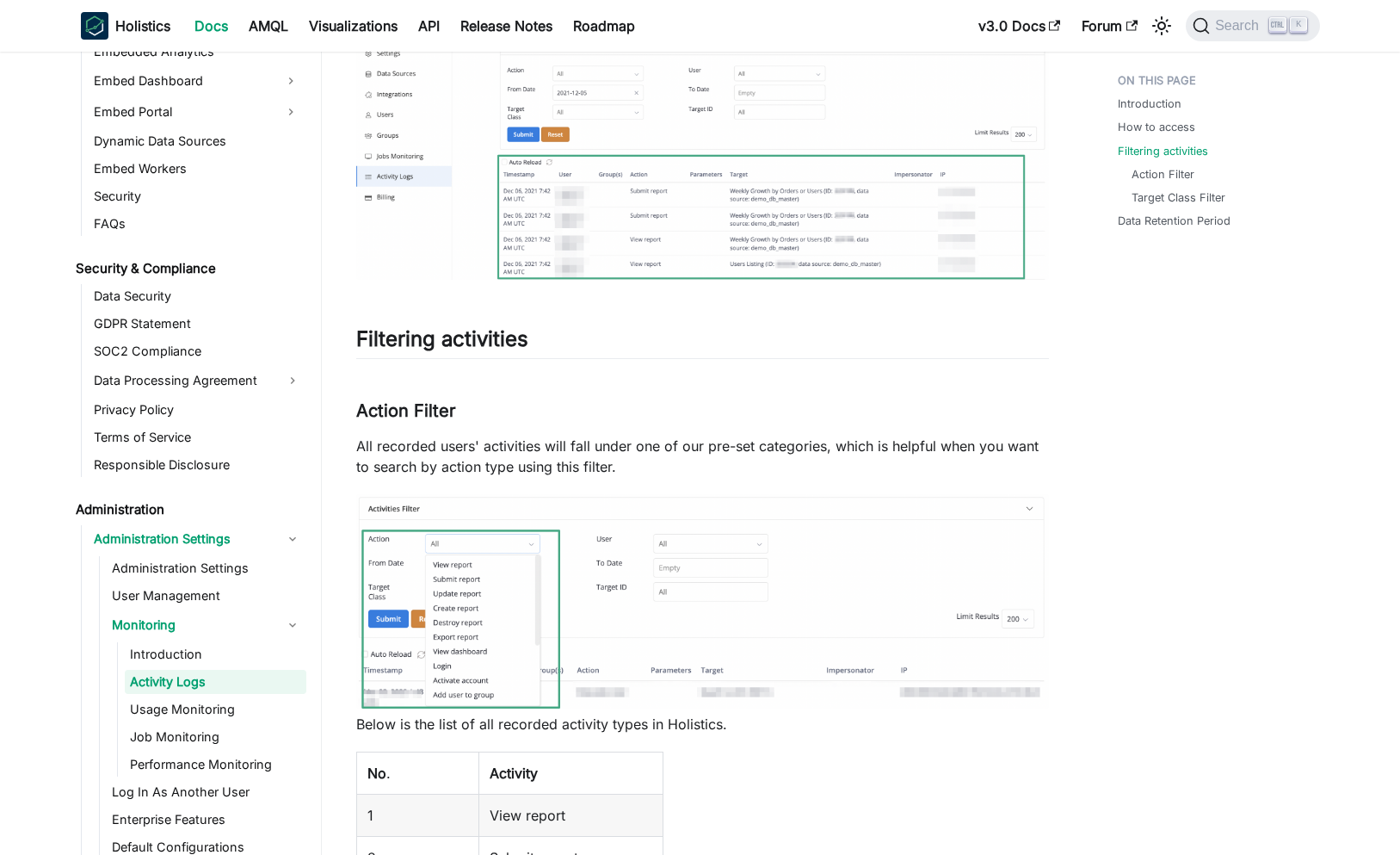
scroll to position [620, 0]
